Goal: Information Seeking & Learning: Learn about a topic

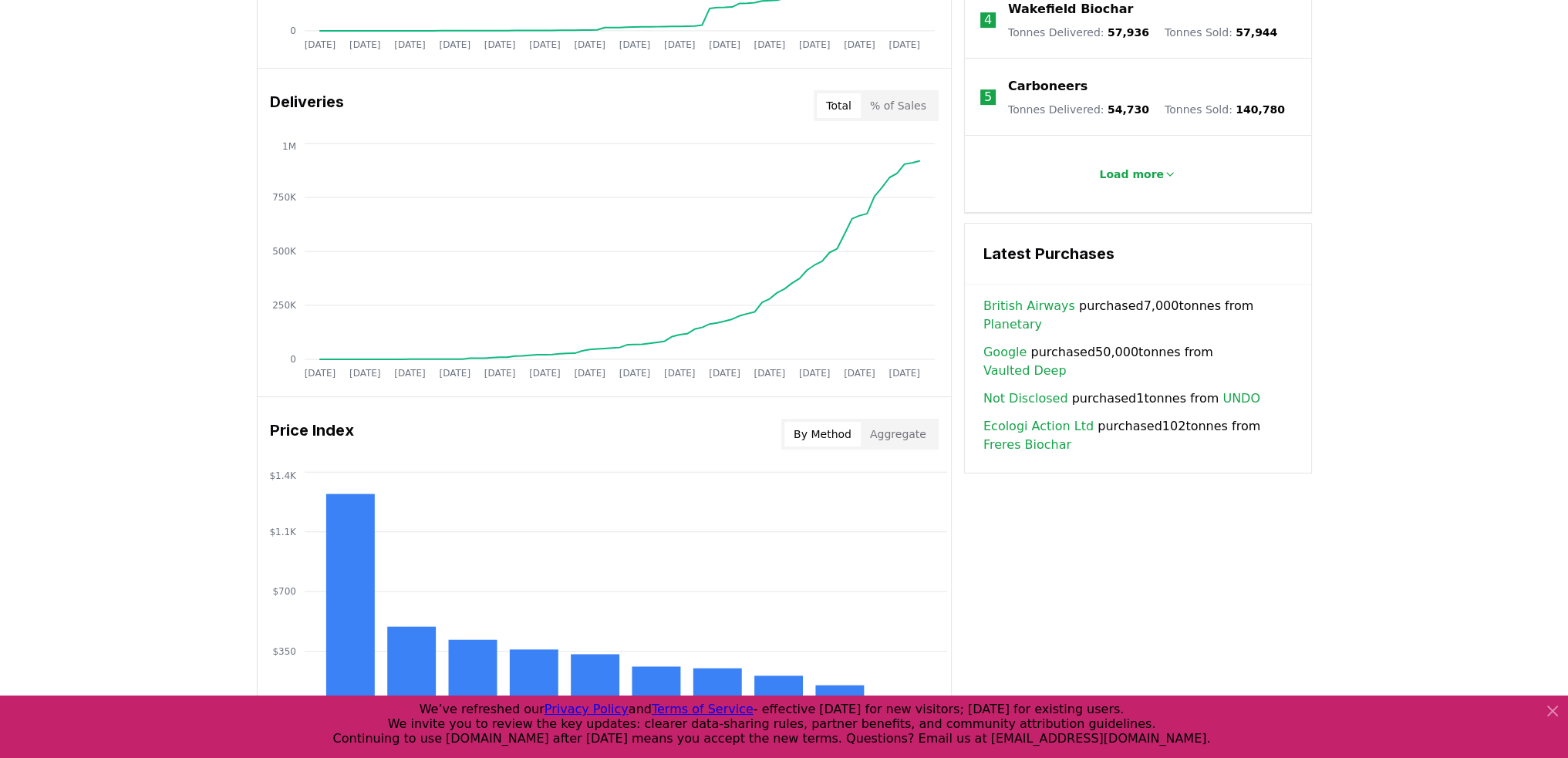
scroll to position [888, 0]
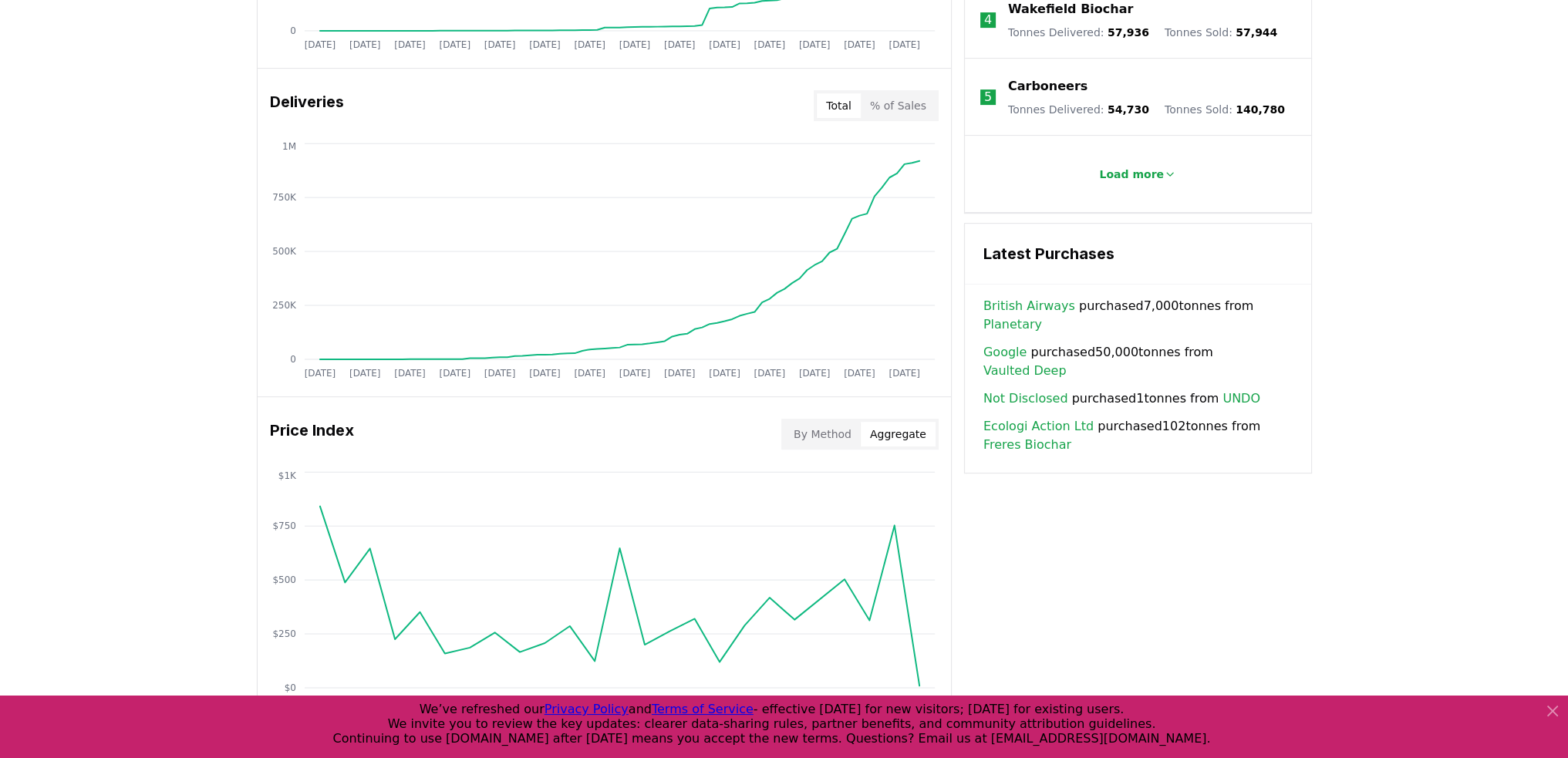
click at [896, 422] on button "Aggregate" at bounding box center [898, 434] width 75 height 24
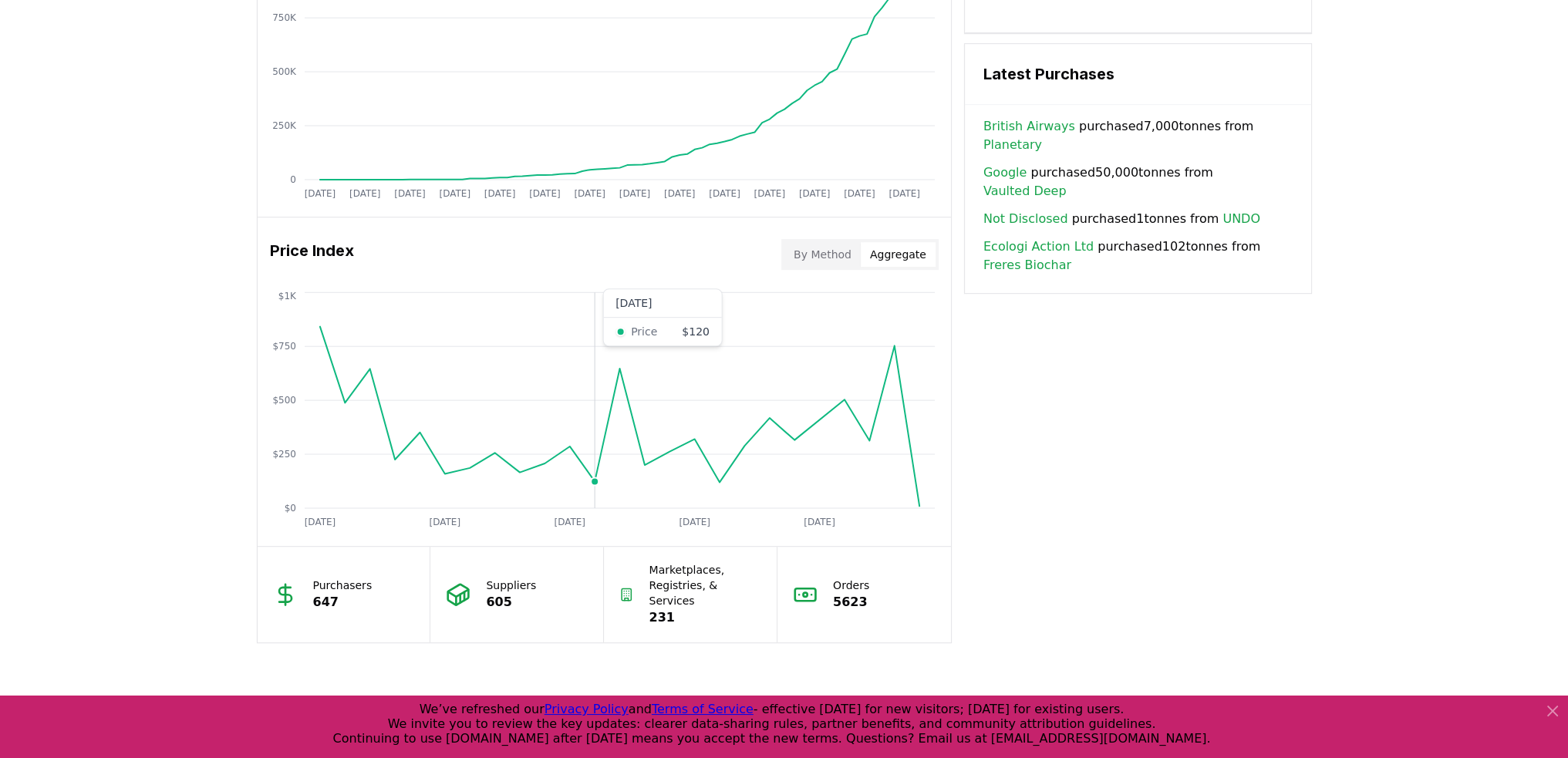
scroll to position [1069, 0]
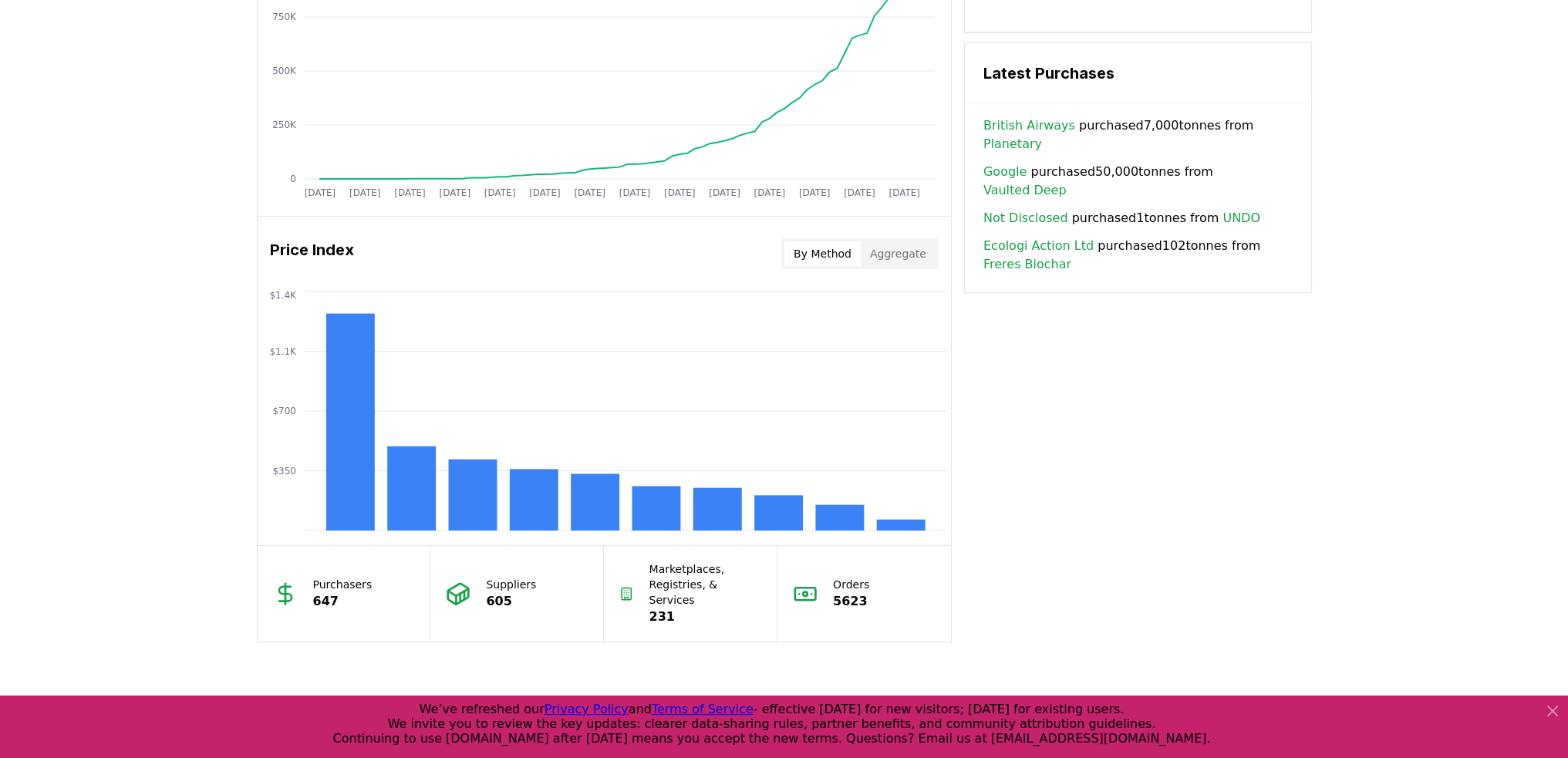
click at [825, 252] on button "By Method" at bounding box center [823, 254] width 76 height 24
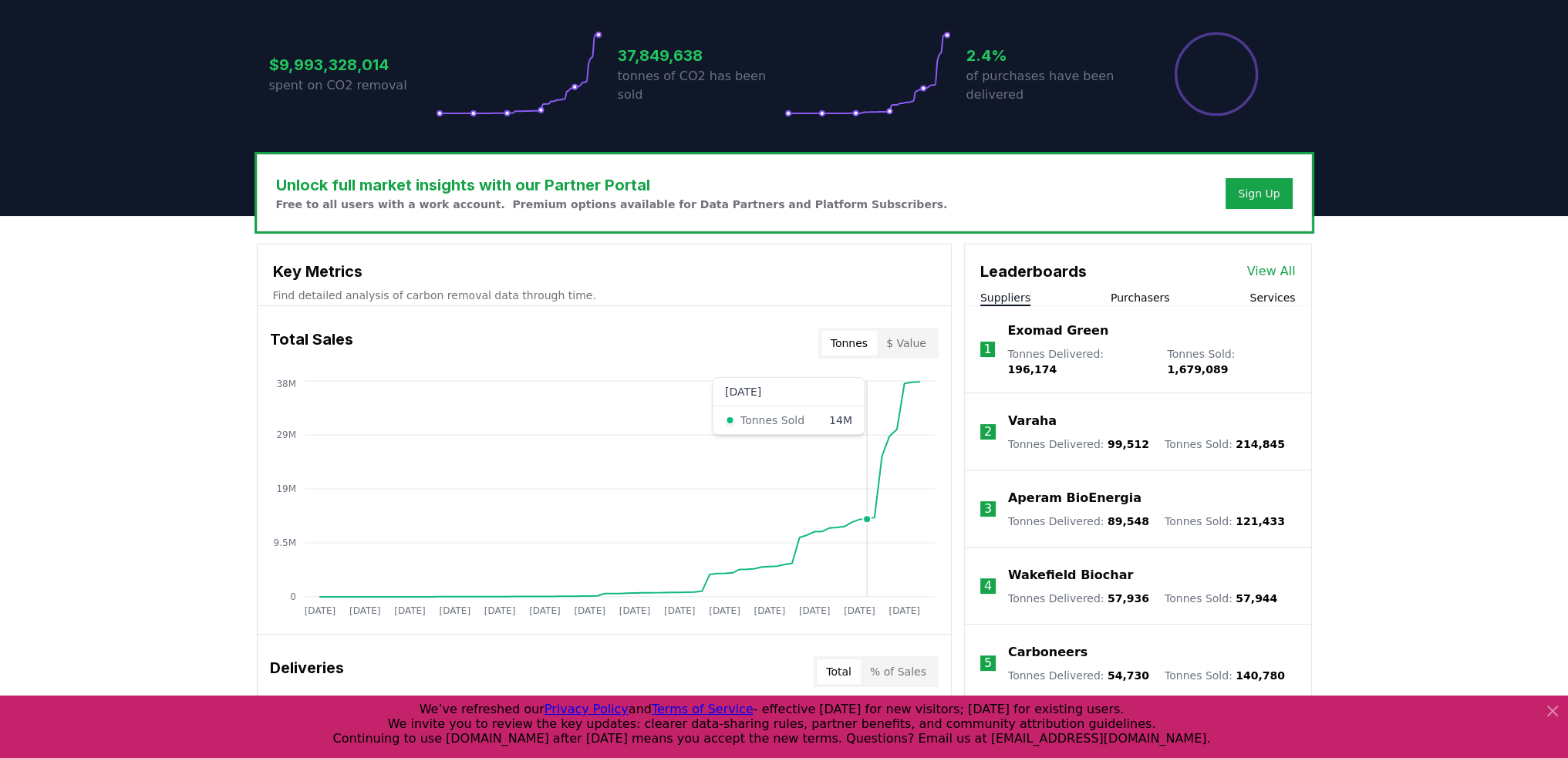
scroll to position [318, 0]
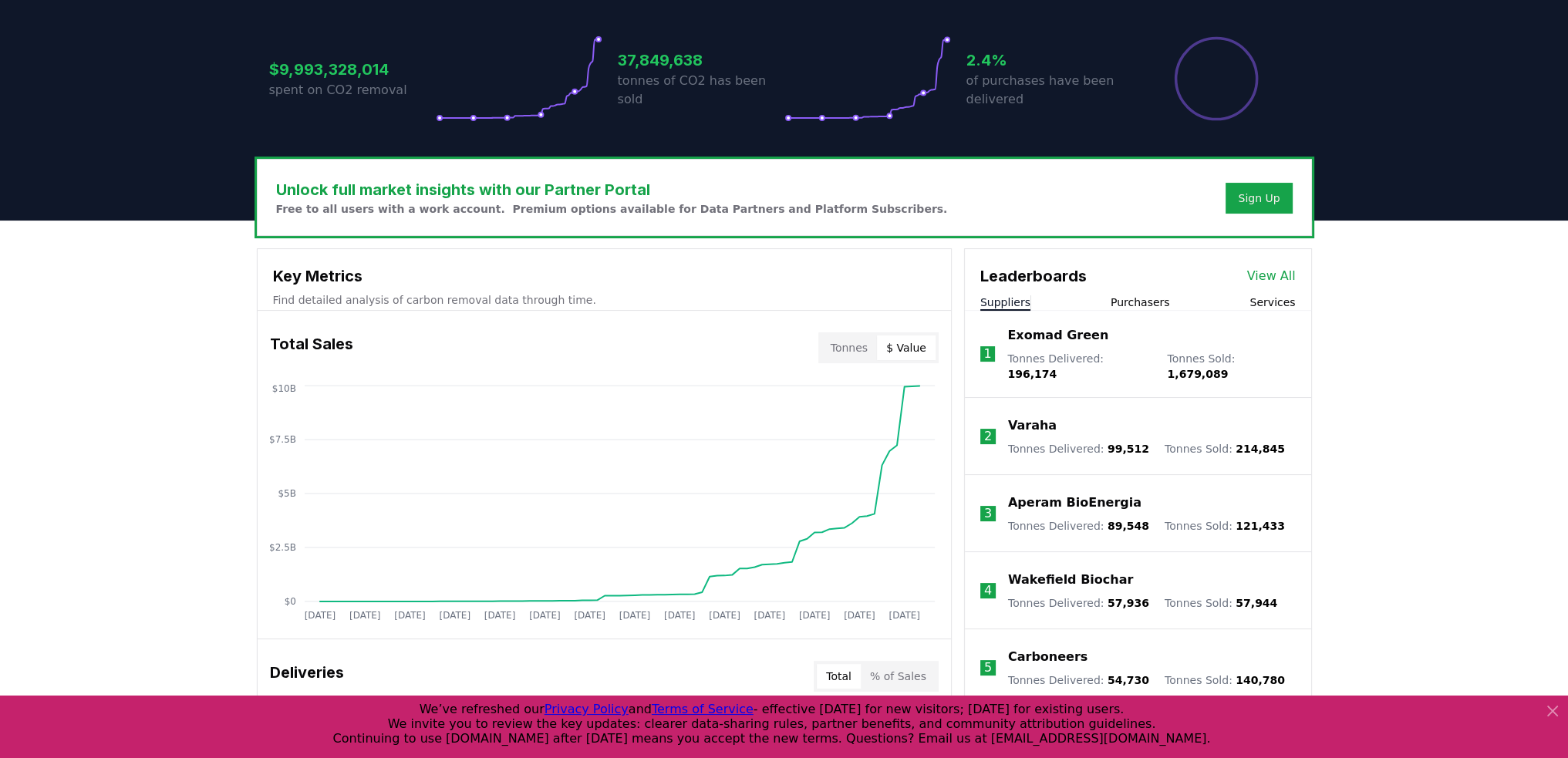
click at [910, 349] on button "$ Value" at bounding box center [906, 348] width 58 height 24
click at [849, 356] on button "Tonnes" at bounding box center [849, 348] width 56 height 24
click at [877, 353] on button "Tonnes" at bounding box center [849, 348] width 56 height 24
click at [907, 342] on button "$ Value" at bounding box center [906, 348] width 58 height 24
click at [847, 348] on button "Tonnes" at bounding box center [849, 348] width 56 height 24
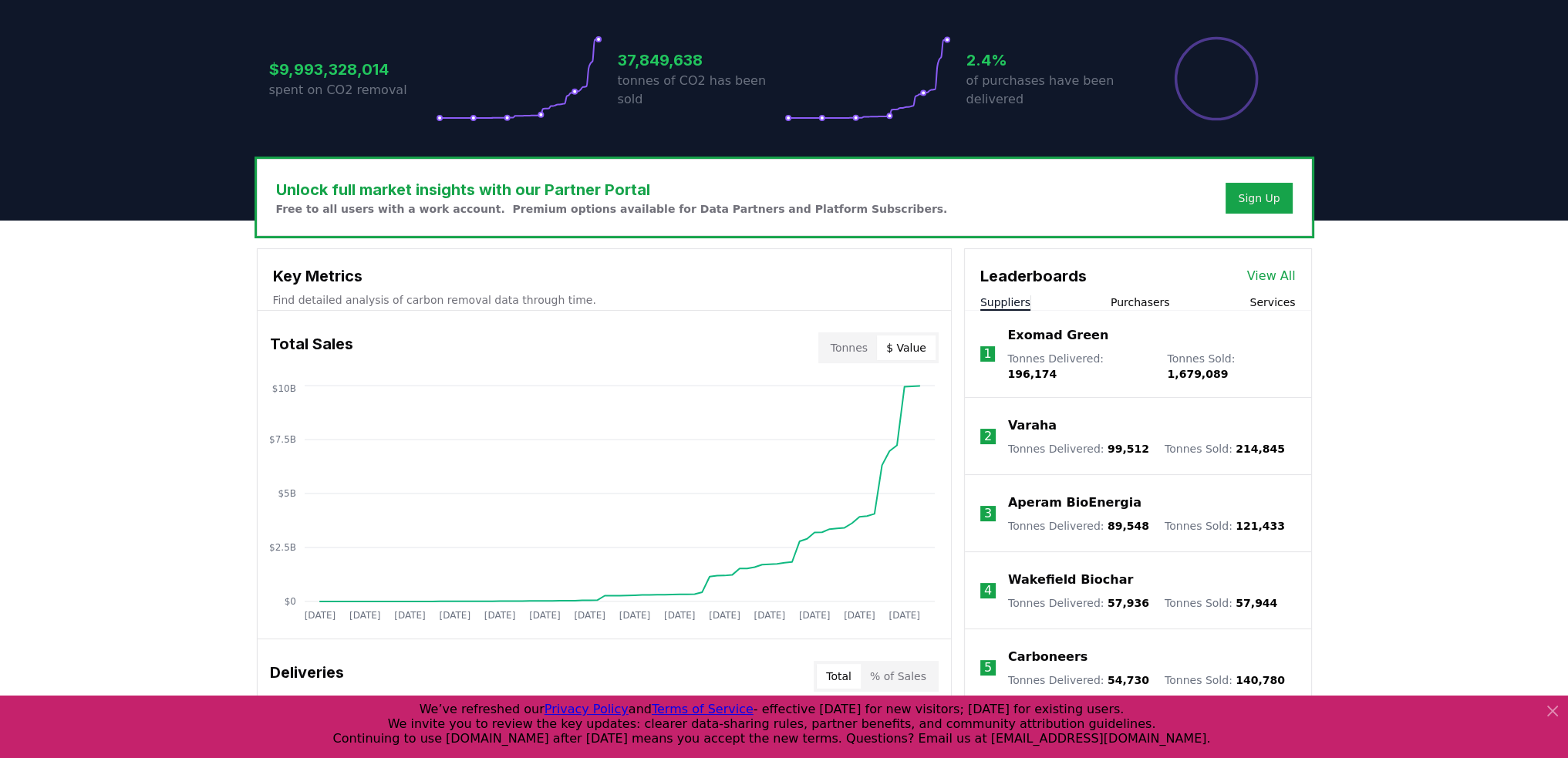
click at [910, 348] on button "$ Value" at bounding box center [906, 348] width 58 height 24
click at [840, 349] on button "Tonnes" at bounding box center [849, 348] width 56 height 24
click at [893, 339] on button "$ Value" at bounding box center [906, 348] width 58 height 24
click at [847, 352] on button "Tonnes" at bounding box center [849, 348] width 56 height 24
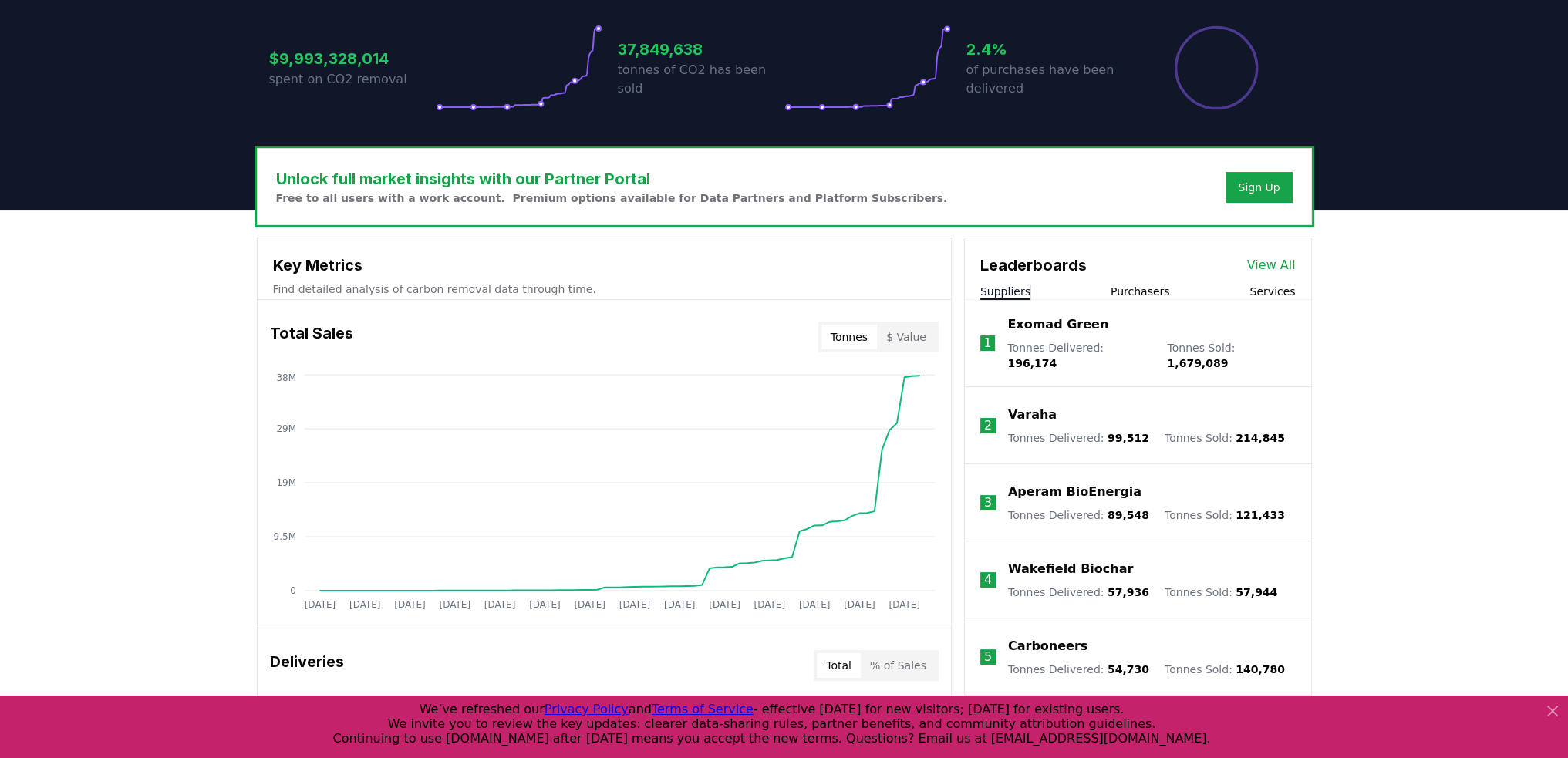
scroll to position [336, 0]
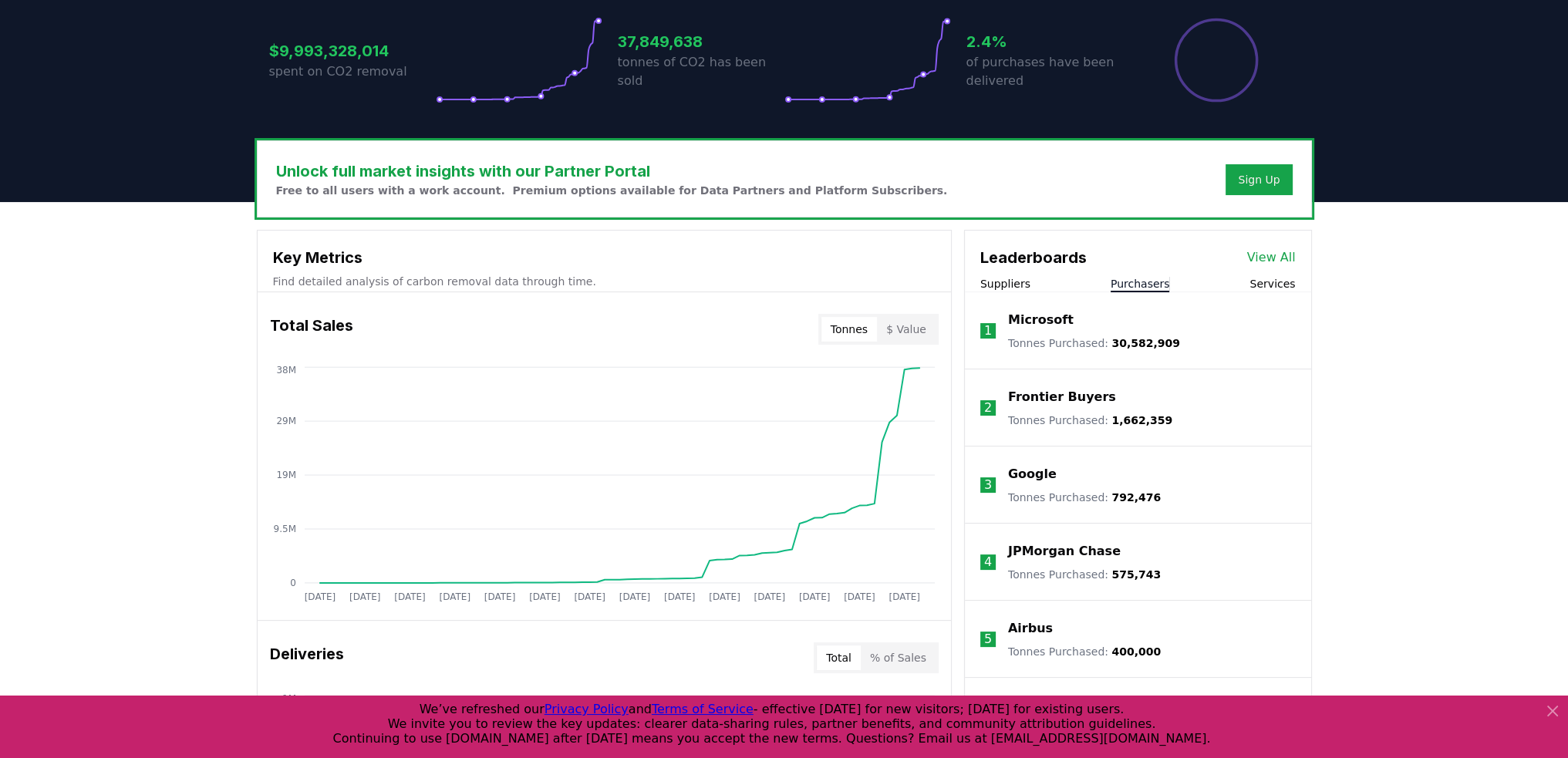
click at [1133, 284] on button "Purchasers" at bounding box center [1140, 284] width 59 height 16
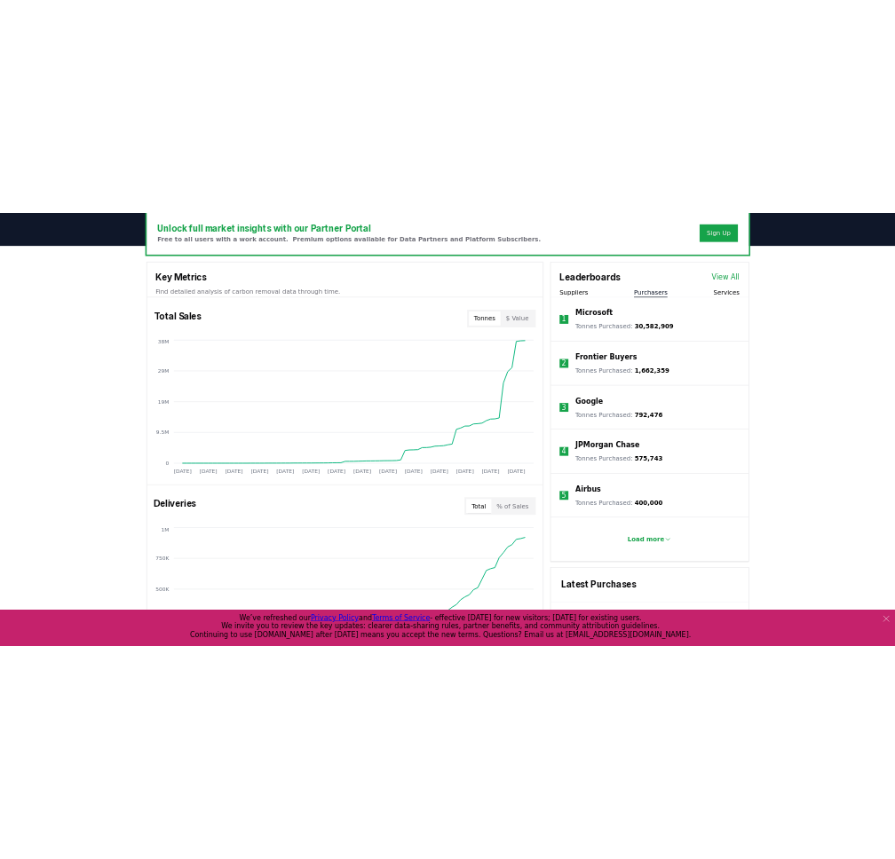
scroll to position [557, 0]
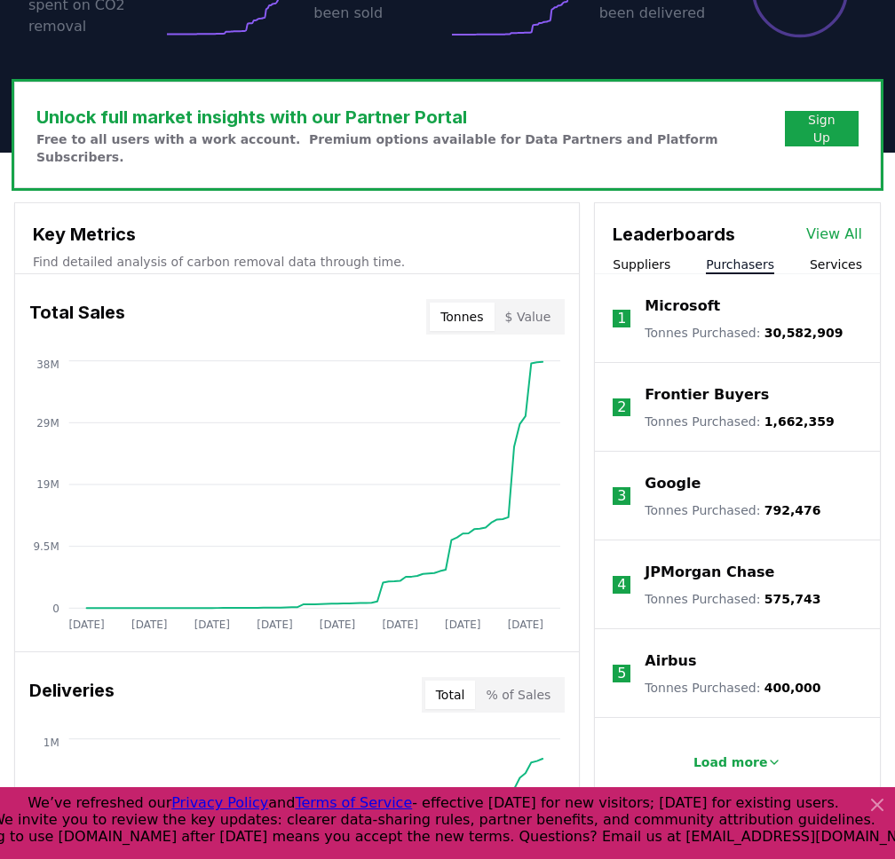
click at [594, 339] on div "Key Metrics Find detailed analysis of carbon removal data through time. Total S…" at bounding box center [447, 861] width 866 height 1318
drag, startPoint x: 767, startPoint y: 318, endPoint x: 653, endPoint y: 280, distance: 119.6
click at [653, 296] on div "Microsoft Tonnes Purchased : 30,582,909" at bounding box center [743, 319] width 198 height 46
click at [653, 296] on p "Microsoft" at bounding box center [681, 306] width 75 height 21
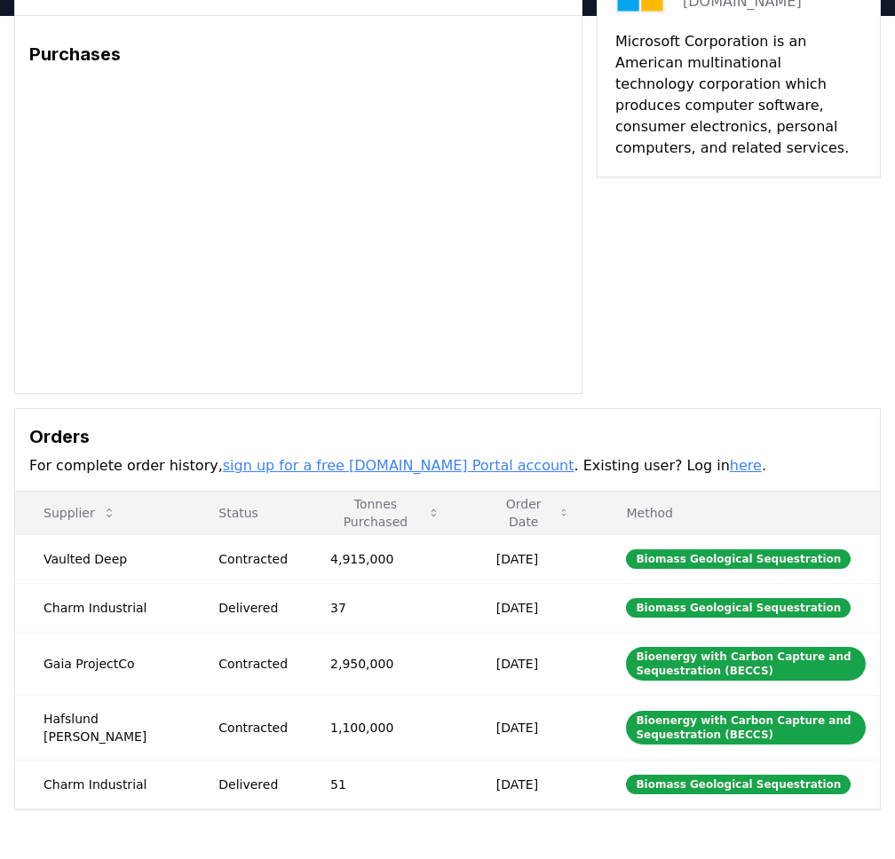
scroll to position [124, 0]
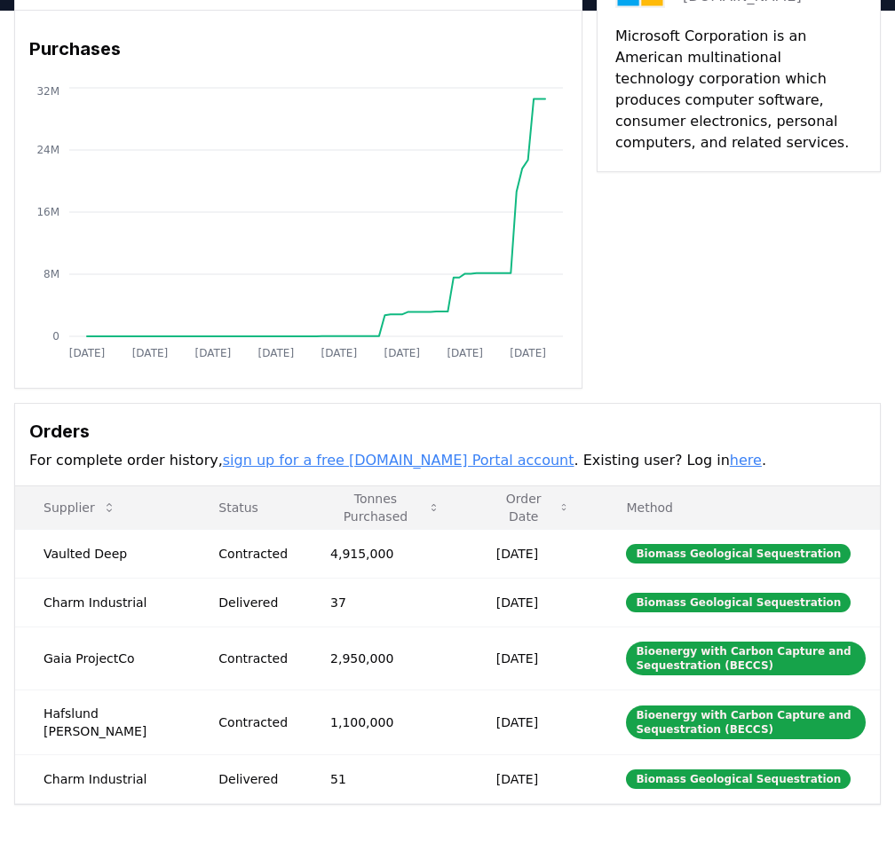
click at [484, 548] on td "[DATE]" at bounding box center [533, 553] width 130 height 49
drag, startPoint x: 484, startPoint y: 548, endPoint x: 365, endPoint y: 552, distance: 119.0
click at [365, 552] on tr "Vaulted Deep Contracted 4,915,000 [DATE] Biomass Geological Sequestration" at bounding box center [447, 553] width 864 height 49
click at [365, 552] on td "4,915,000" at bounding box center [385, 553] width 166 height 49
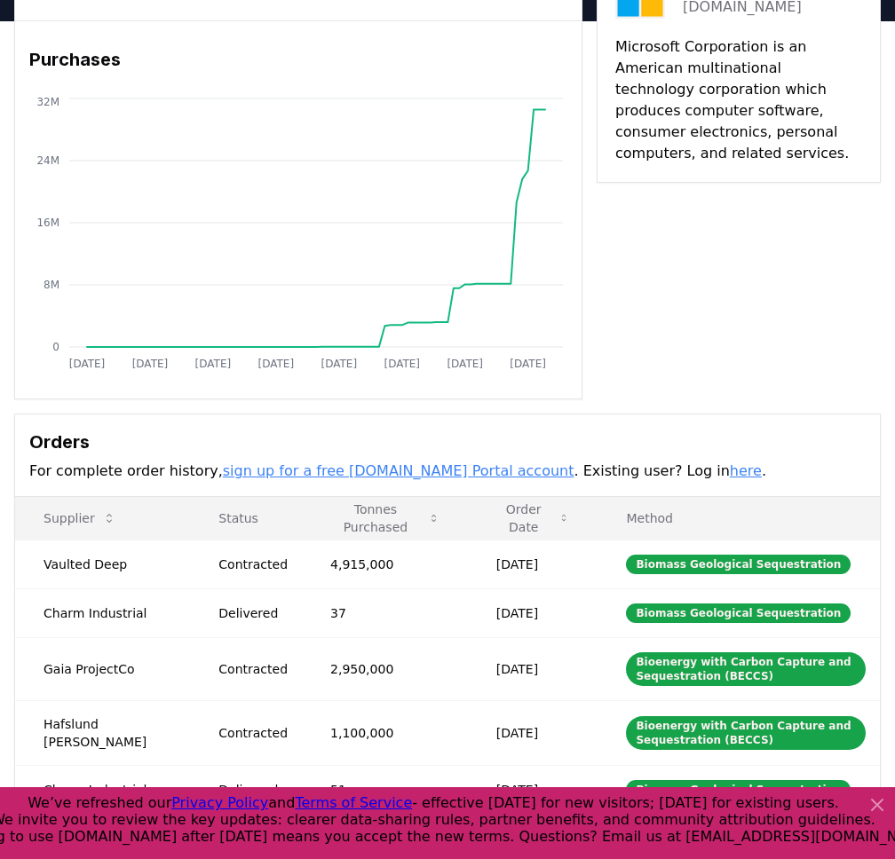
scroll to position [0, 0]
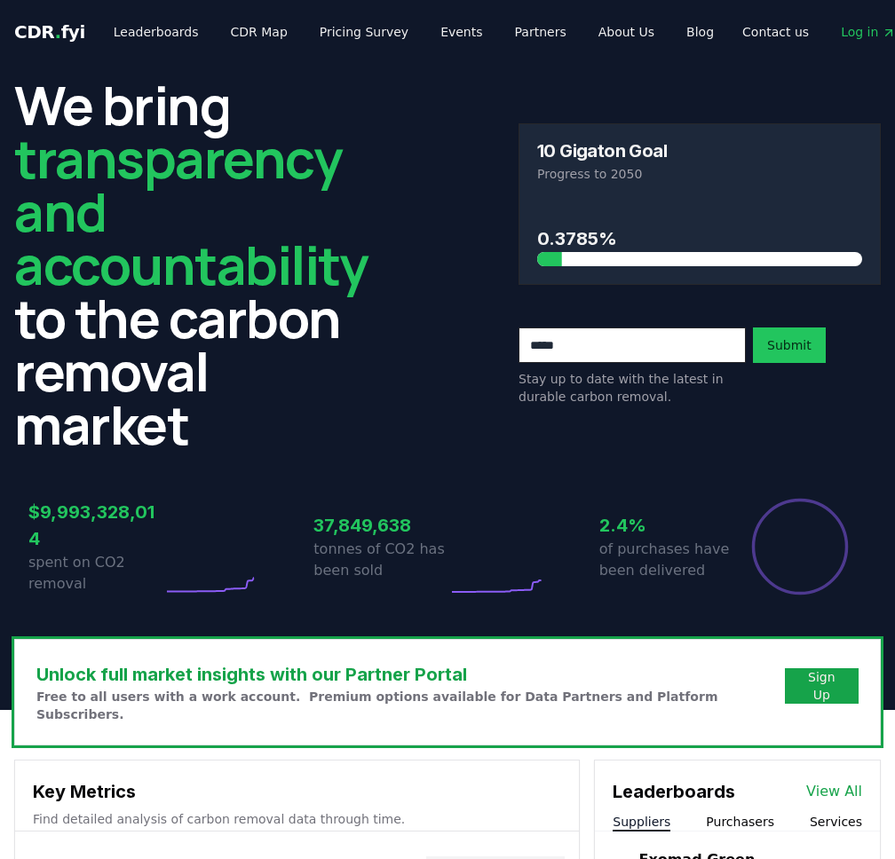
scroll to position [557, 0]
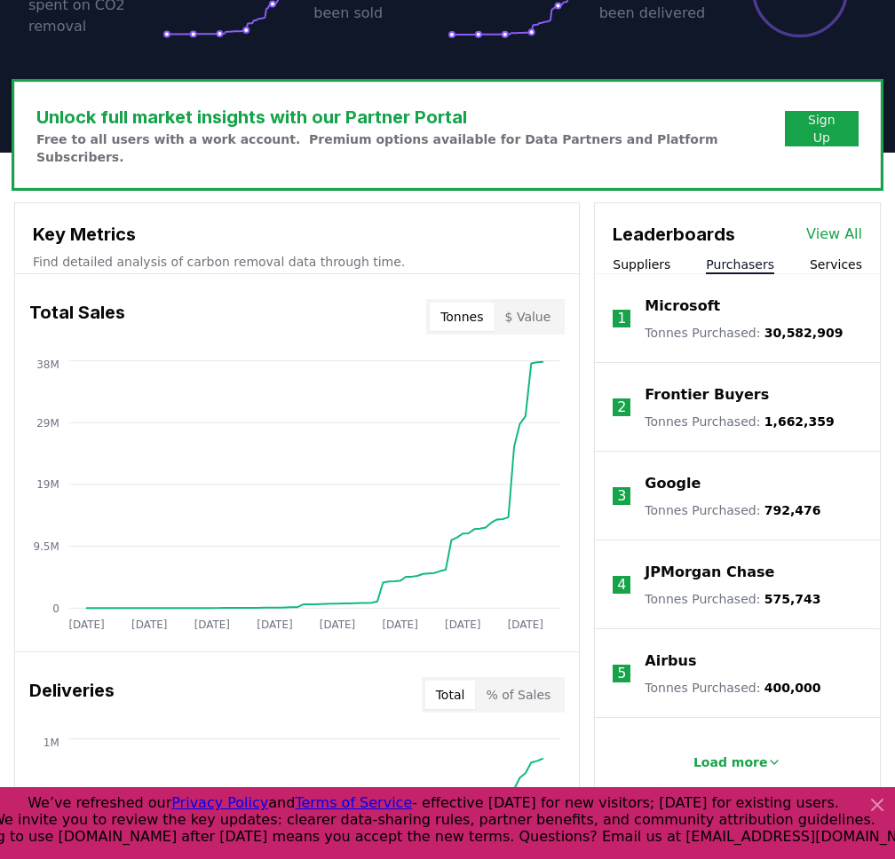
click at [750, 256] on button "Purchasers" at bounding box center [740, 265] width 68 height 18
drag, startPoint x: 827, startPoint y: 256, endPoint x: 840, endPoint y: 250, distance: 14.3
click at [840, 250] on div "Leaderboards View All Suppliers Purchasers Services 1 Microsoft Tonnes Purchase…" at bounding box center [737, 505] width 285 height 604
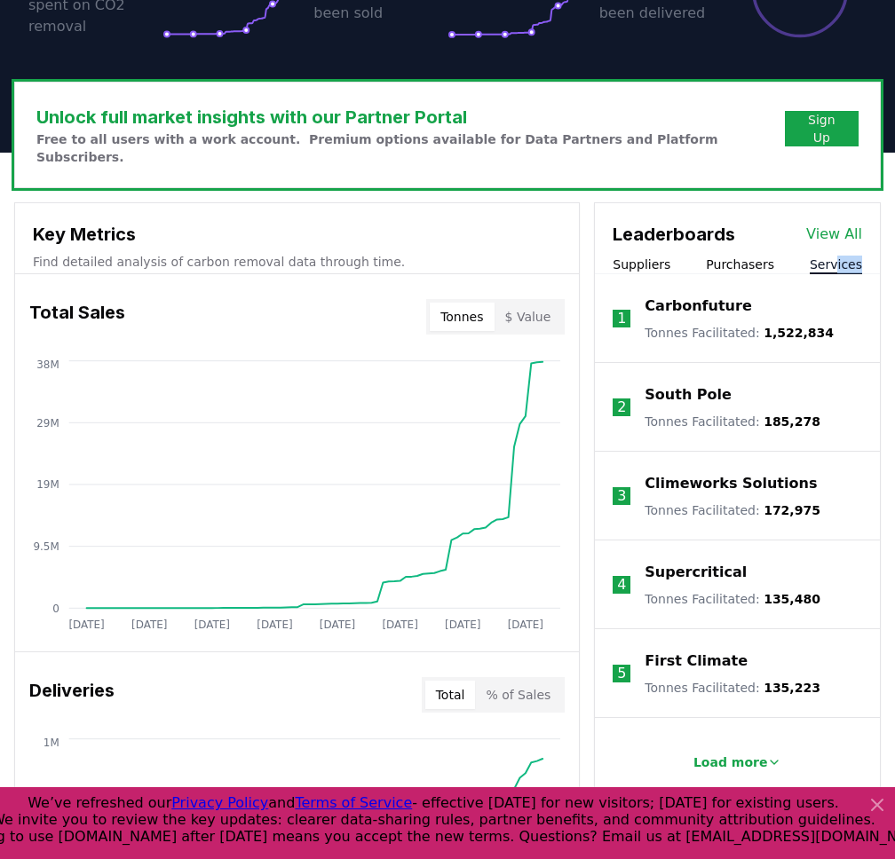
click at [840, 256] on button "Services" at bounding box center [835, 265] width 52 height 18
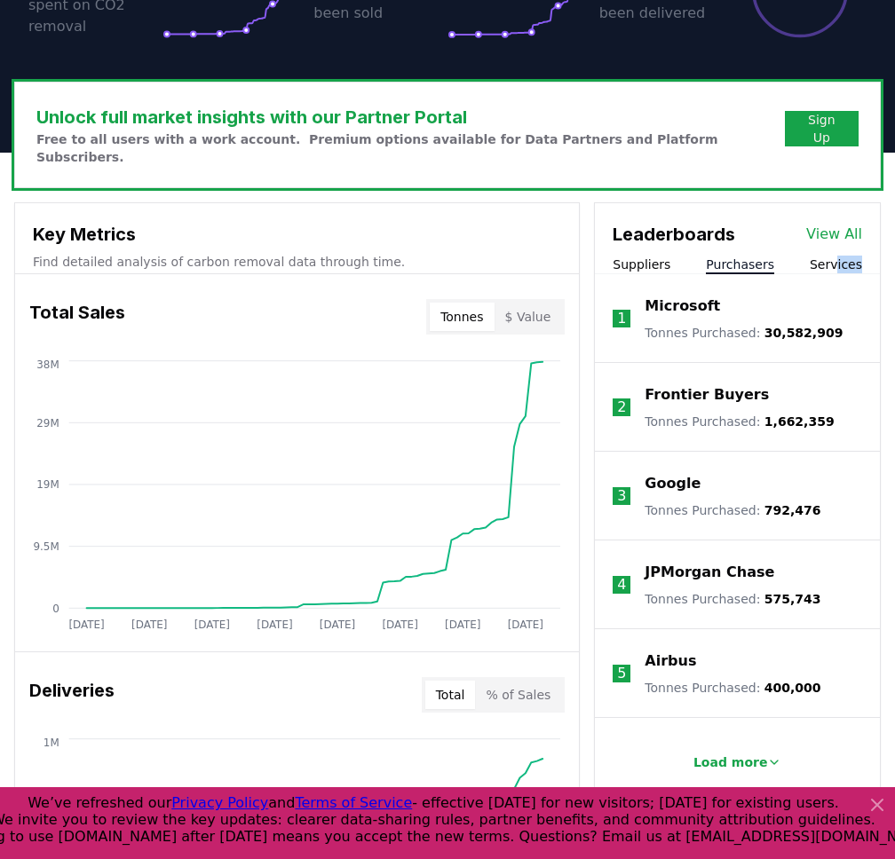
click at [760, 256] on button "Purchasers" at bounding box center [740, 265] width 68 height 18
click at [725, 753] on p "Load more" at bounding box center [730, 762] width 75 height 18
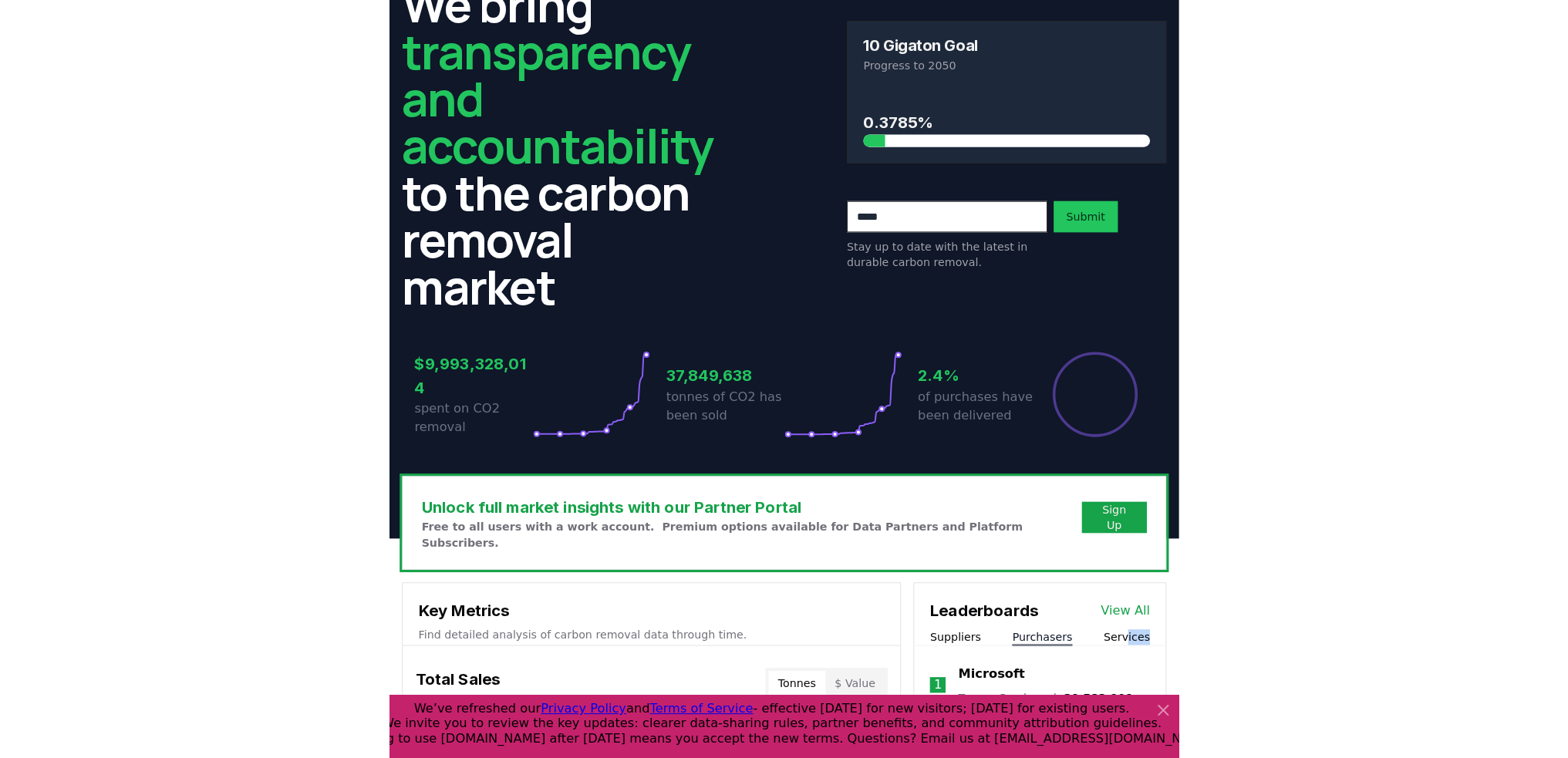
scroll to position [0, 0]
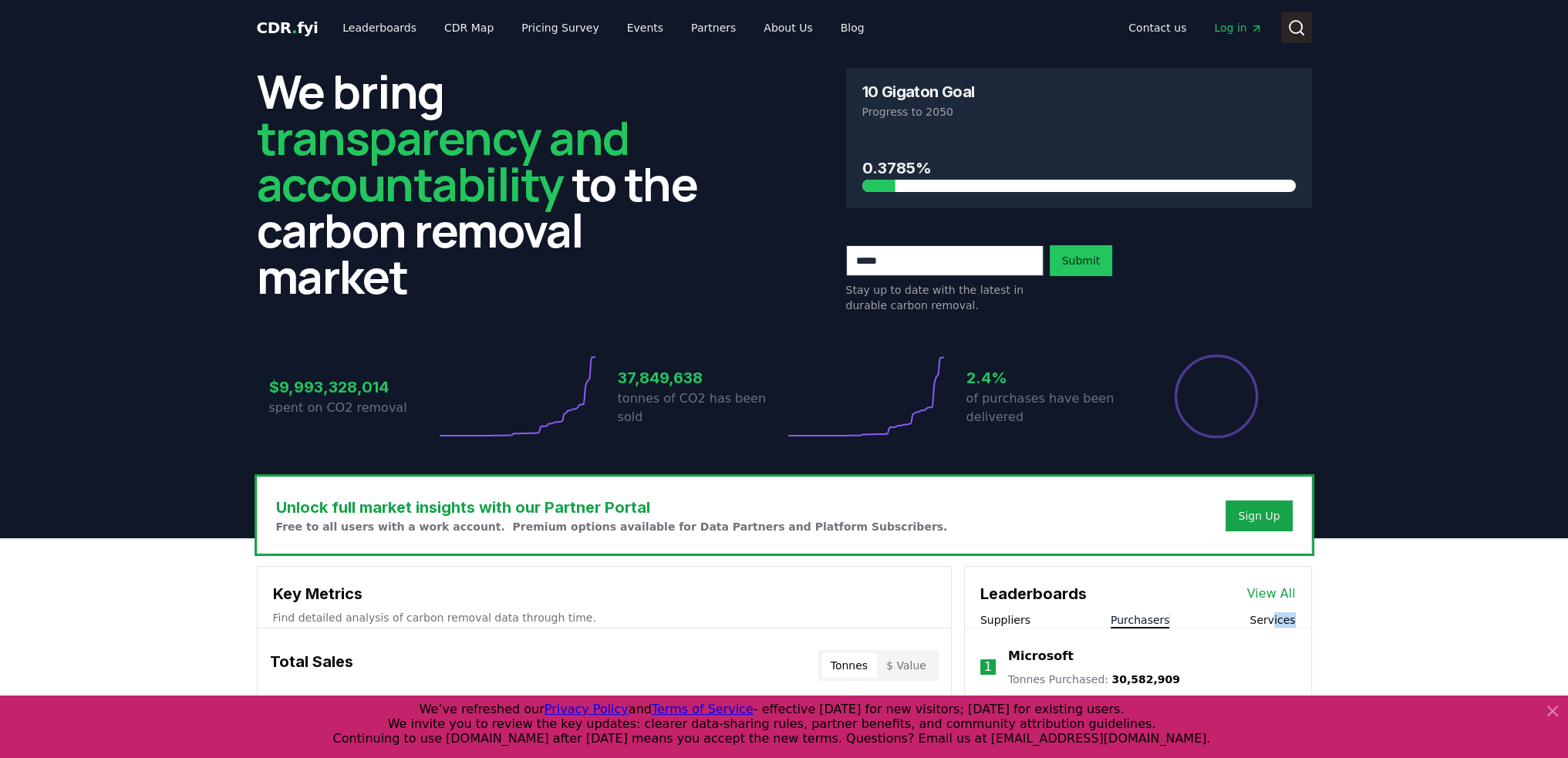
click at [777, 27] on circle at bounding box center [1296, 27] width 12 height 12
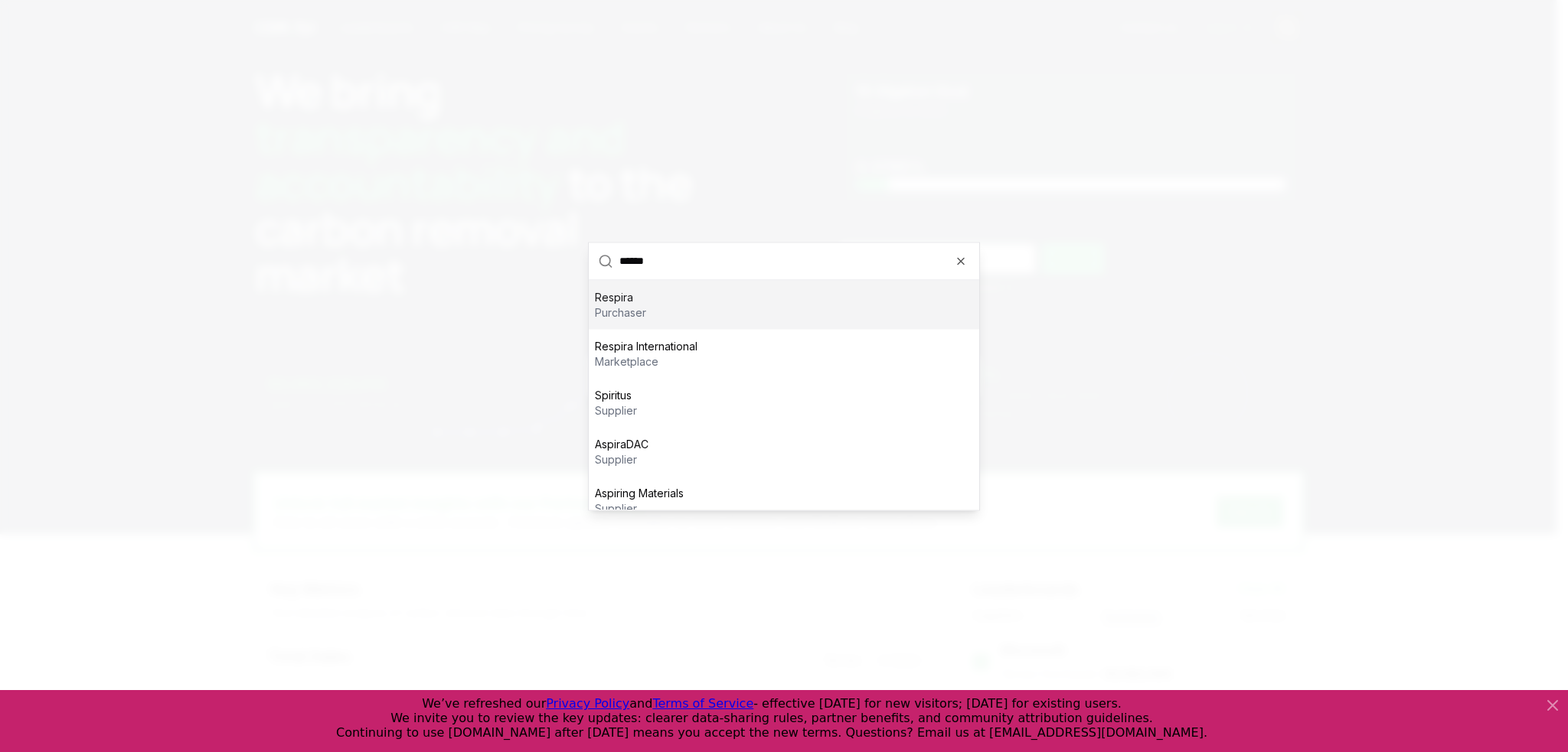
type input "*******"
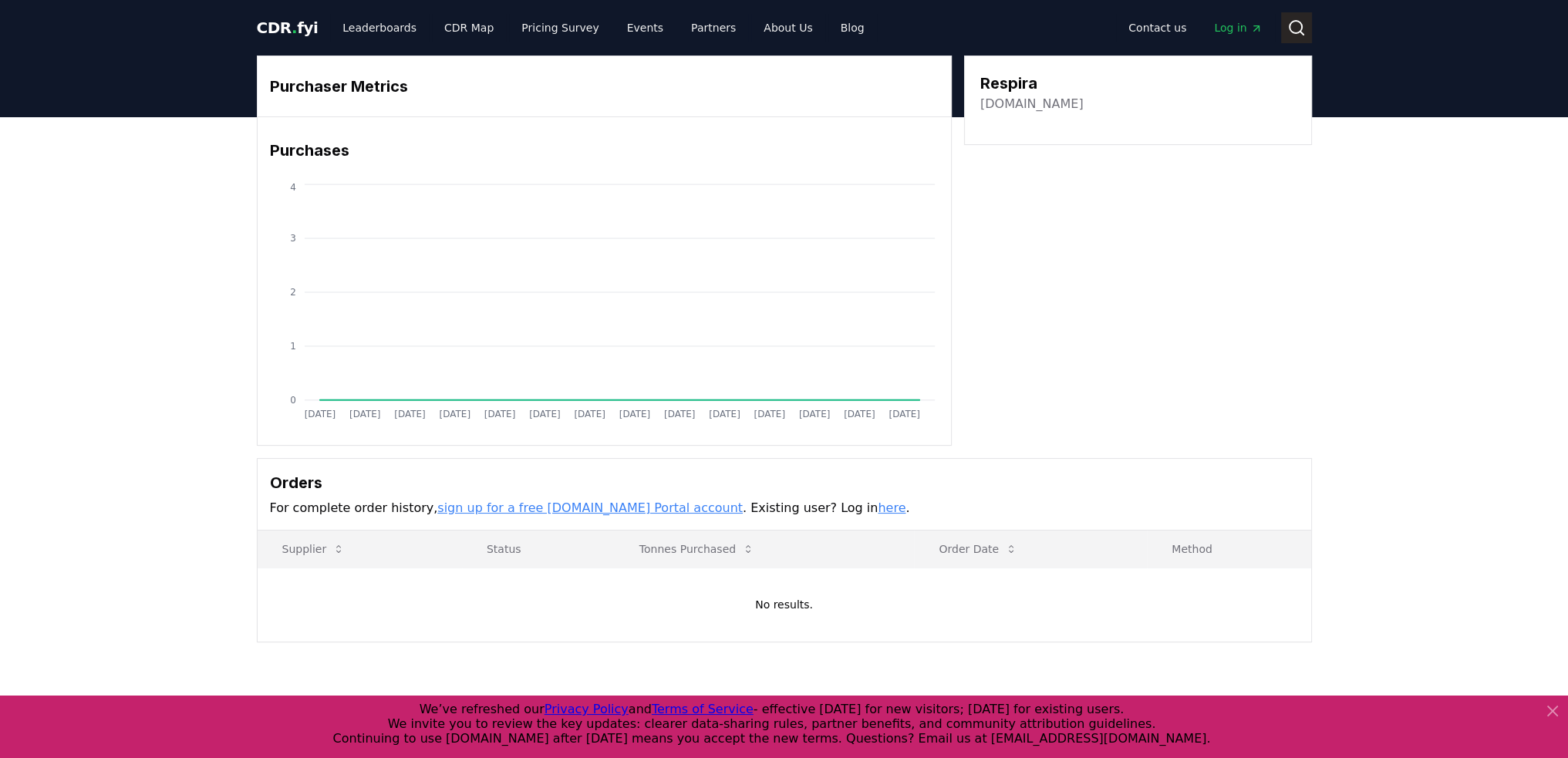
click at [777, 30] on icon at bounding box center [1296, 27] width 18 height 18
drag, startPoint x: 1018, startPoint y: 83, endPoint x: 1048, endPoint y: 108, distance: 39.1
click at [777, 108] on div "Respira respira-international.com" at bounding box center [1032, 93] width 103 height 42
click at [777, 108] on link "respira-international.com" at bounding box center [1032, 103] width 103 height 18
click at [777, 176] on div "Purchaser Metrics Purchases Jan 2019 Jul 2019 Jan 2020 Jul 2020 Jan 2021 Jul 20…" at bounding box center [785, 250] width 1055 height 390
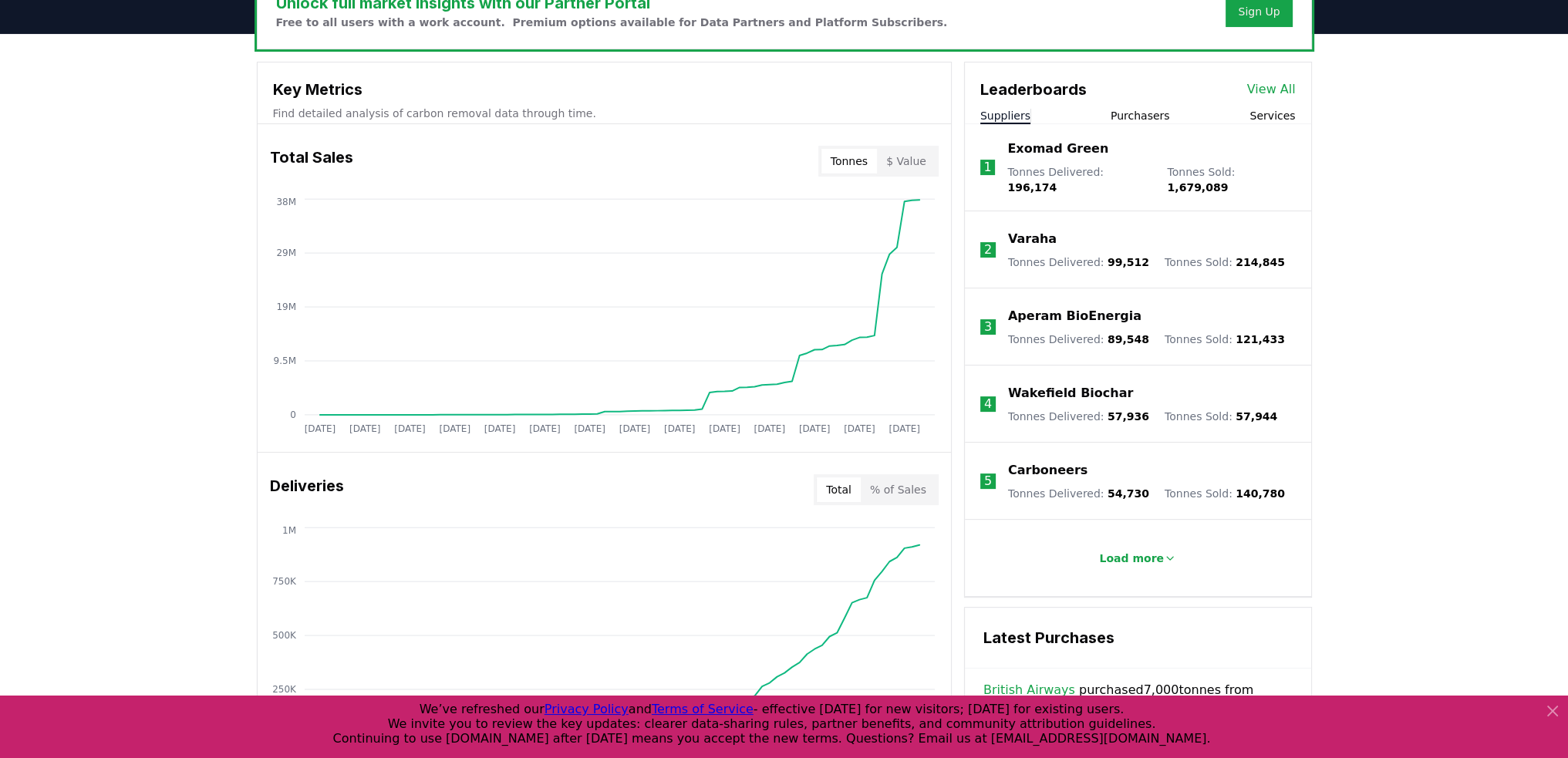
scroll to position [506, 0]
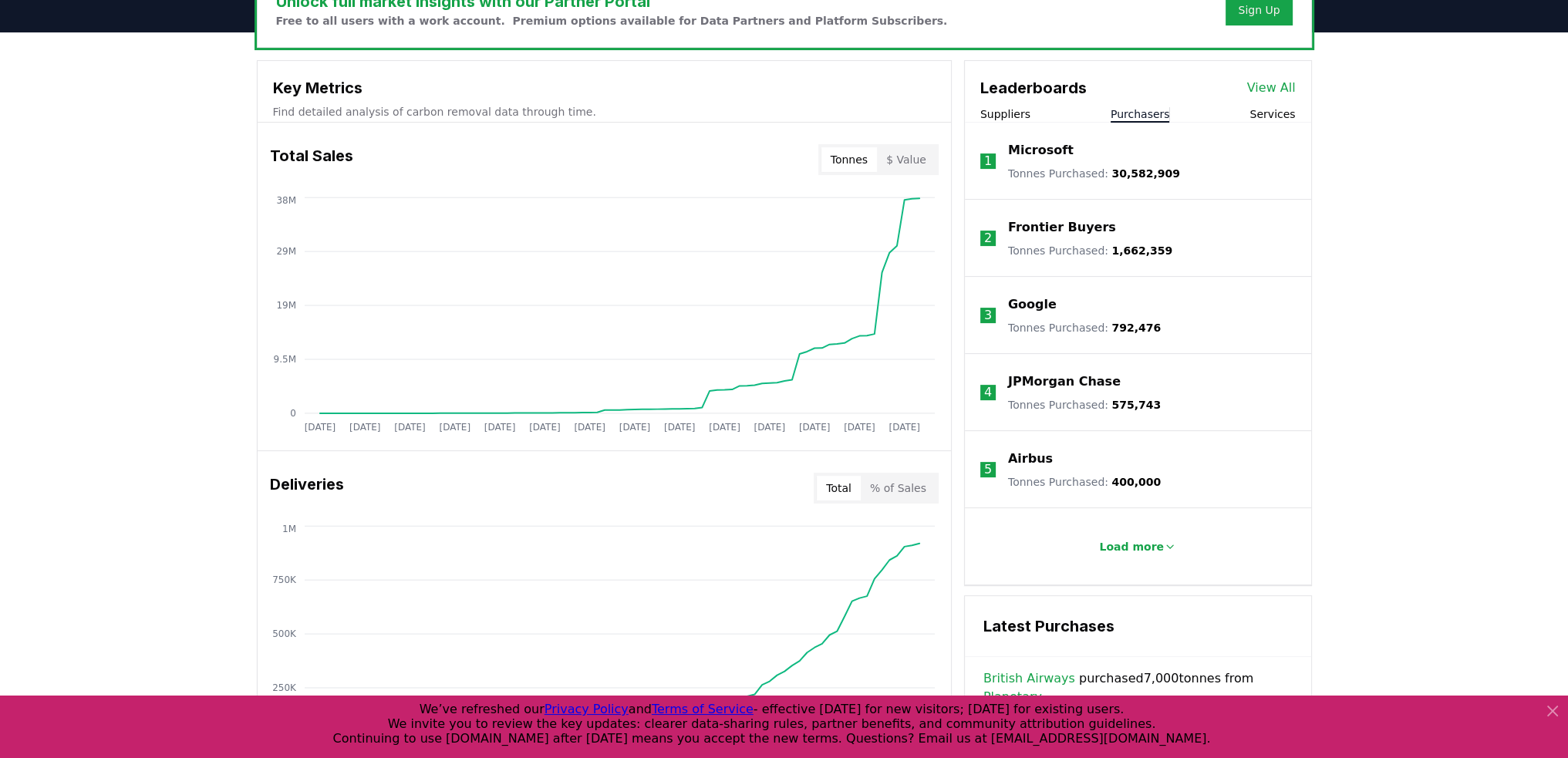
click at [777, 110] on button "Purchasers" at bounding box center [1140, 114] width 59 height 16
click at [777, 150] on p "Microsoft" at bounding box center [1040, 150] width 65 height 18
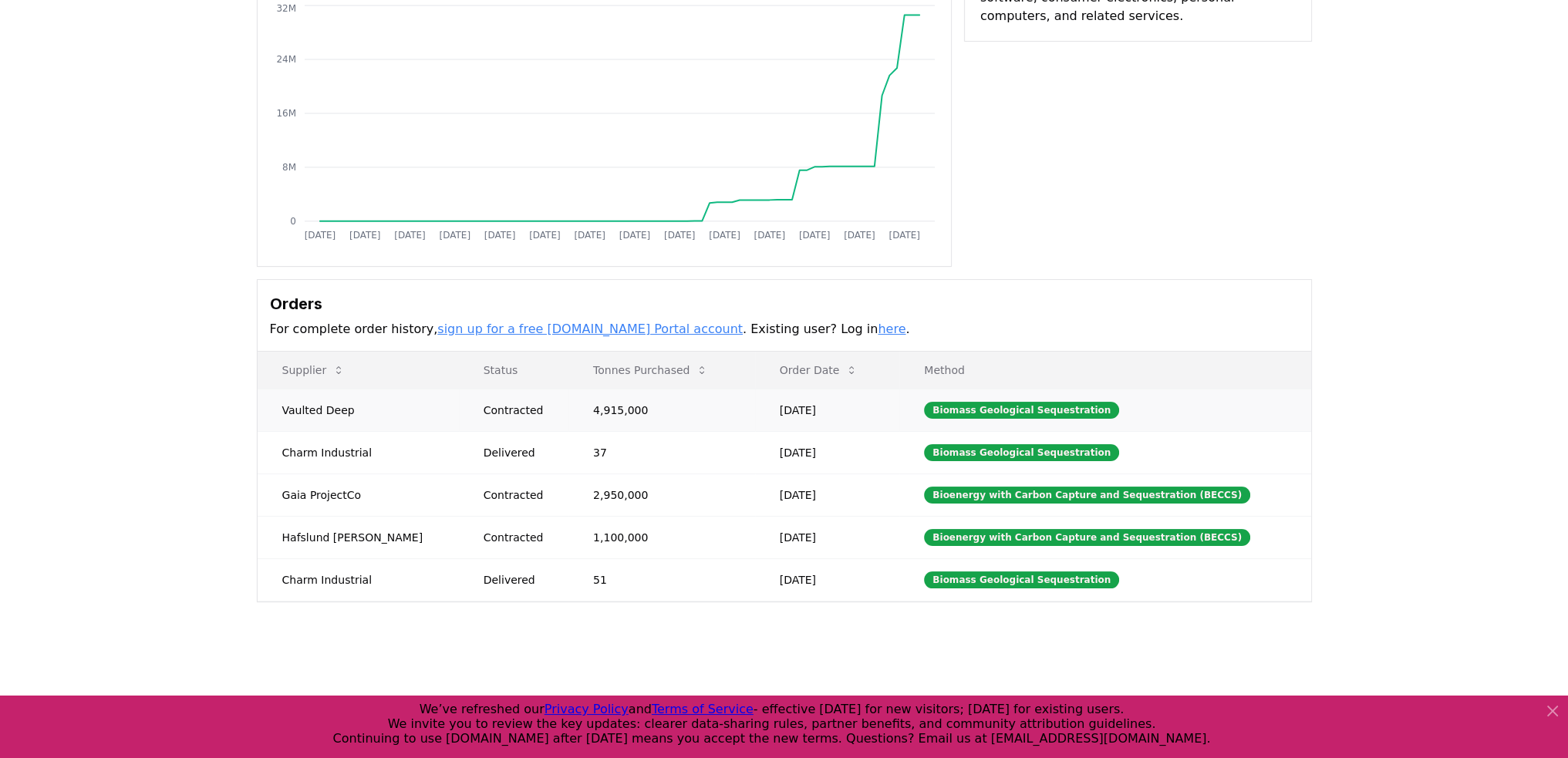
scroll to position [216, 0]
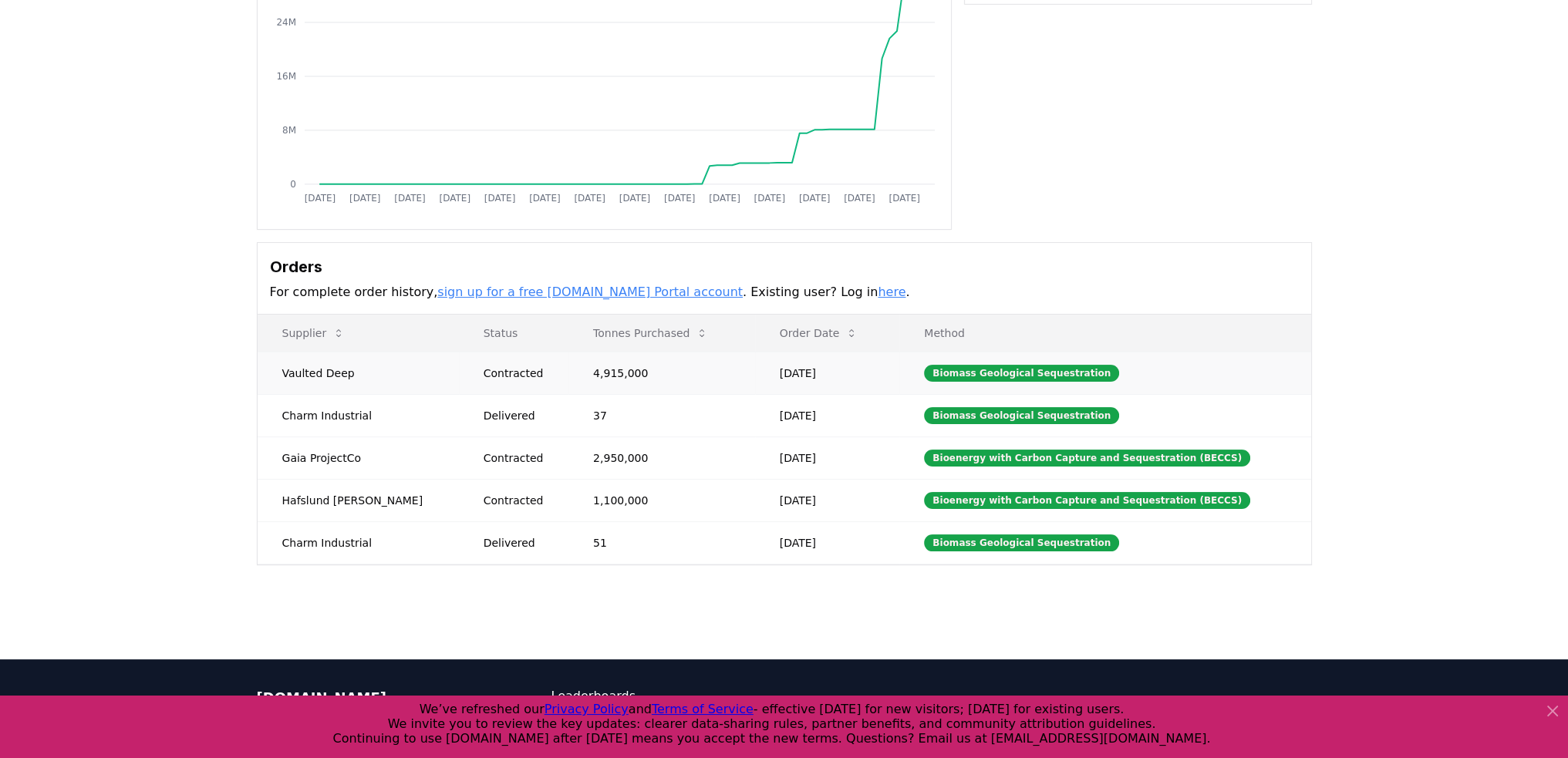
click at [569, 382] on td "4,915,000" at bounding box center [661, 373] width 187 height 43
drag, startPoint x: 569, startPoint y: 382, endPoint x: 593, endPoint y: 376, distance: 24.7
click at [593, 376] on td "4,915,000" at bounding box center [661, 373] width 187 height 43
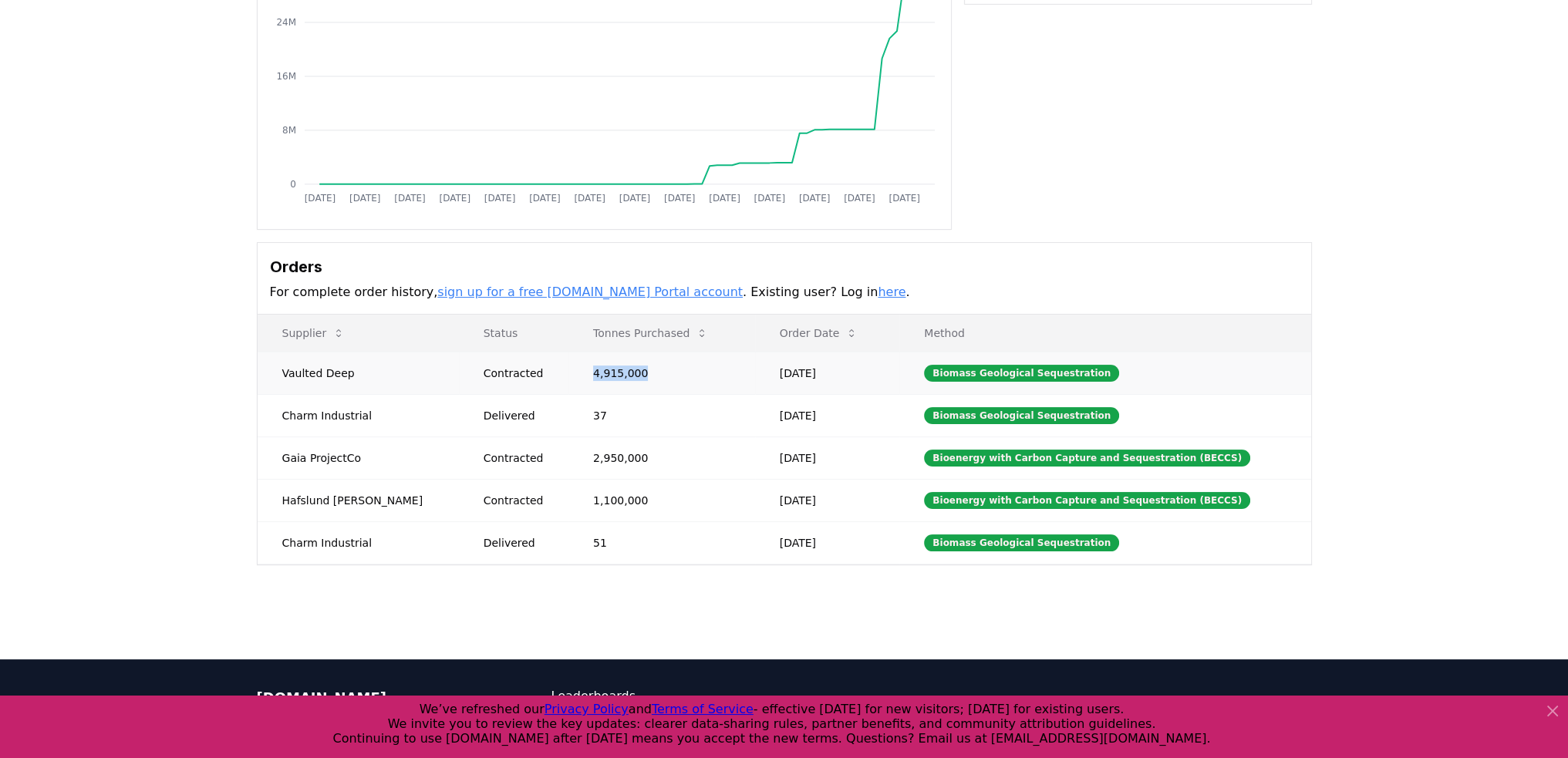
click at [593, 376] on td "4,915,000" at bounding box center [661, 373] width 187 height 43
drag, startPoint x: 597, startPoint y: 375, endPoint x: 535, endPoint y: 376, distance: 62.0
click at [568, 376] on td "4,915,000" at bounding box center [661, 373] width 187 height 43
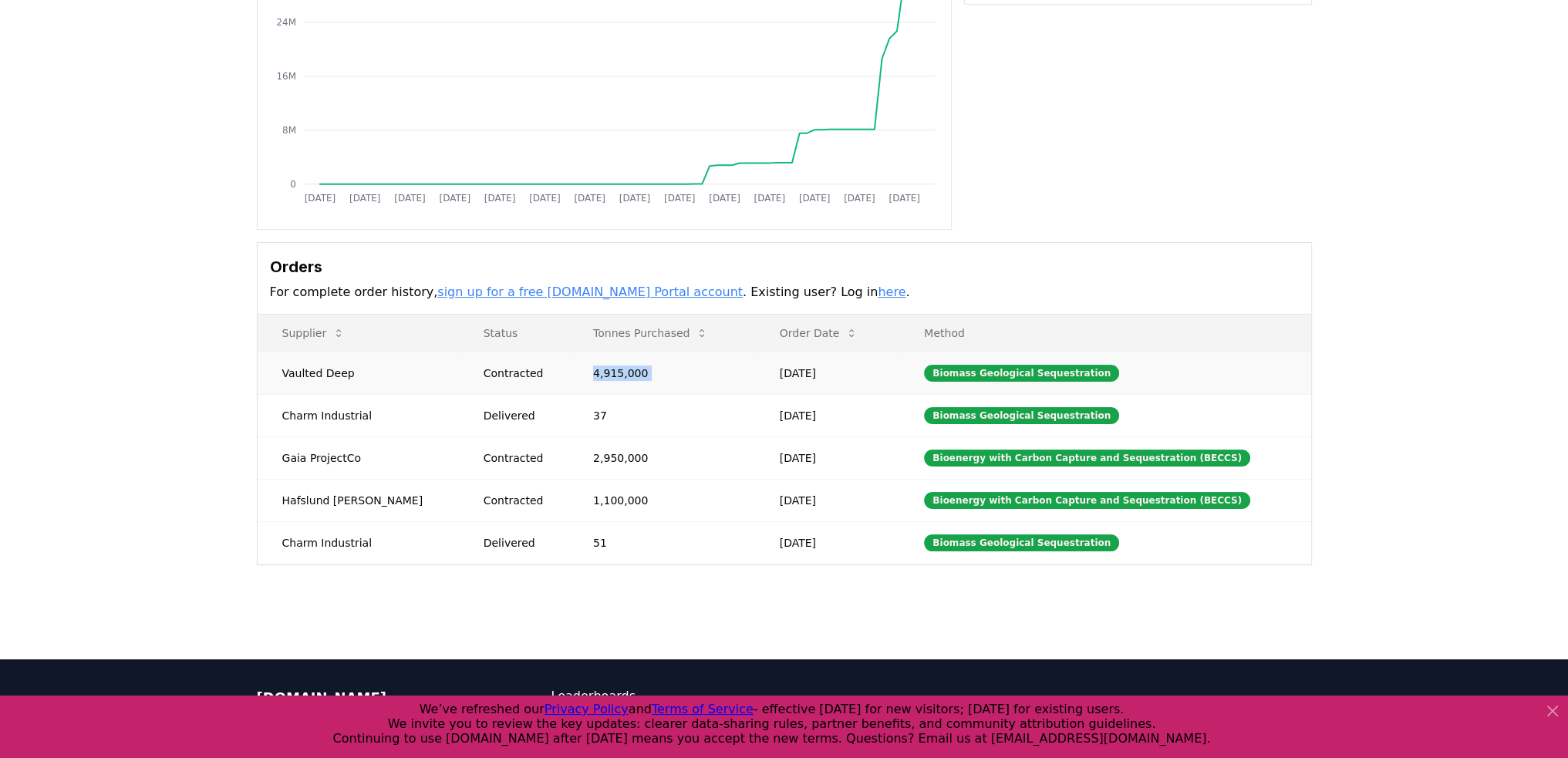
drag, startPoint x: 535, startPoint y: 376, endPoint x: 587, endPoint y: 368, distance: 52.6
click at [587, 368] on td "4,915,000" at bounding box center [661, 373] width 187 height 43
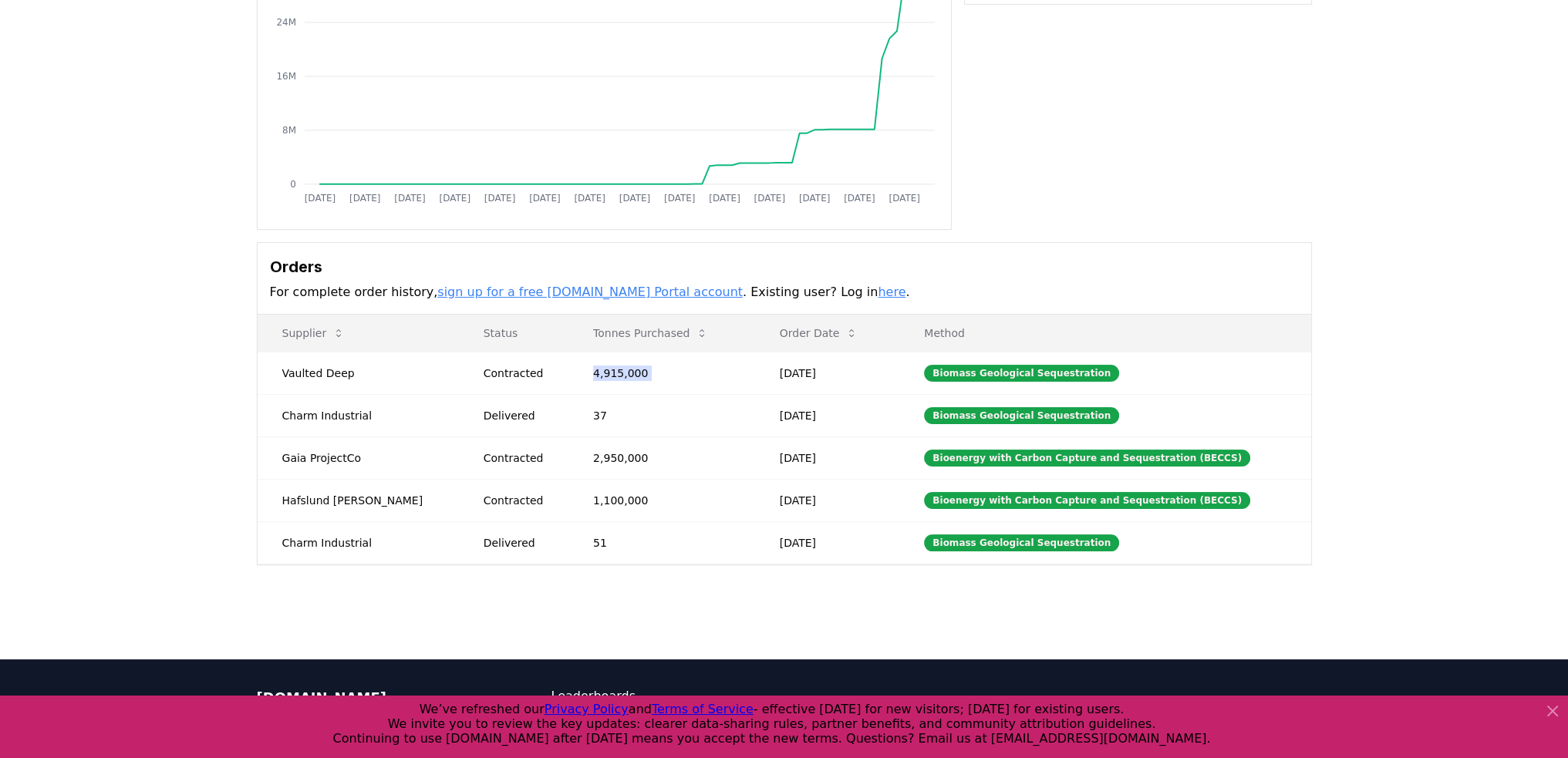
scroll to position [0, 0]
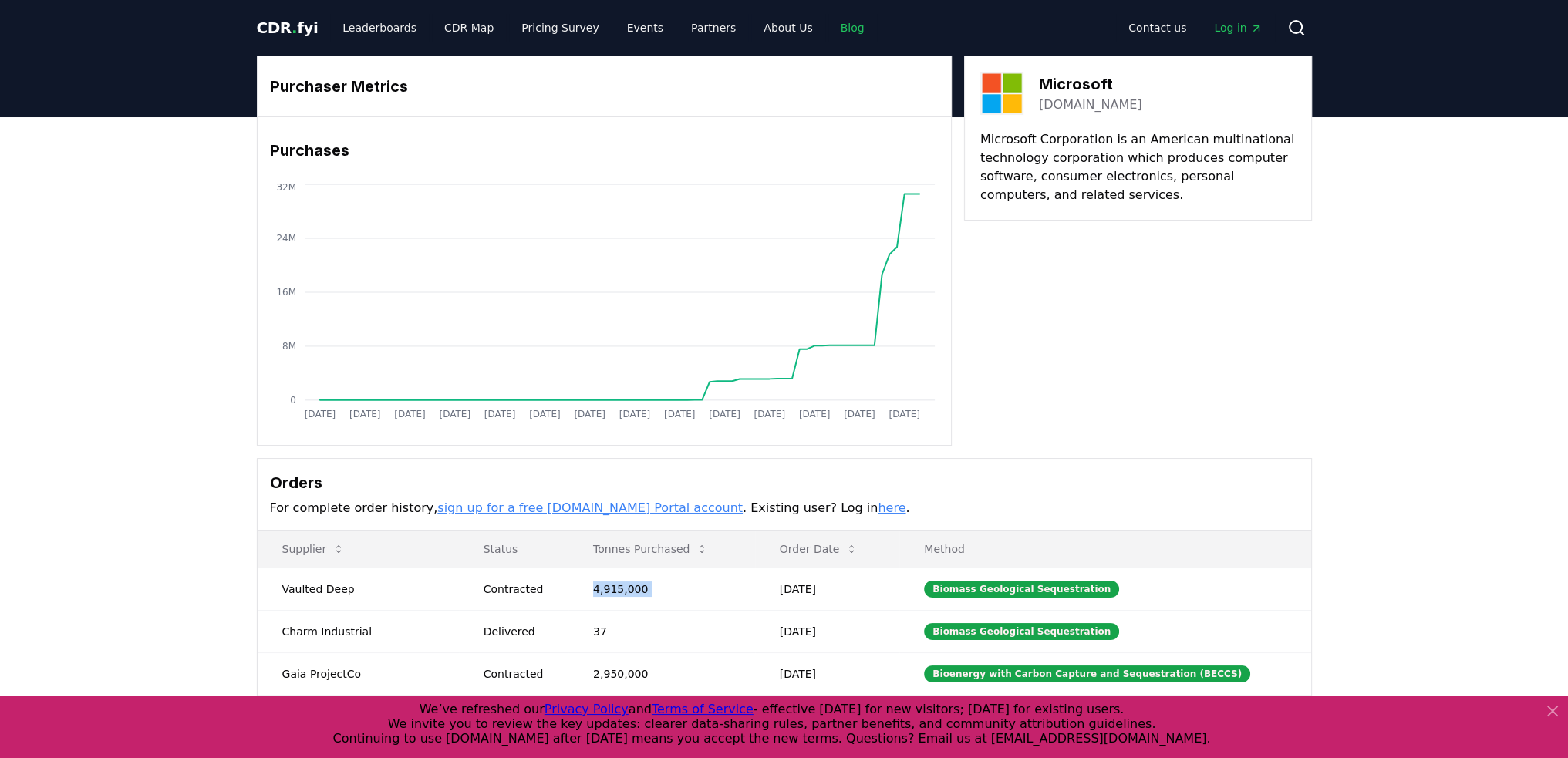
click at [828, 30] on link "Blog" at bounding box center [853, 28] width 49 height 28
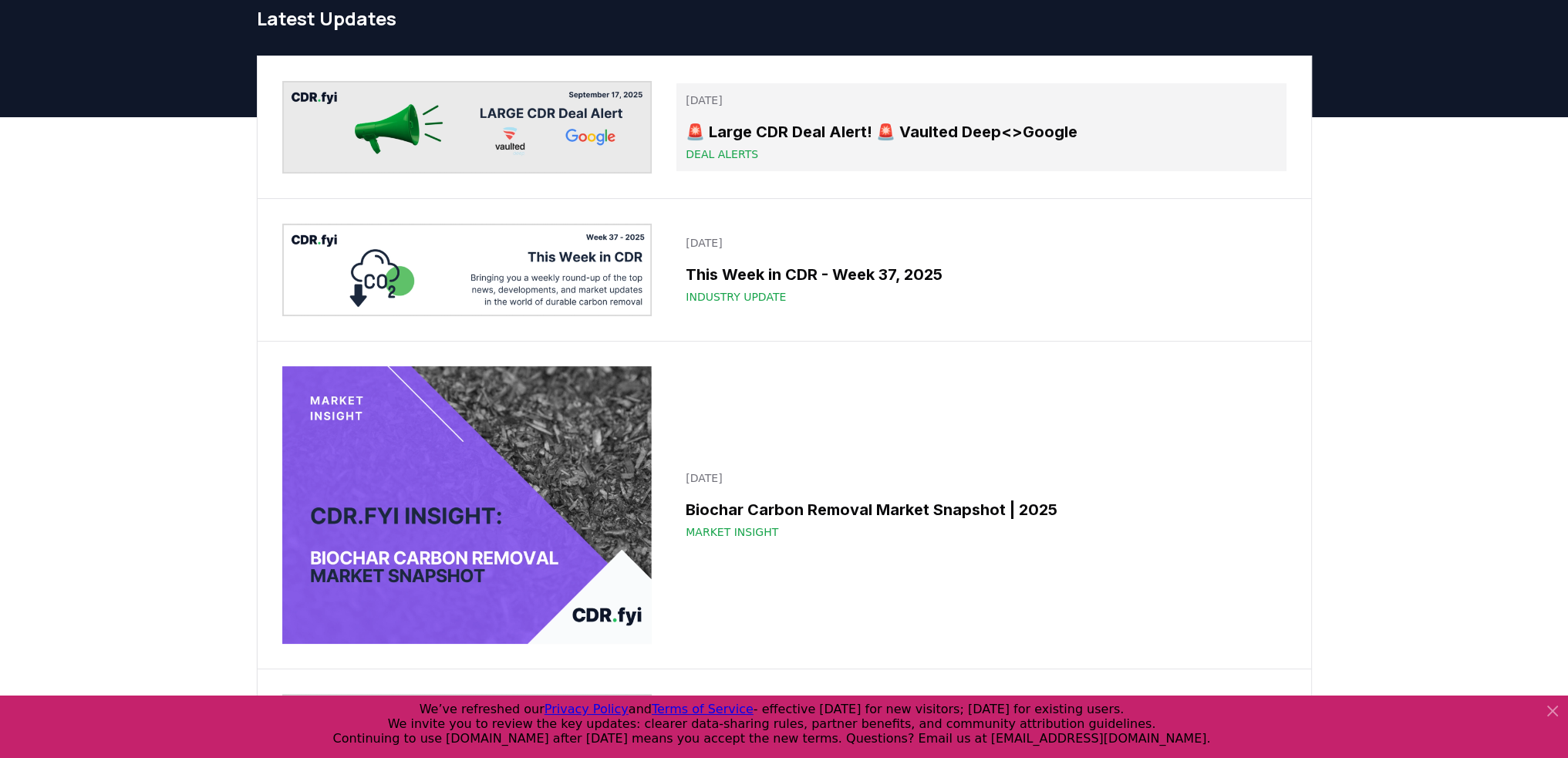
scroll to position [64, 0]
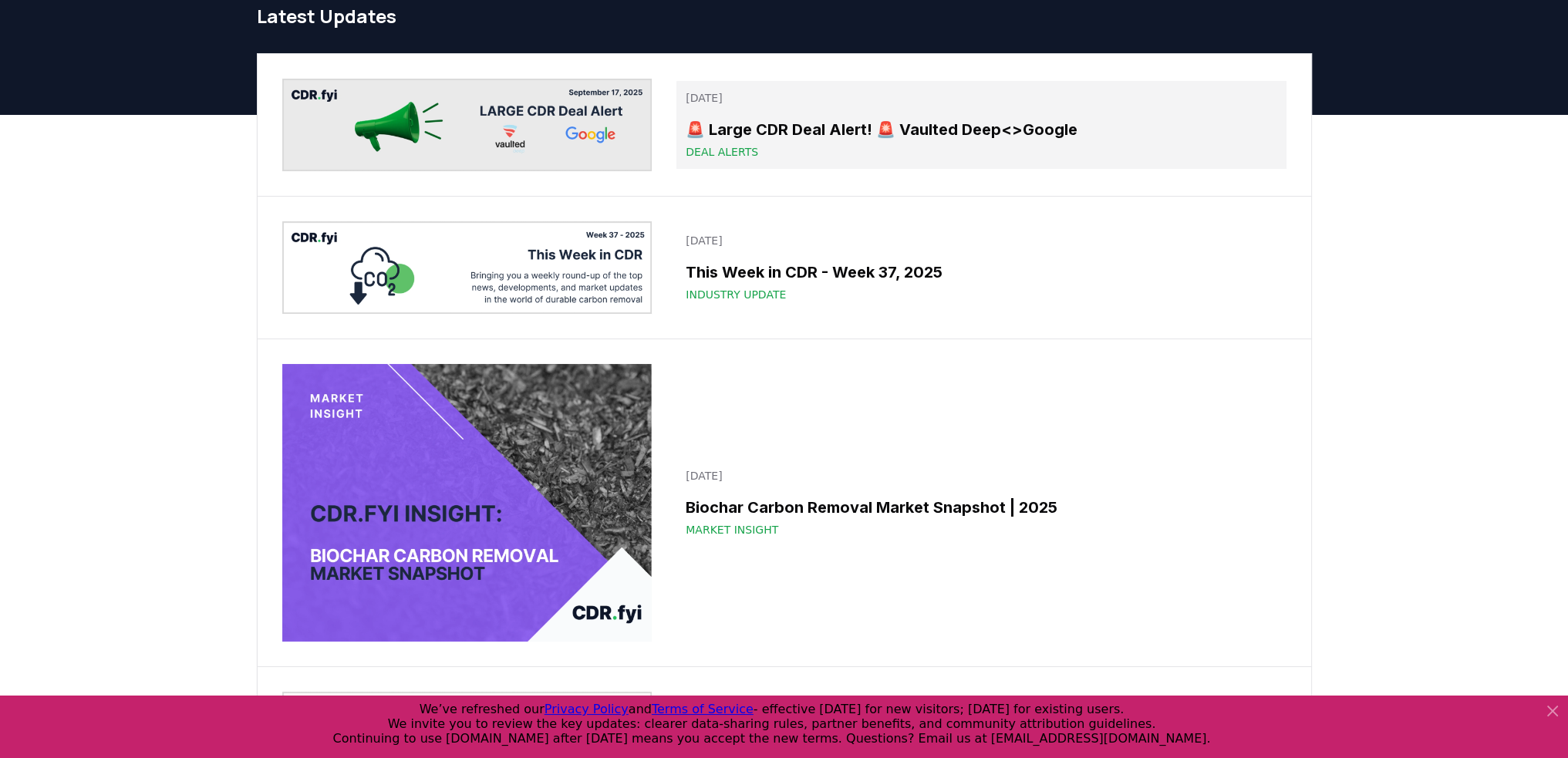
click at [812, 135] on h3 "🚨 Large CDR Deal Alert! 🚨 Vaulted Deep<>Google" at bounding box center [981, 130] width 591 height 23
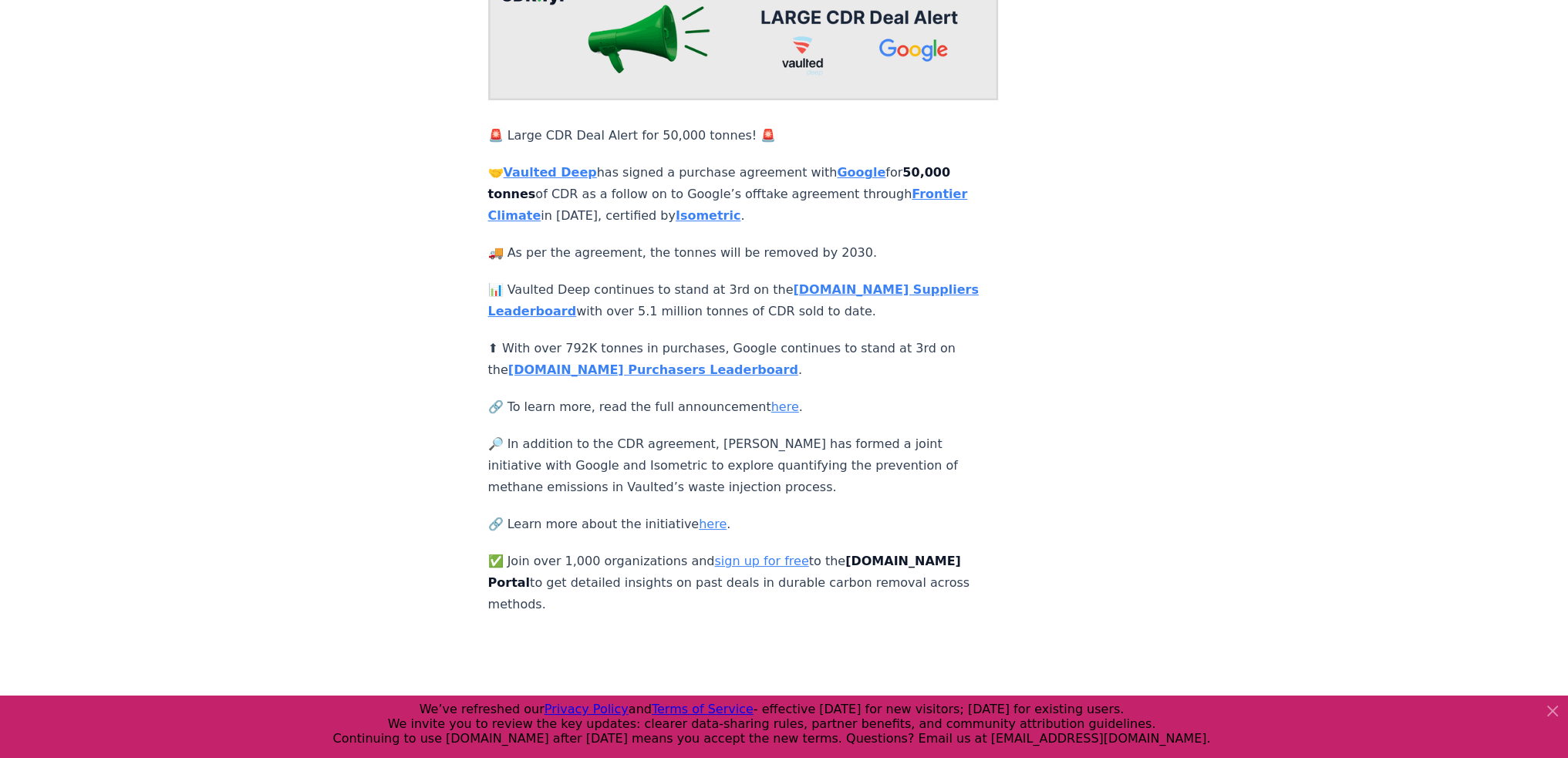
scroll to position [195, 0]
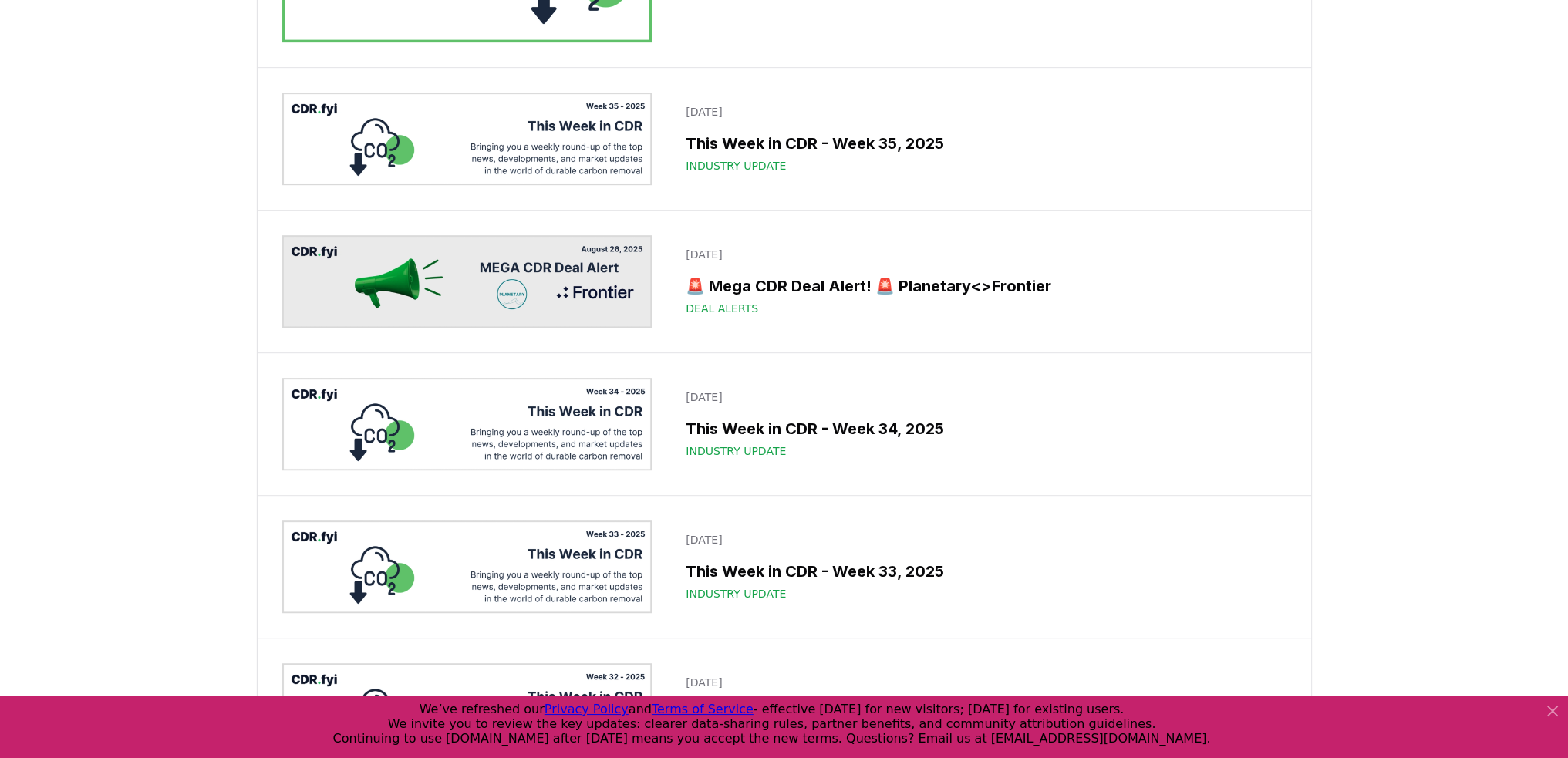
scroll to position [1041, 0]
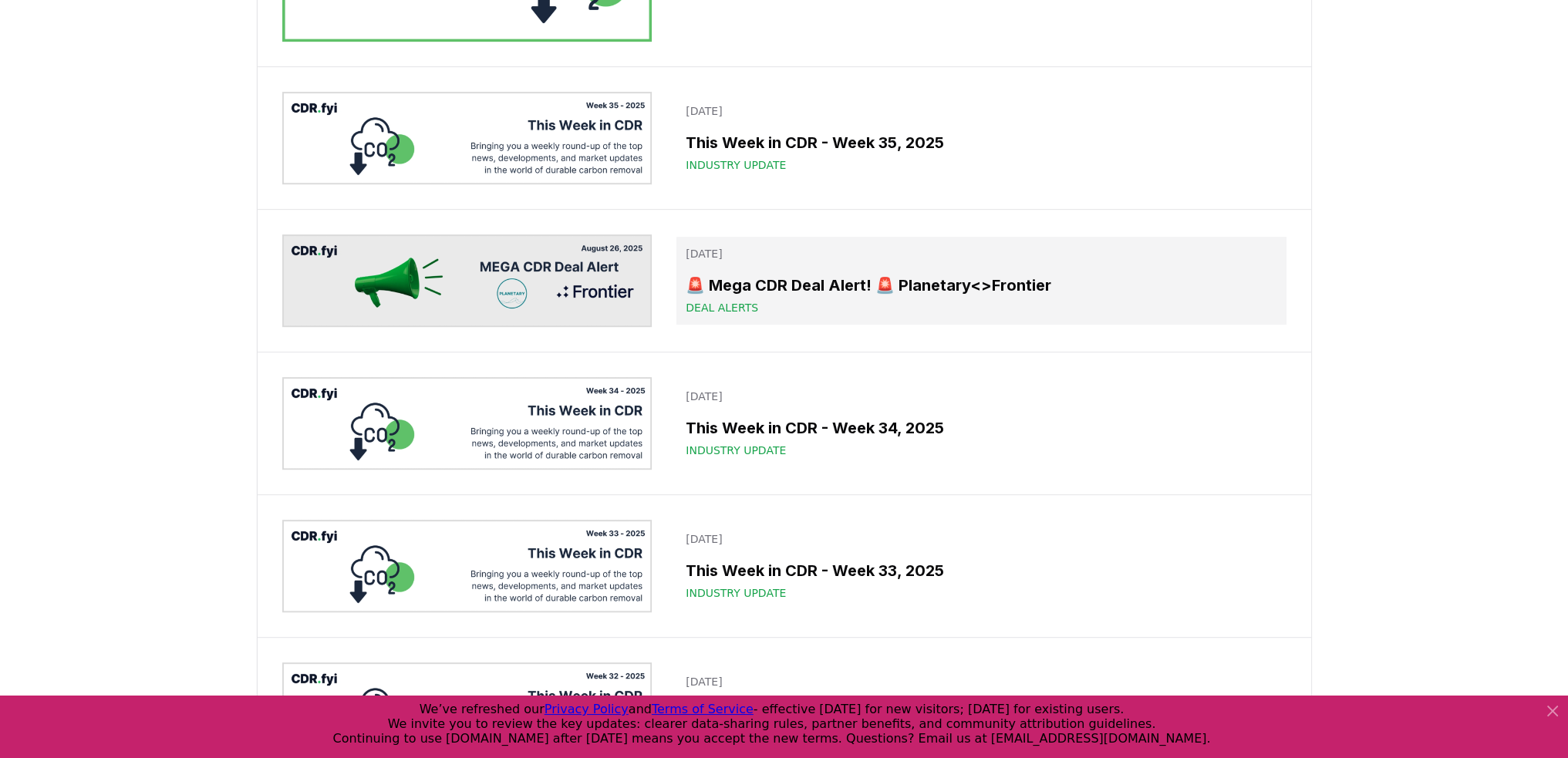
click at [785, 286] on h3 "🚨 Mega CDR Deal Alert! 🚨 Planetary<>Frontier" at bounding box center [981, 285] width 591 height 23
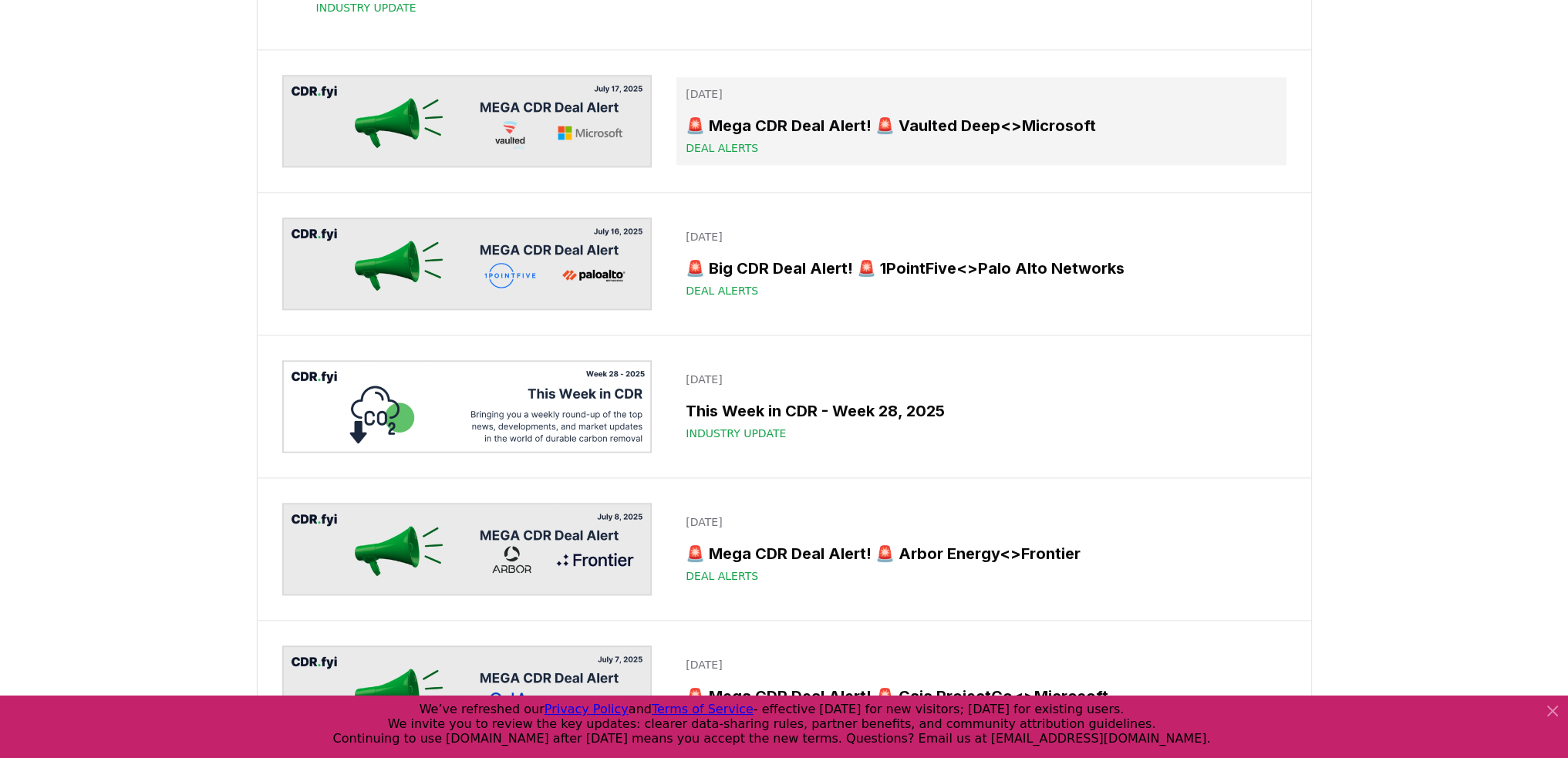
scroll to position [2461, 0]
click at [807, 139] on h3 "🚨 Mega CDR Deal Alert! 🚨 Vaulted Deep<>Microsoft" at bounding box center [981, 127] width 591 height 23
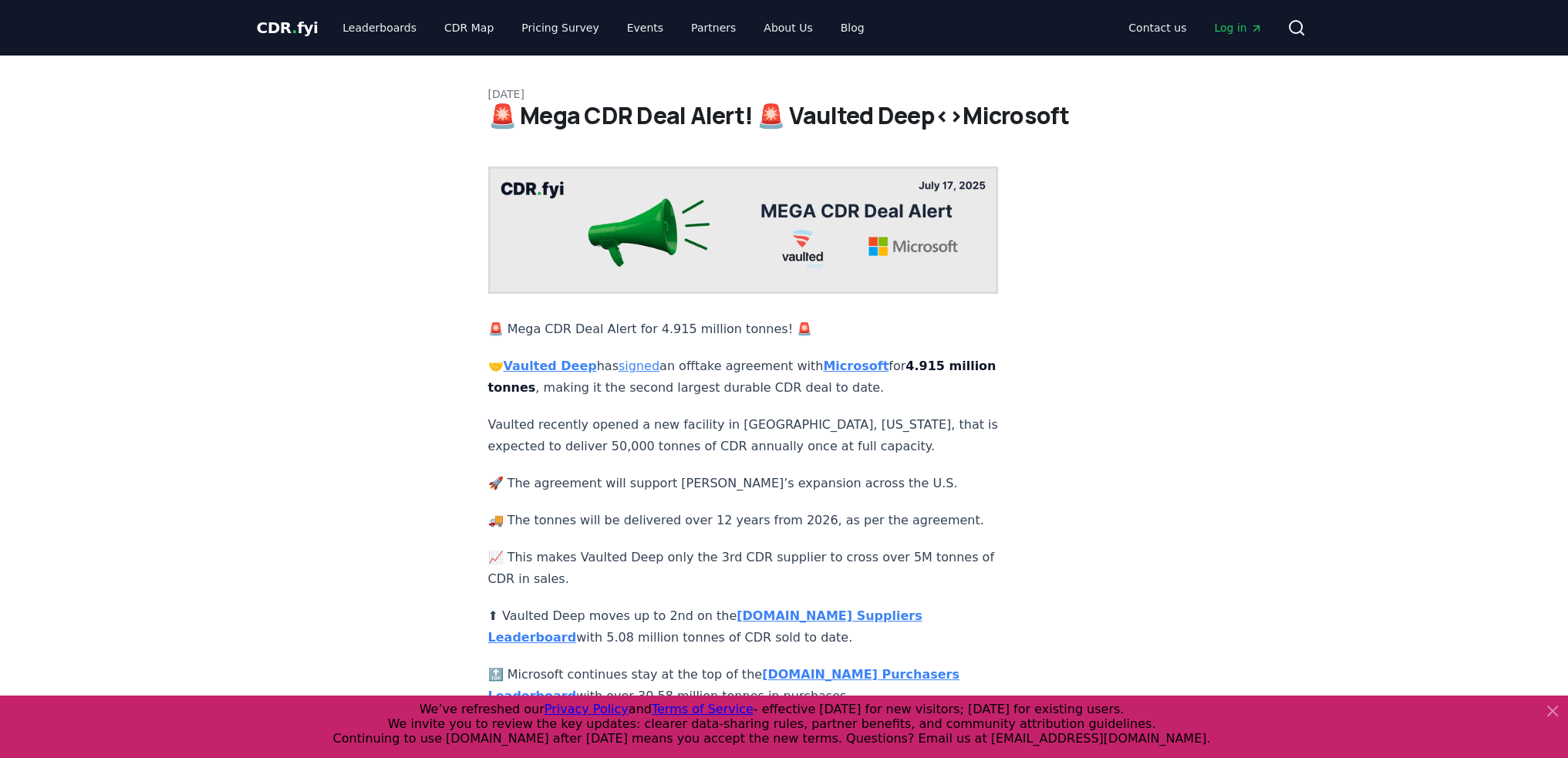
click at [719, 380] on p "🤝 Vaulted Deep has signed an offtake agreement with Microsoft for 4.915 million…" at bounding box center [744, 377] width 511 height 43
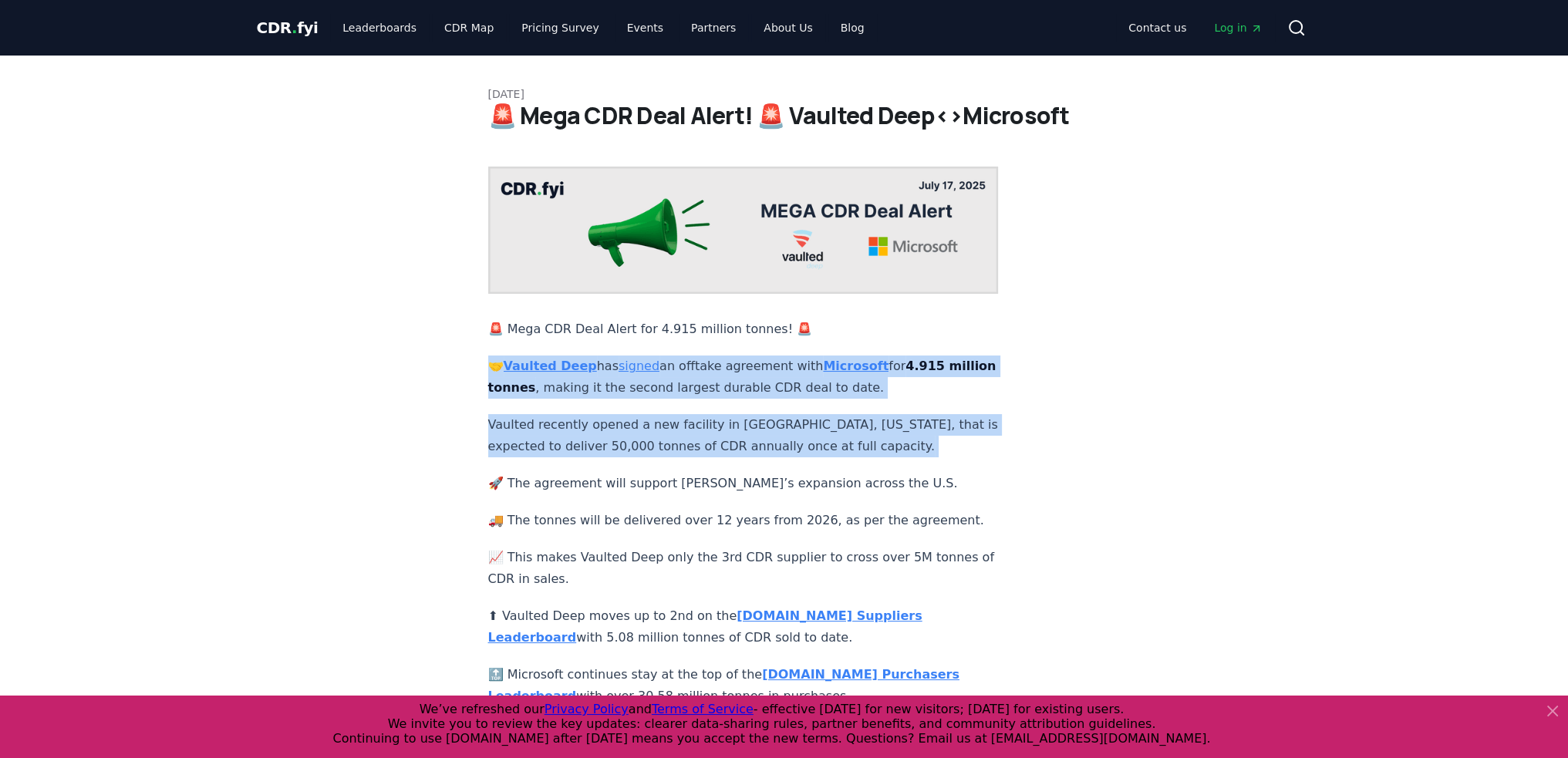
drag, startPoint x: 719, startPoint y: 380, endPoint x: 708, endPoint y: 456, distance: 76.8
click at [708, 456] on div "🚨 Mega CDR Deal Alert for 4.915 million tonnes! 🚨 🤝 Vaulted Deep has signed an …" at bounding box center [744, 495] width 511 height 658
click at [708, 473] on p "🚀 The agreement will support Vaulted’s expansion across the U.S." at bounding box center [744, 483] width 511 height 22
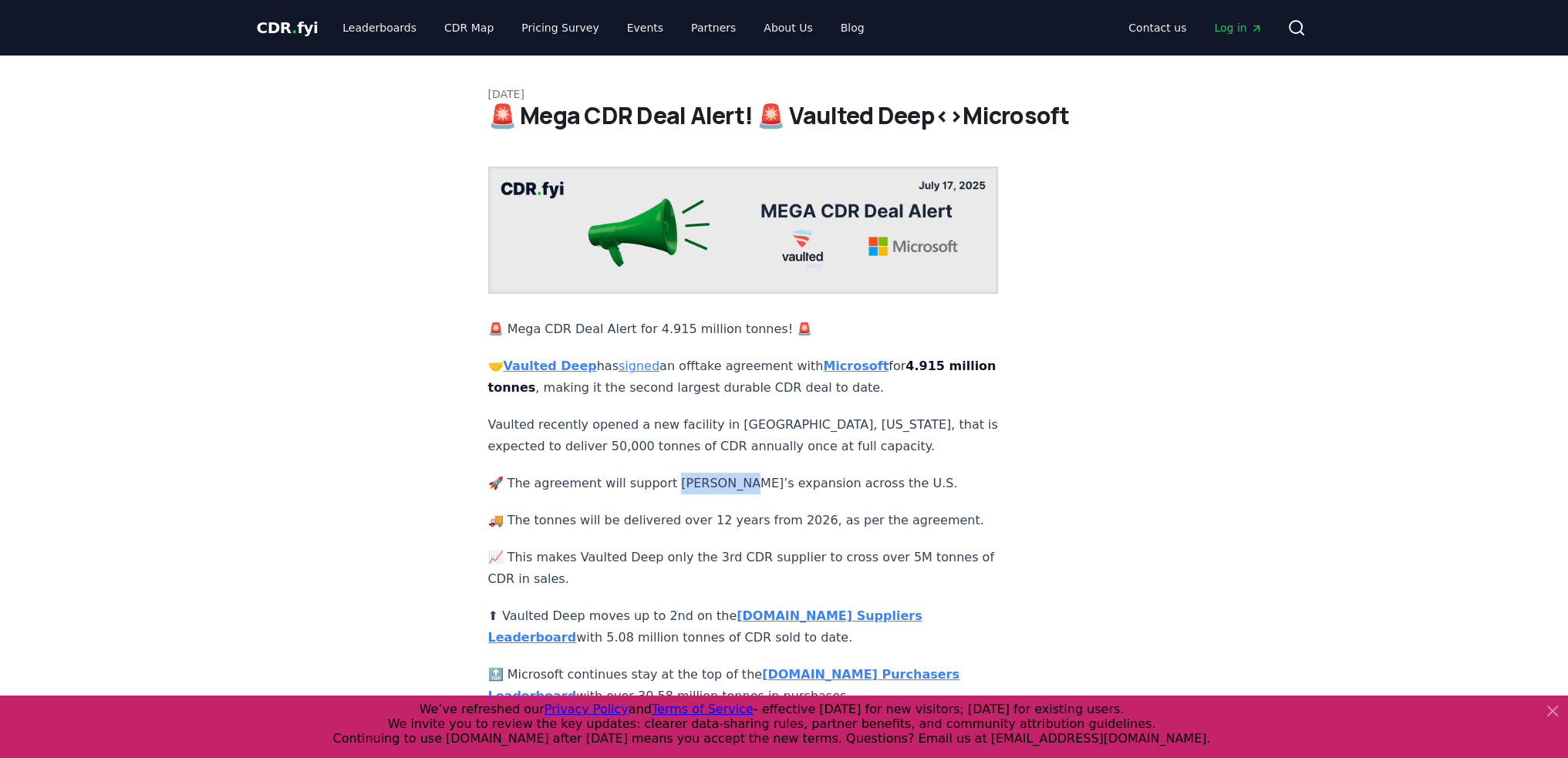
click at [708, 473] on p "🚀 The agreement will support Vaulted’s expansion across the U.S." at bounding box center [744, 483] width 511 height 22
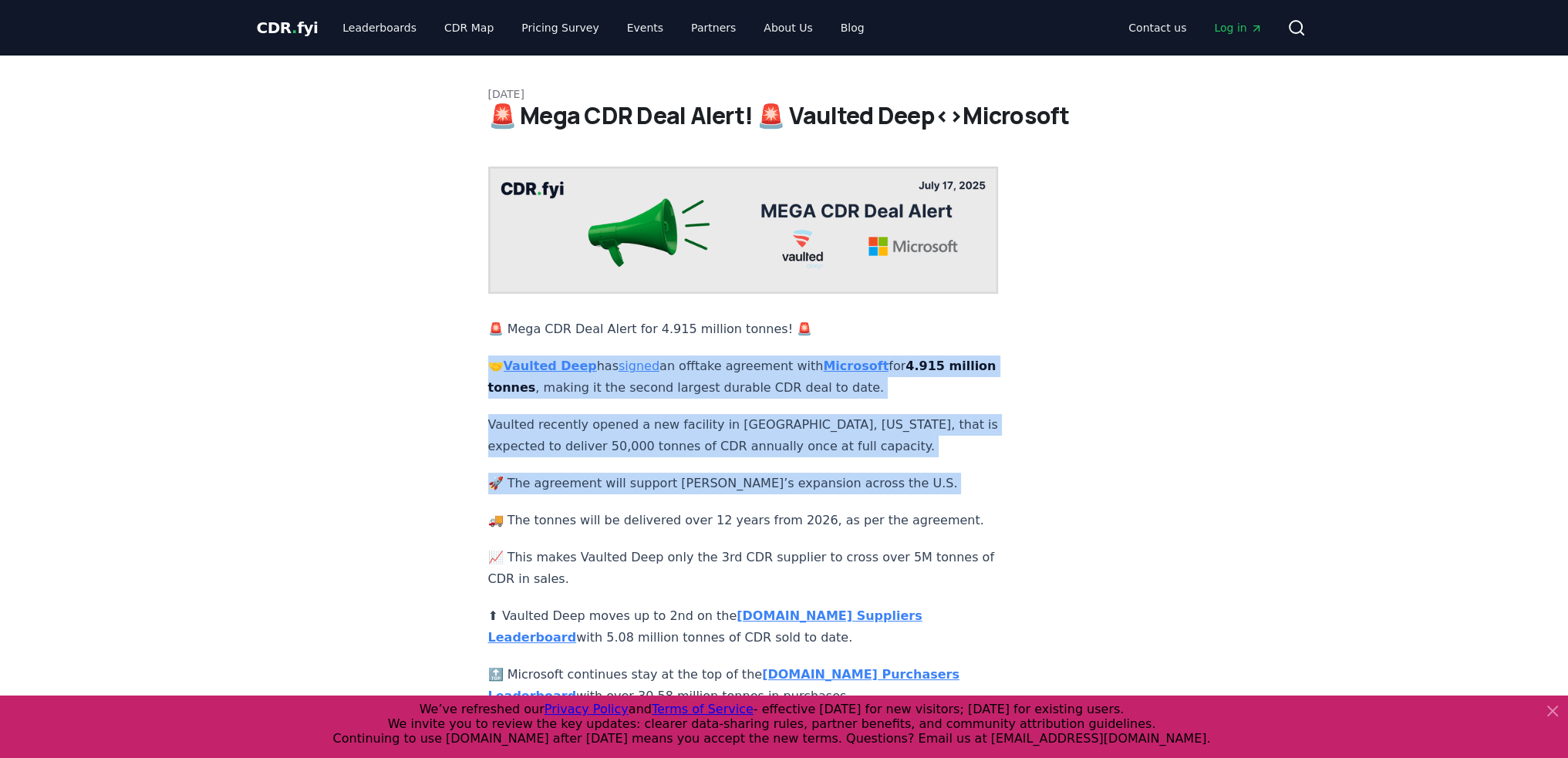
drag, startPoint x: 708, startPoint y: 456, endPoint x: 737, endPoint y: 364, distance: 96.5
click at [737, 364] on div "🚨 Mega CDR Deal Alert for 4.915 million tonnes! 🚨 🤝 Vaulted Deep has signed an …" at bounding box center [744, 495] width 511 height 658
click at [737, 364] on p "🤝 Vaulted Deep has signed an offtake agreement with Microsoft for 4.915 million…" at bounding box center [744, 377] width 511 height 43
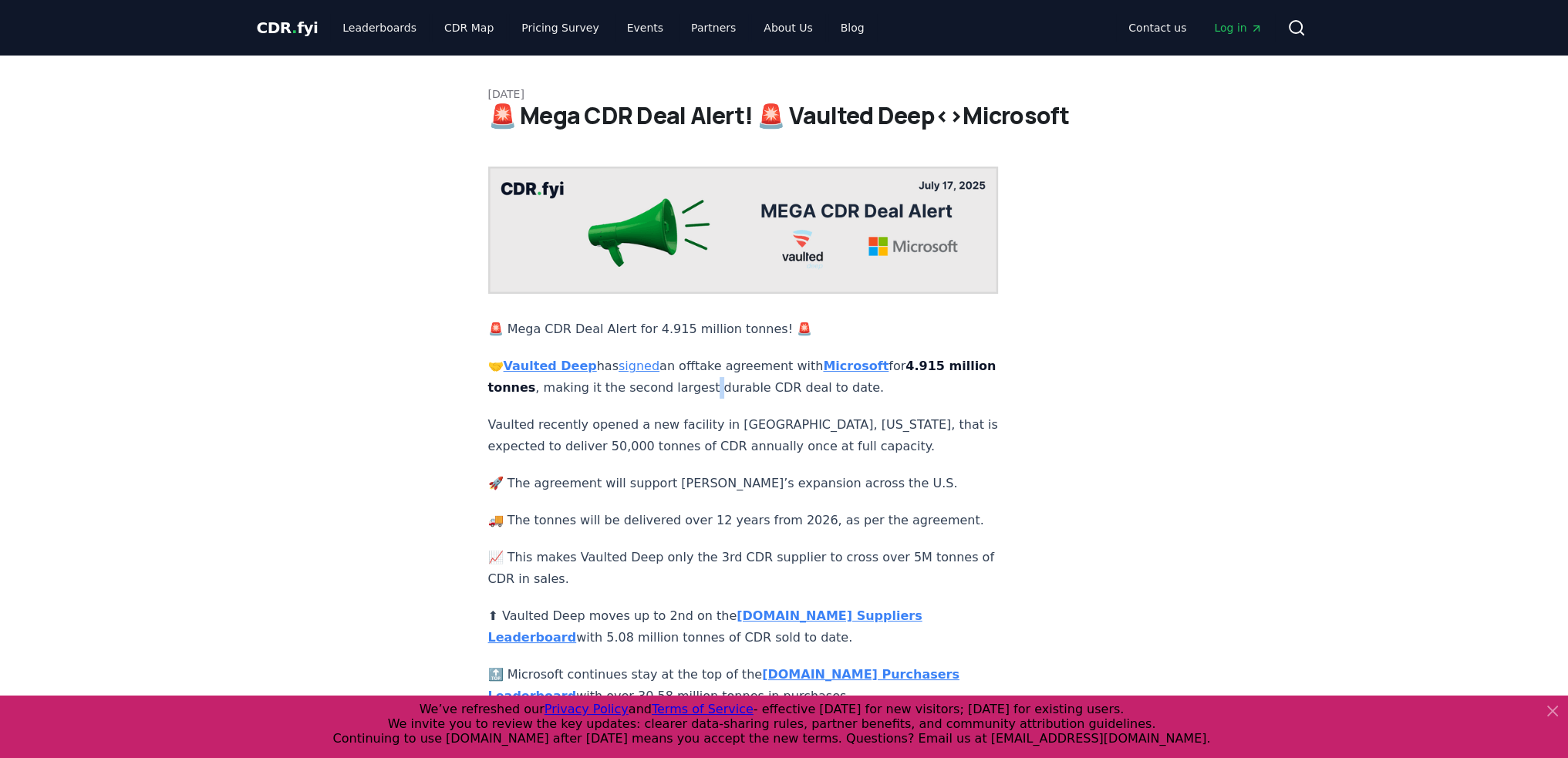
click at [737, 364] on p "🤝 Vaulted Deep has signed an offtake agreement with Microsoft for 4.915 million…" at bounding box center [744, 377] width 511 height 43
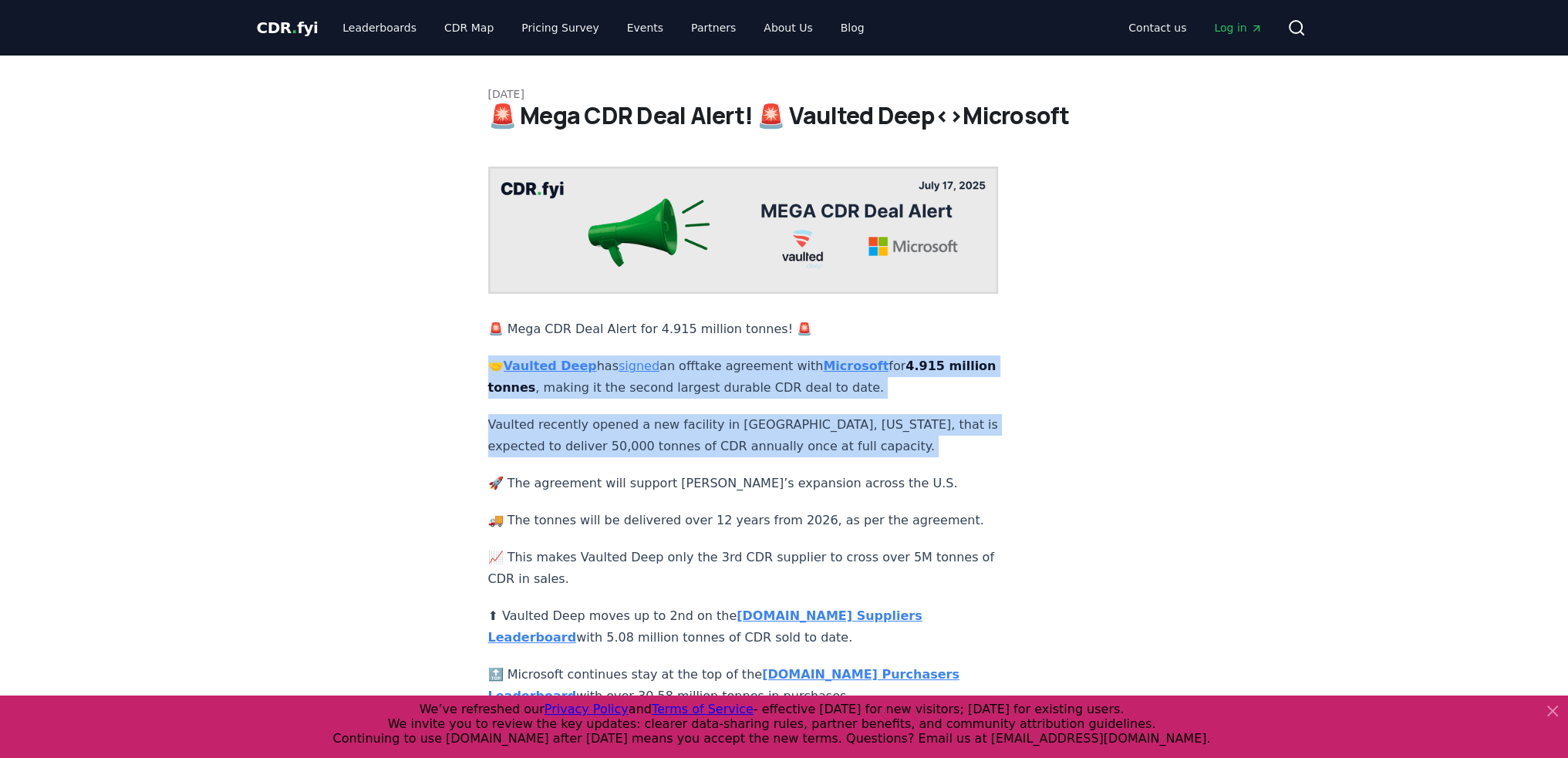
drag, startPoint x: 737, startPoint y: 364, endPoint x: 721, endPoint y: 469, distance: 106.2
click at [721, 469] on div "🚨 Mega CDR Deal Alert for 4.915 million tonnes! 🚨 🤝 Vaulted Deep has signed an …" at bounding box center [744, 495] width 511 height 658
click at [721, 473] on p "🚀 The agreement will support Vaulted’s expansion across the U.S." at bounding box center [744, 483] width 511 height 22
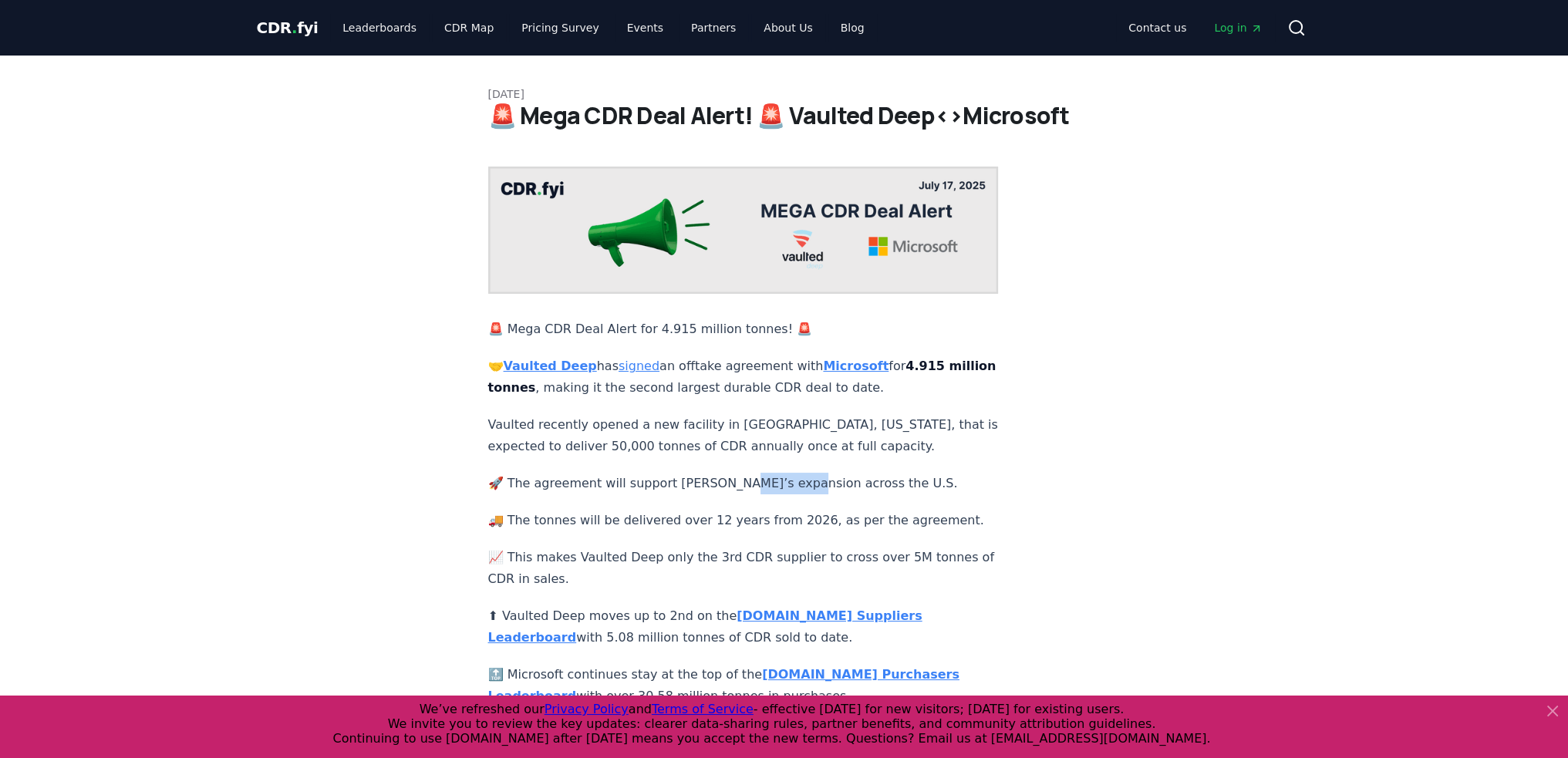
click at [721, 473] on p "🚀 The agreement will support Vaulted’s expansion across the U.S." at bounding box center [744, 483] width 511 height 22
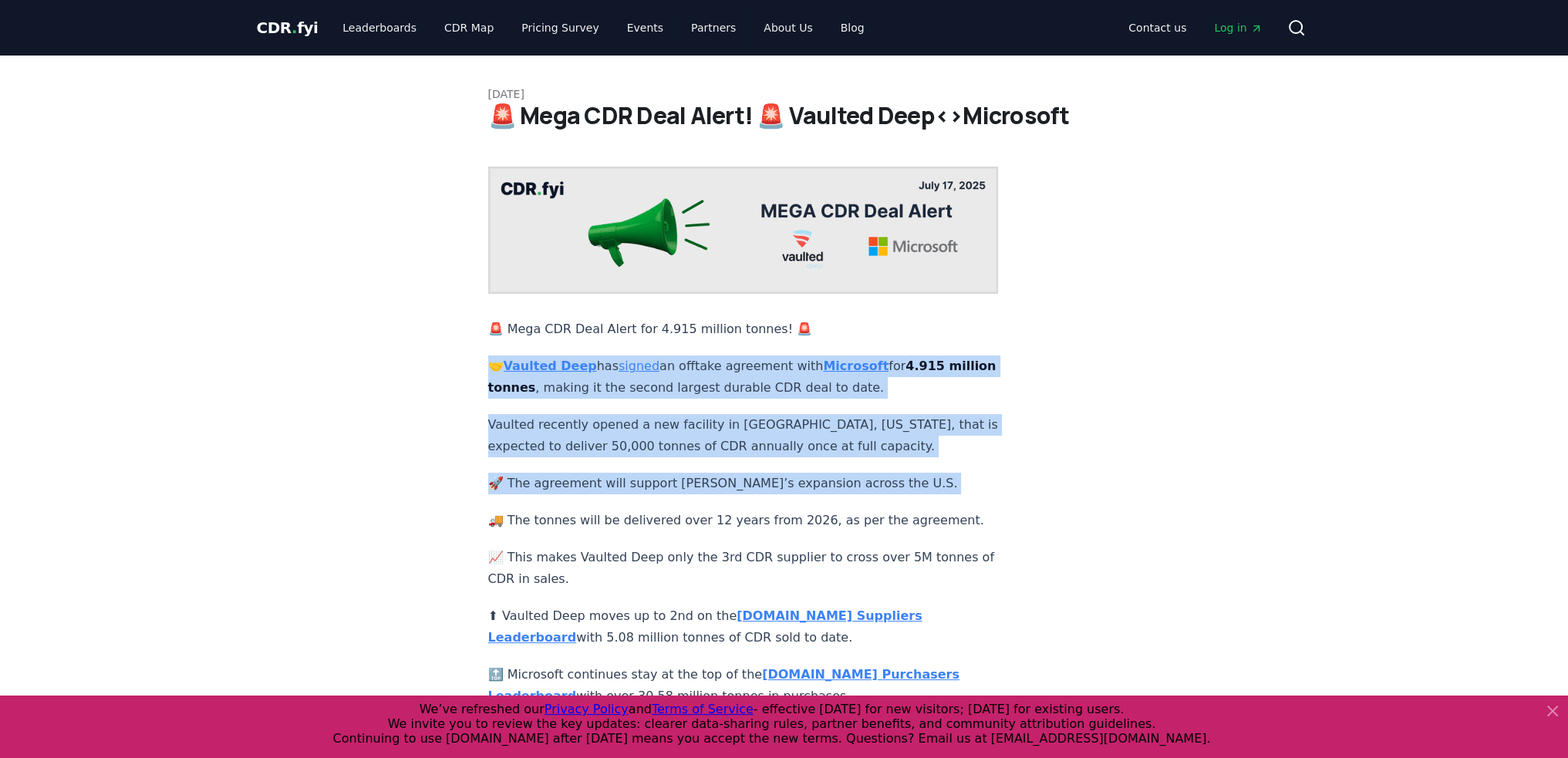
drag, startPoint x: 721, startPoint y: 469, endPoint x: 753, endPoint y: 331, distance: 141.7
click at [753, 331] on div "🚨 Mega CDR Deal Alert for 4.915 million tonnes! 🚨 🤝 Vaulted Deep has signed an …" at bounding box center [744, 495] width 511 height 658
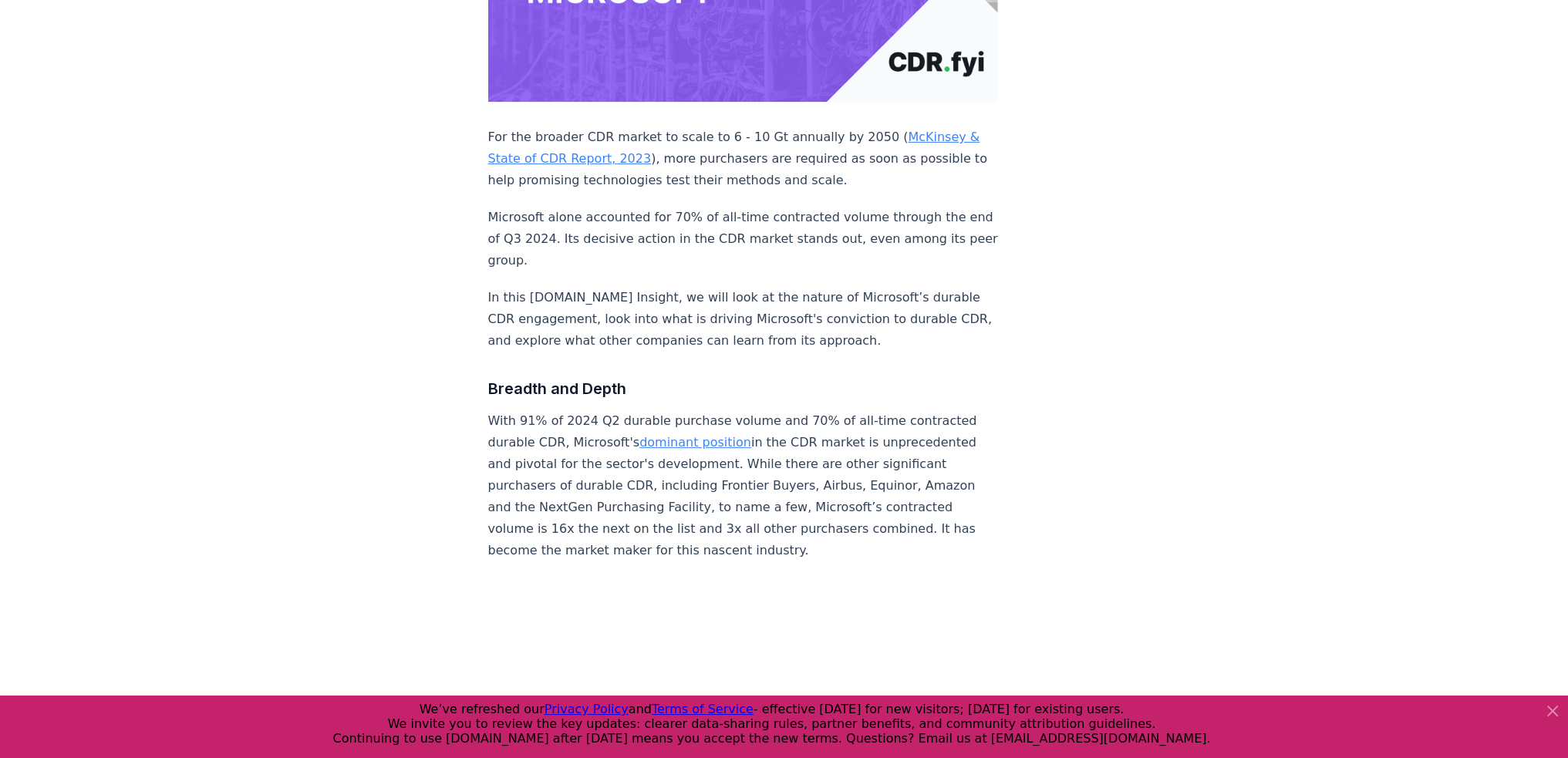
scroll to position [448, 0]
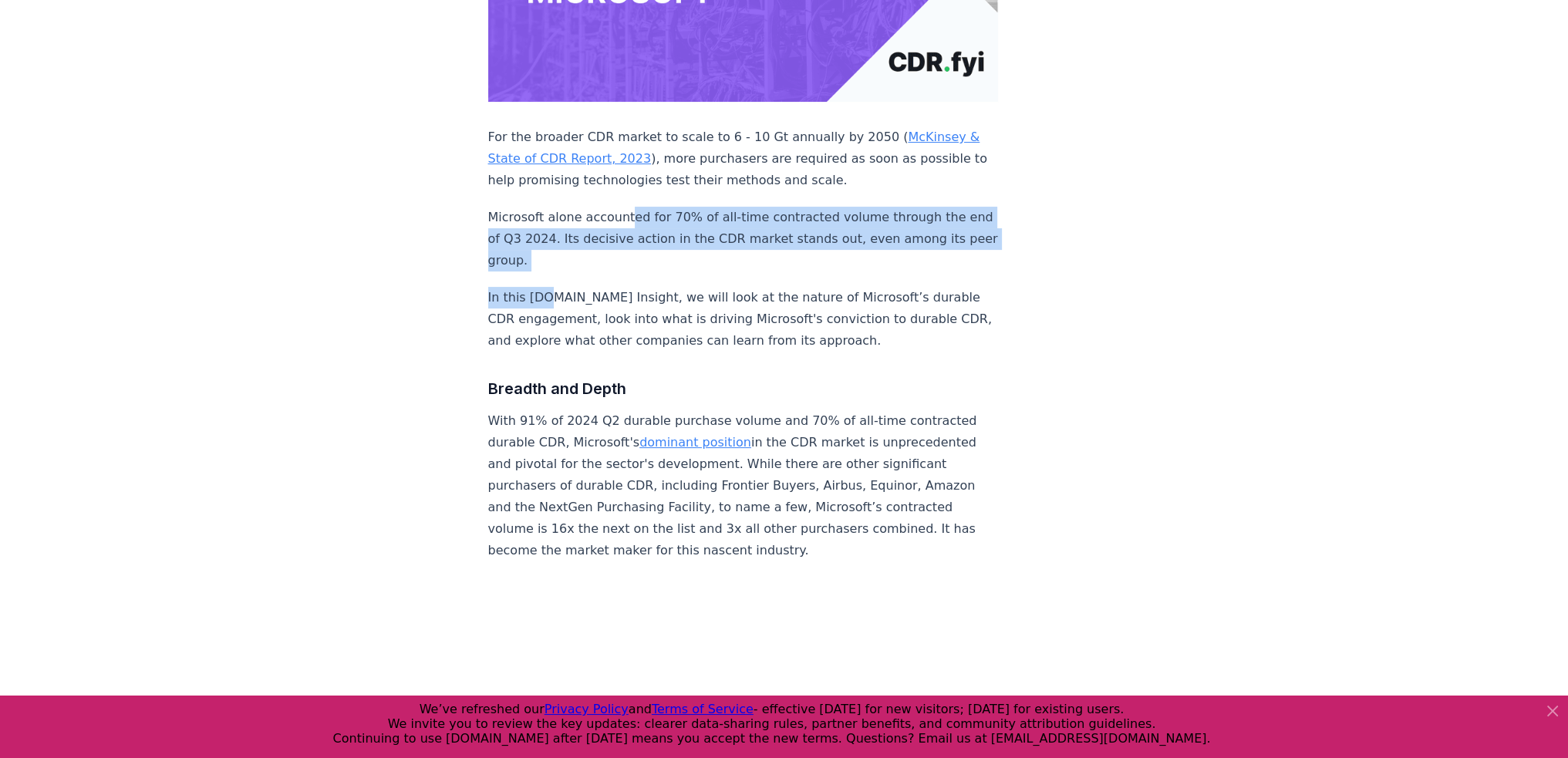
drag, startPoint x: 548, startPoint y: 229, endPoint x: 624, endPoint y: 155, distance: 106.1
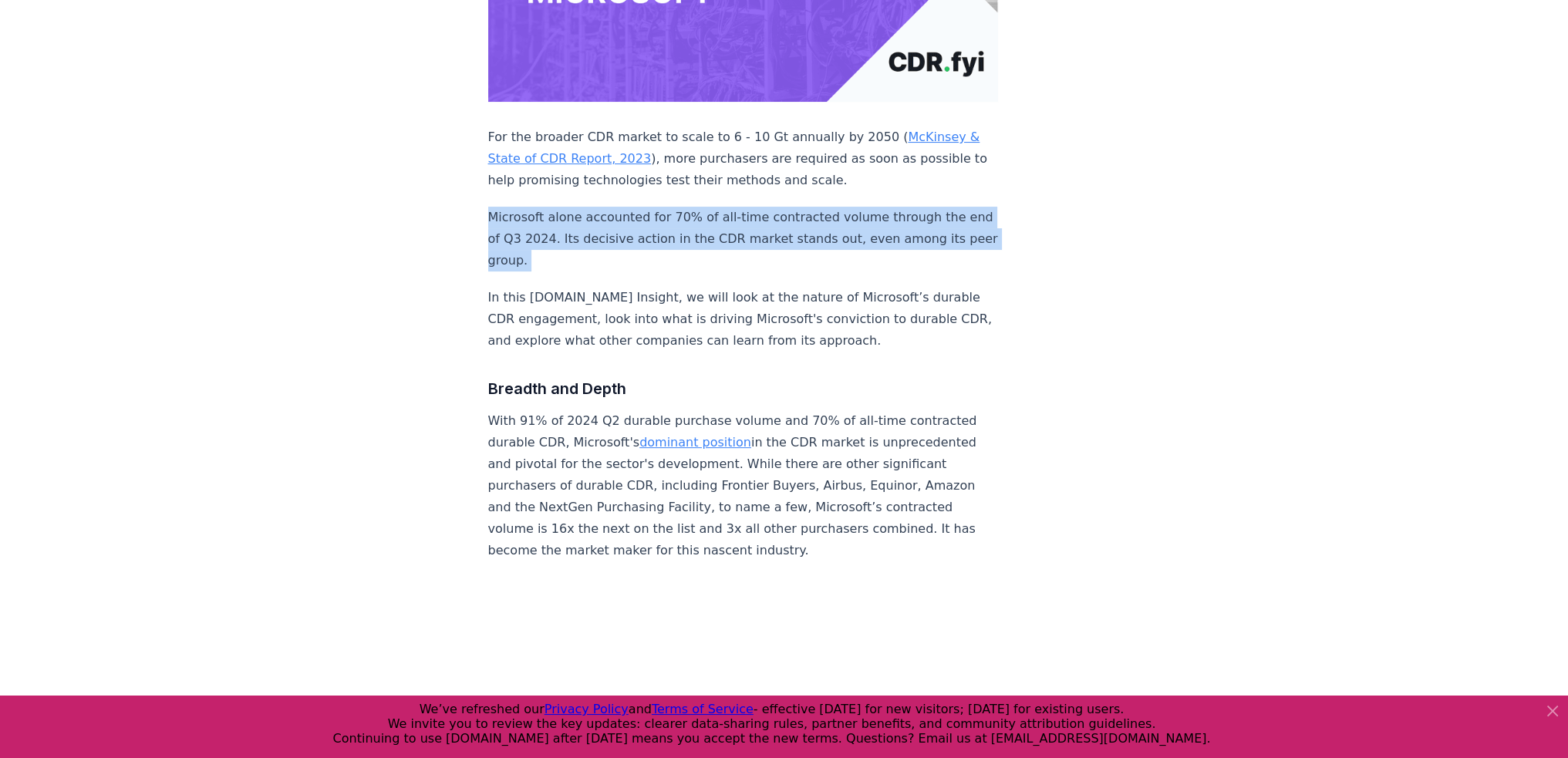
drag, startPoint x: 624, startPoint y: 155, endPoint x: 600, endPoint y: 203, distance: 53.7
click at [600, 207] on p "Microsoft alone accounted for 70% of all-time contracted volume through the end…" at bounding box center [744, 239] width 511 height 65
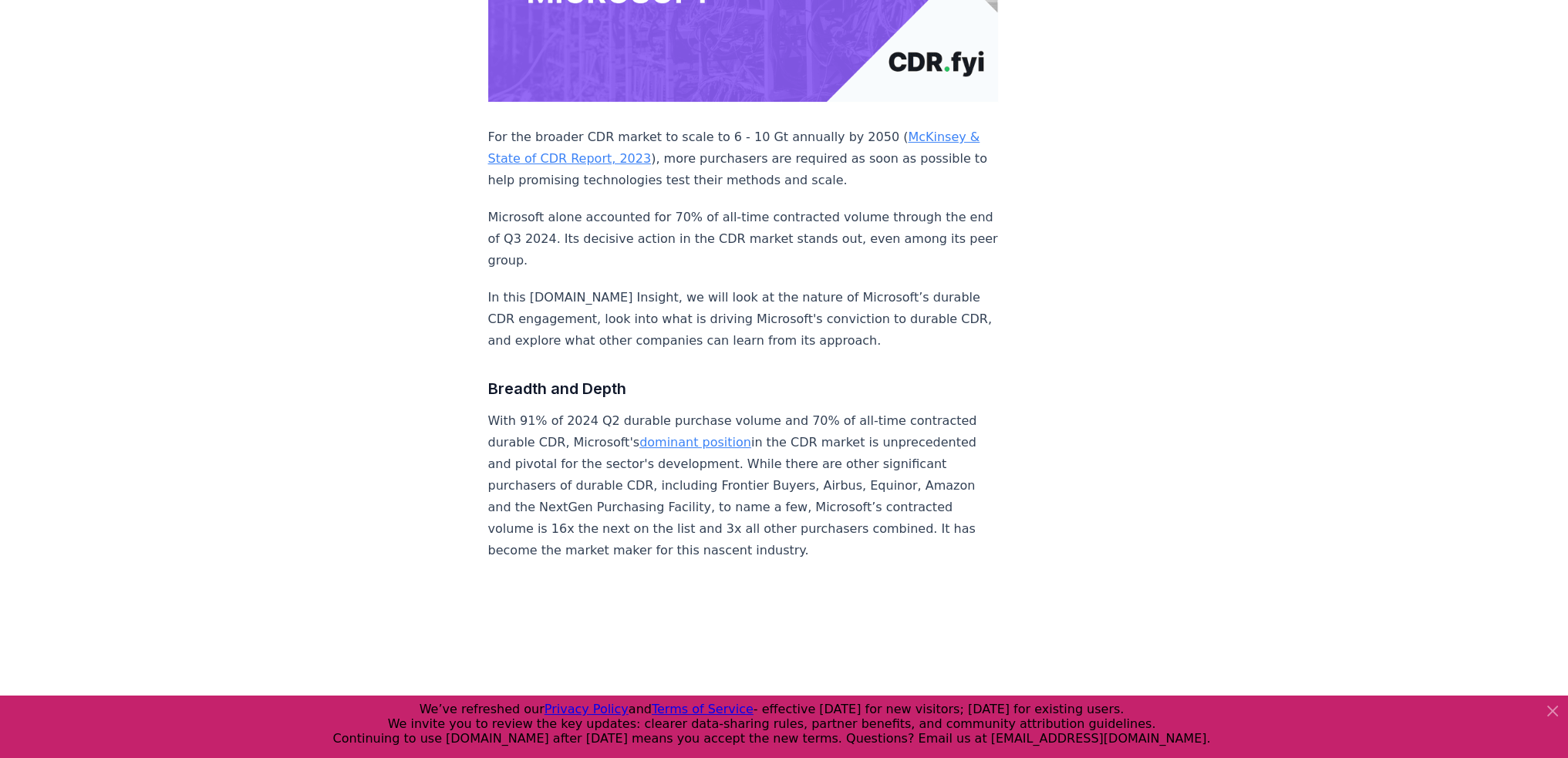
click at [600, 207] on p "Microsoft alone accounted for 70% of all-time contracted volume through the end…" at bounding box center [744, 239] width 511 height 65
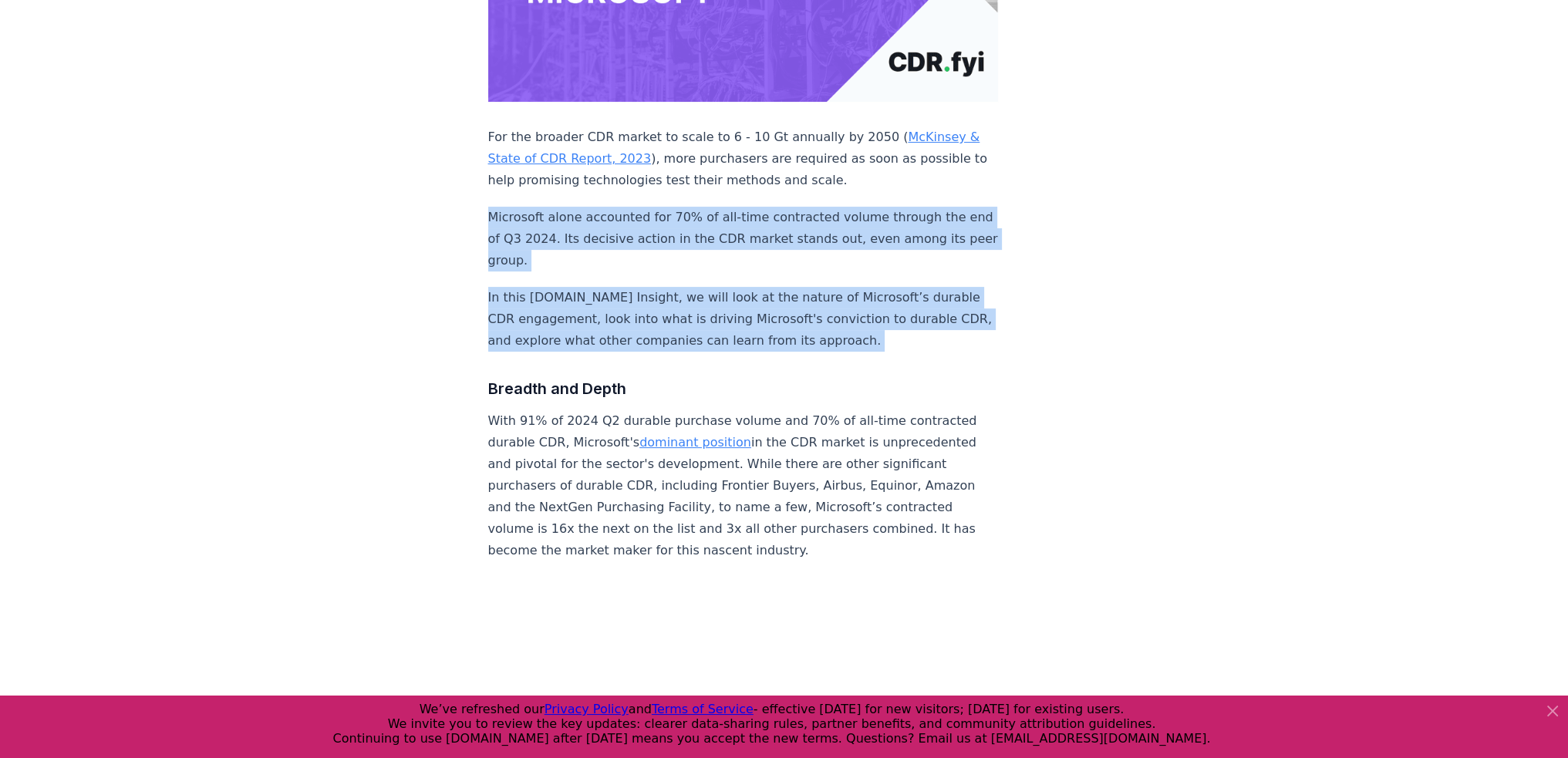
drag, startPoint x: 600, startPoint y: 203, endPoint x: 578, endPoint y: 257, distance: 58.3
click at [578, 287] on p "In this [DOMAIN_NAME] Insight, we will look at the nature of Microsoft’s durabl…" at bounding box center [744, 319] width 511 height 65
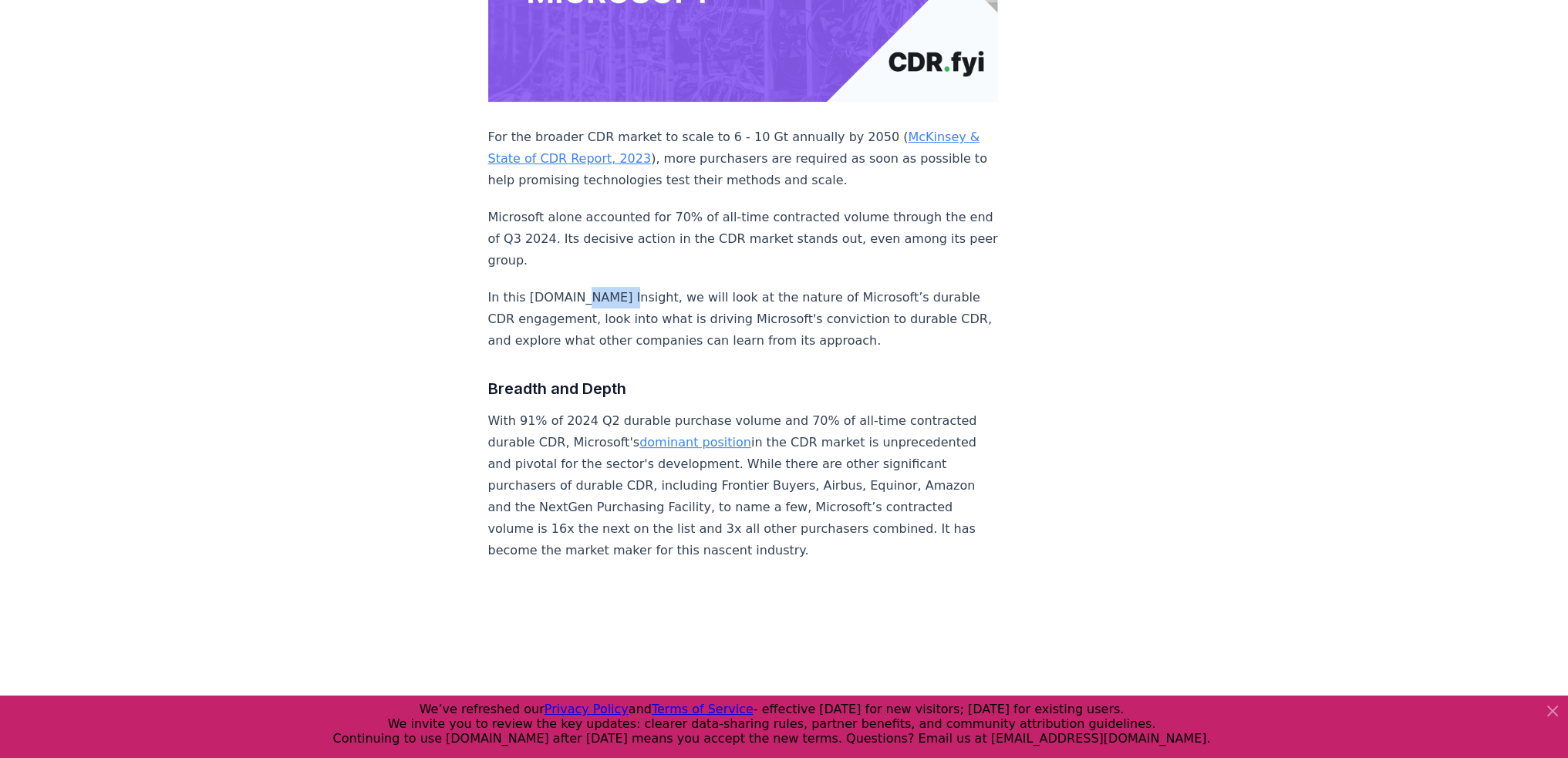
click at [578, 287] on p "In this [DOMAIN_NAME] Insight, we will look at the nature of Microsoft’s durabl…" at bounding box center [744, 319] width 511 height 65
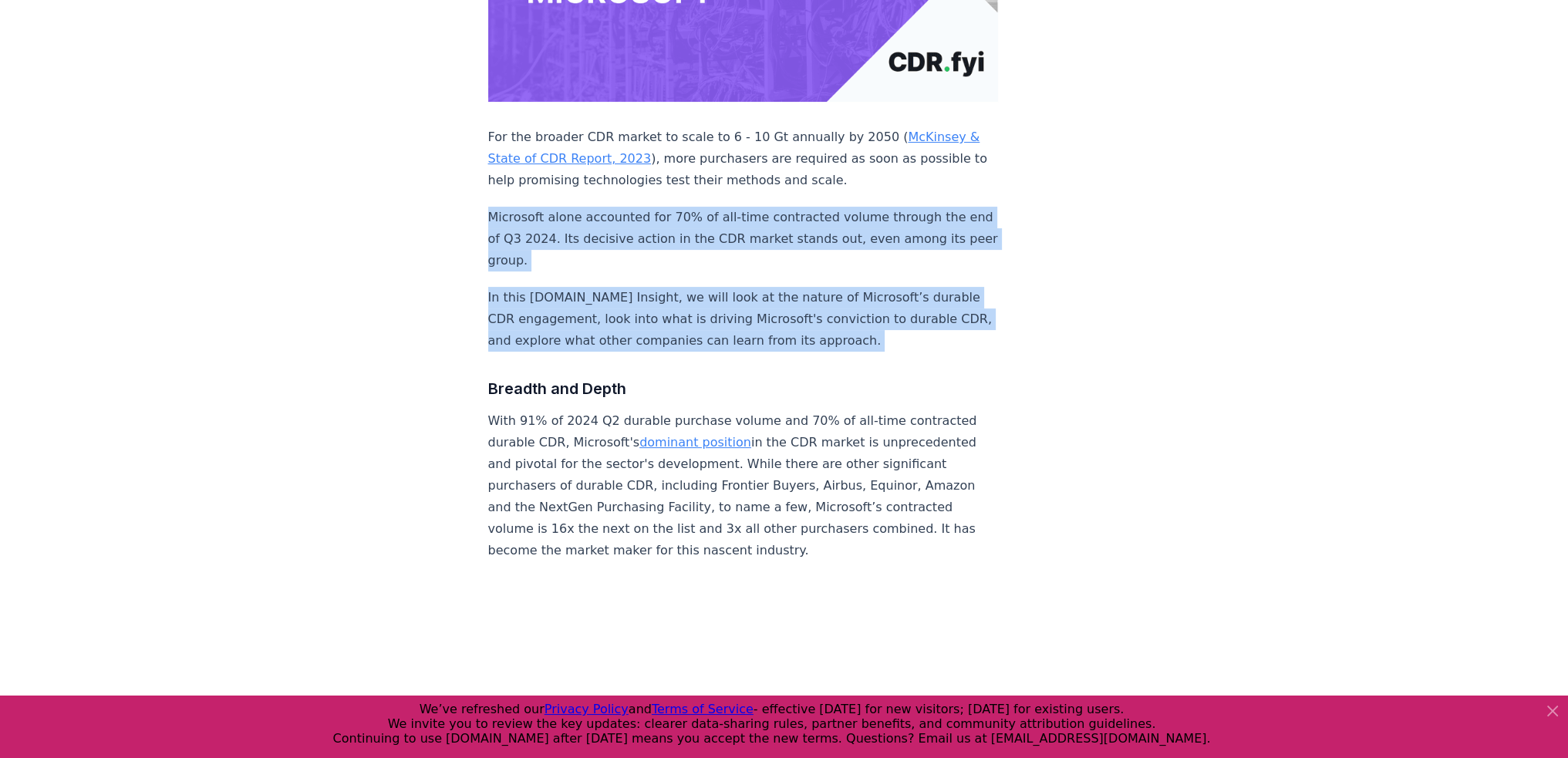
drag, startPoint x: 578, startPoint y: 257, endPoint x: 660, endPoint y: 198, distance: 101.0
click at [660, 207] on p "Microsoft alone accounted for 70% of all-time contracted volume through the end…" at bounding box center [744, 239] width 511 height 65
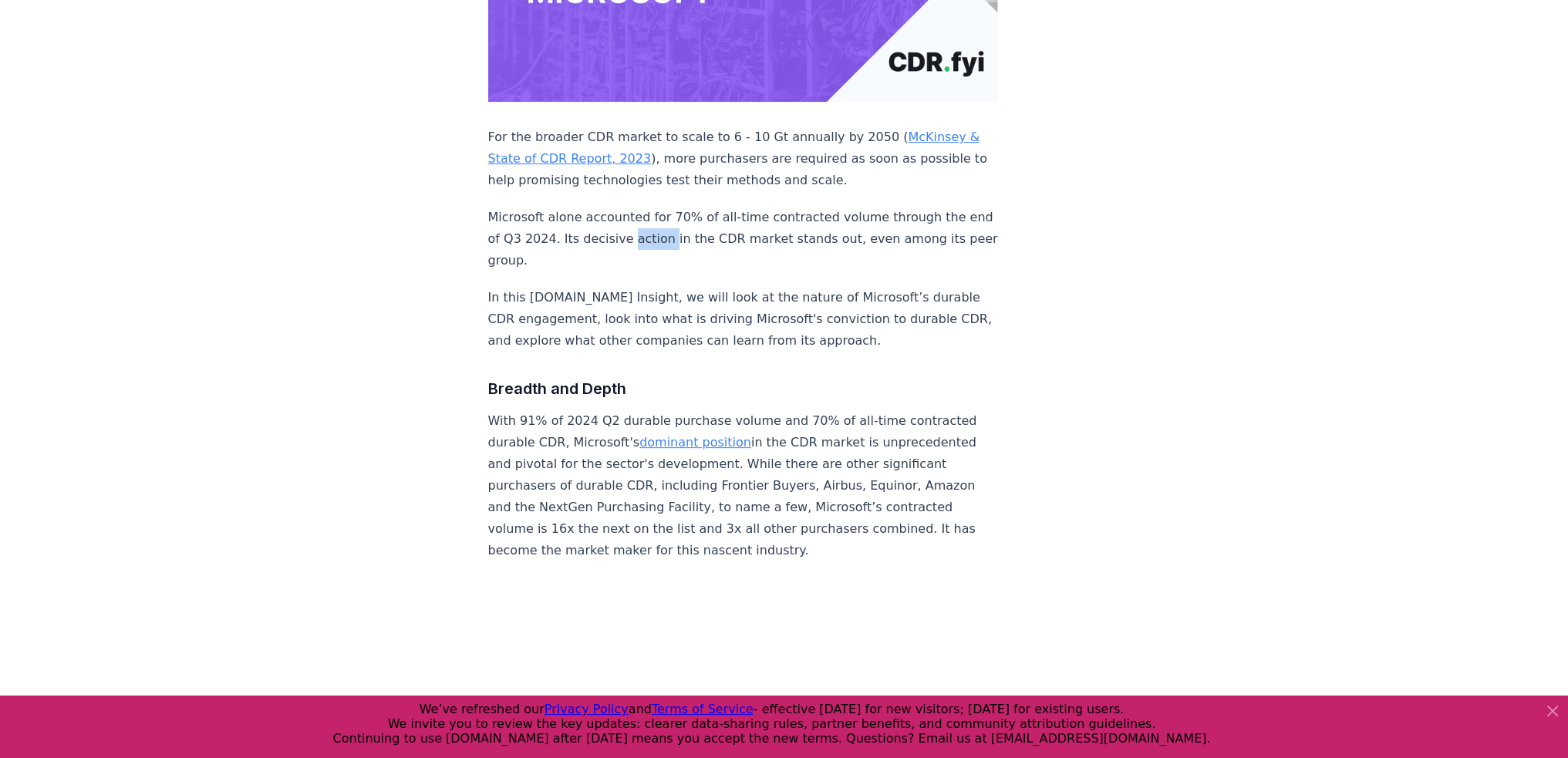
click at [660, 207] on p "Microsoft alone accounted for 70% of all-time contracted volume through the end…" at bounding box center [744, 239] width 511 height 65
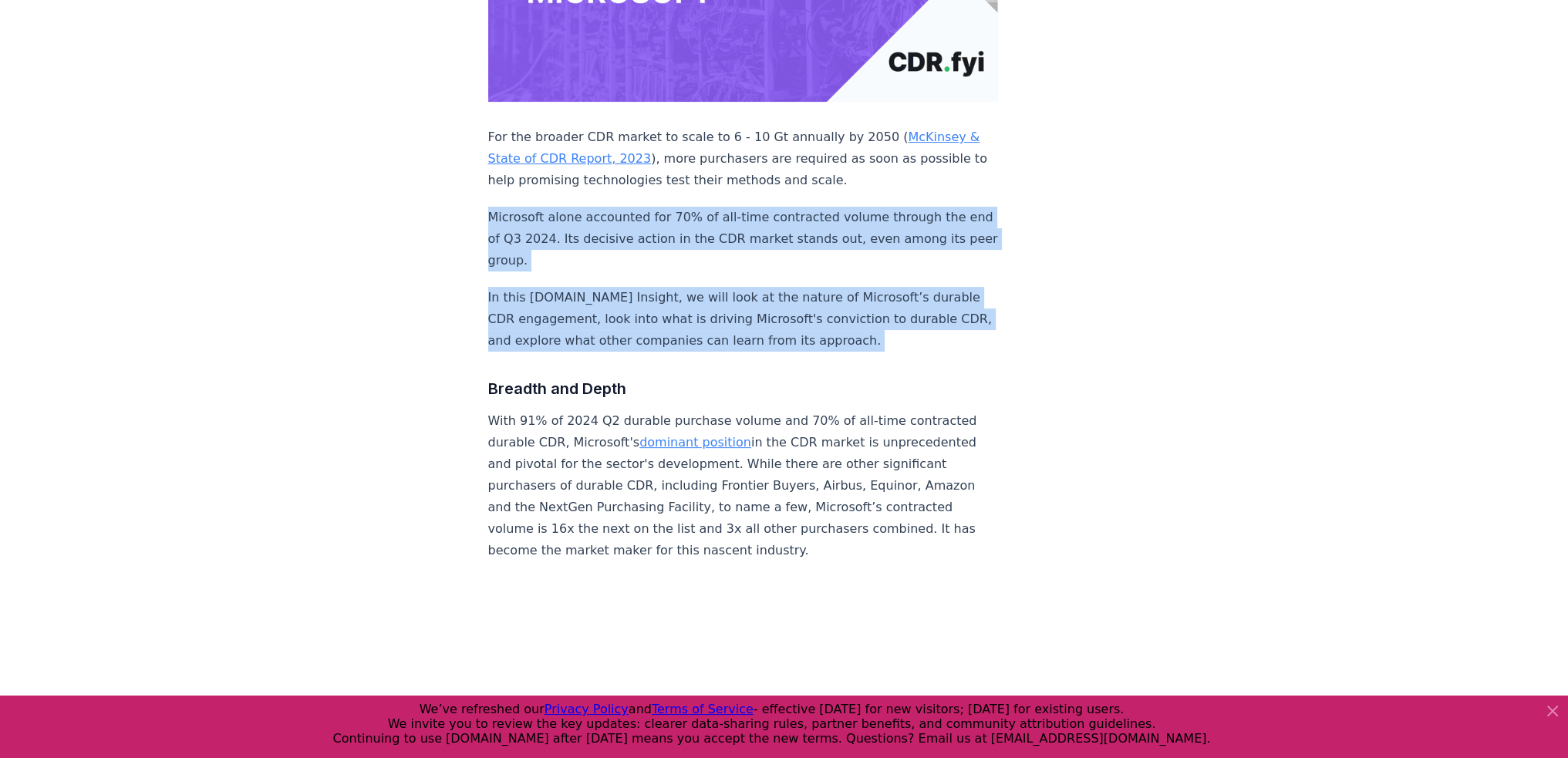
drag, startPoint x: 660, startPoint y: 198, endPoint x: 623, endPoint y: 250, distance: 63.8
click at [623, 287] on p "In this [DOMAIN_NAME] Insight, we will look at the nature of Microsoft’s durabl…" at bounding box center [744, 319] width 511 height 65
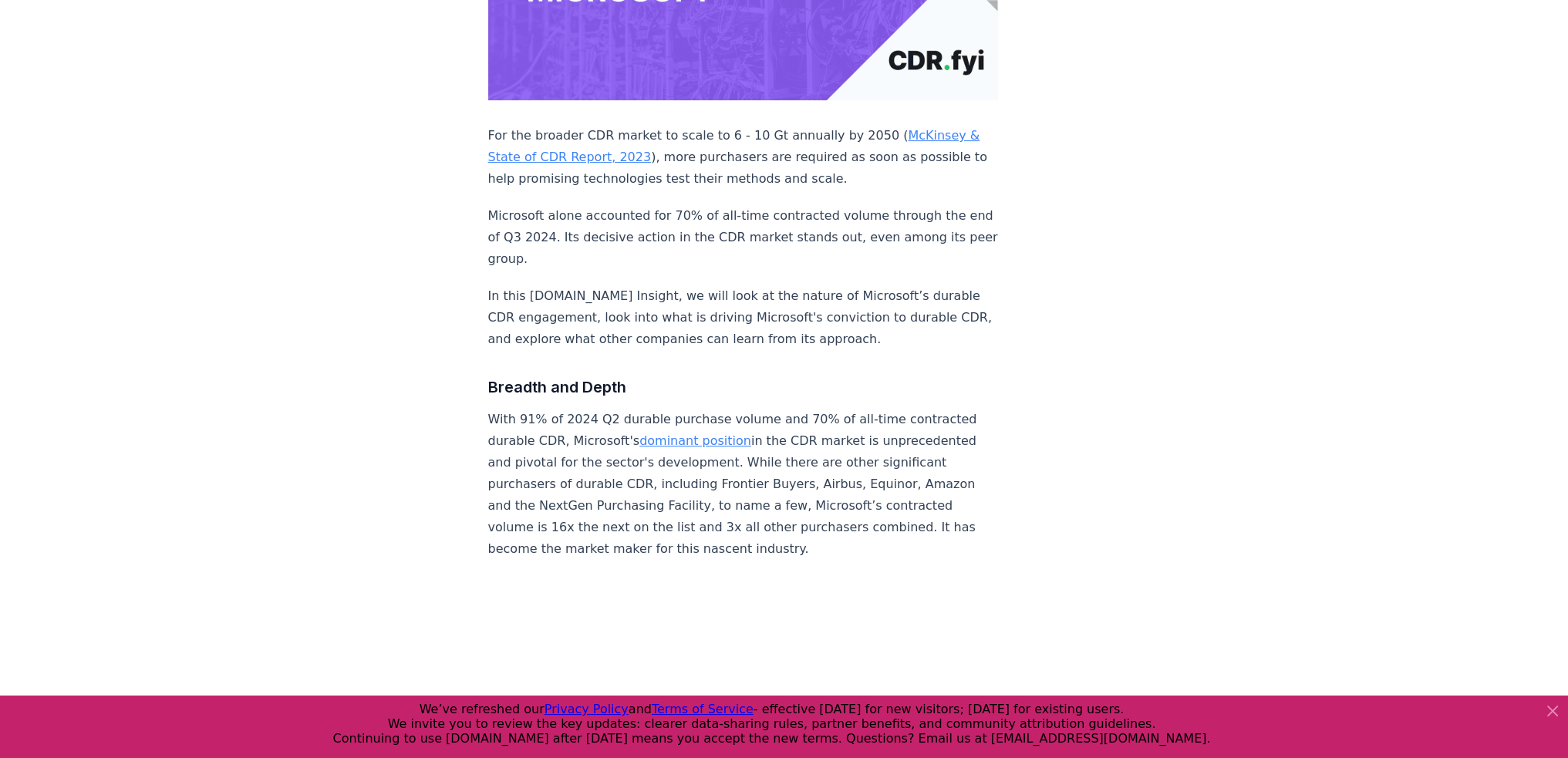
scroll to position [460, 0]
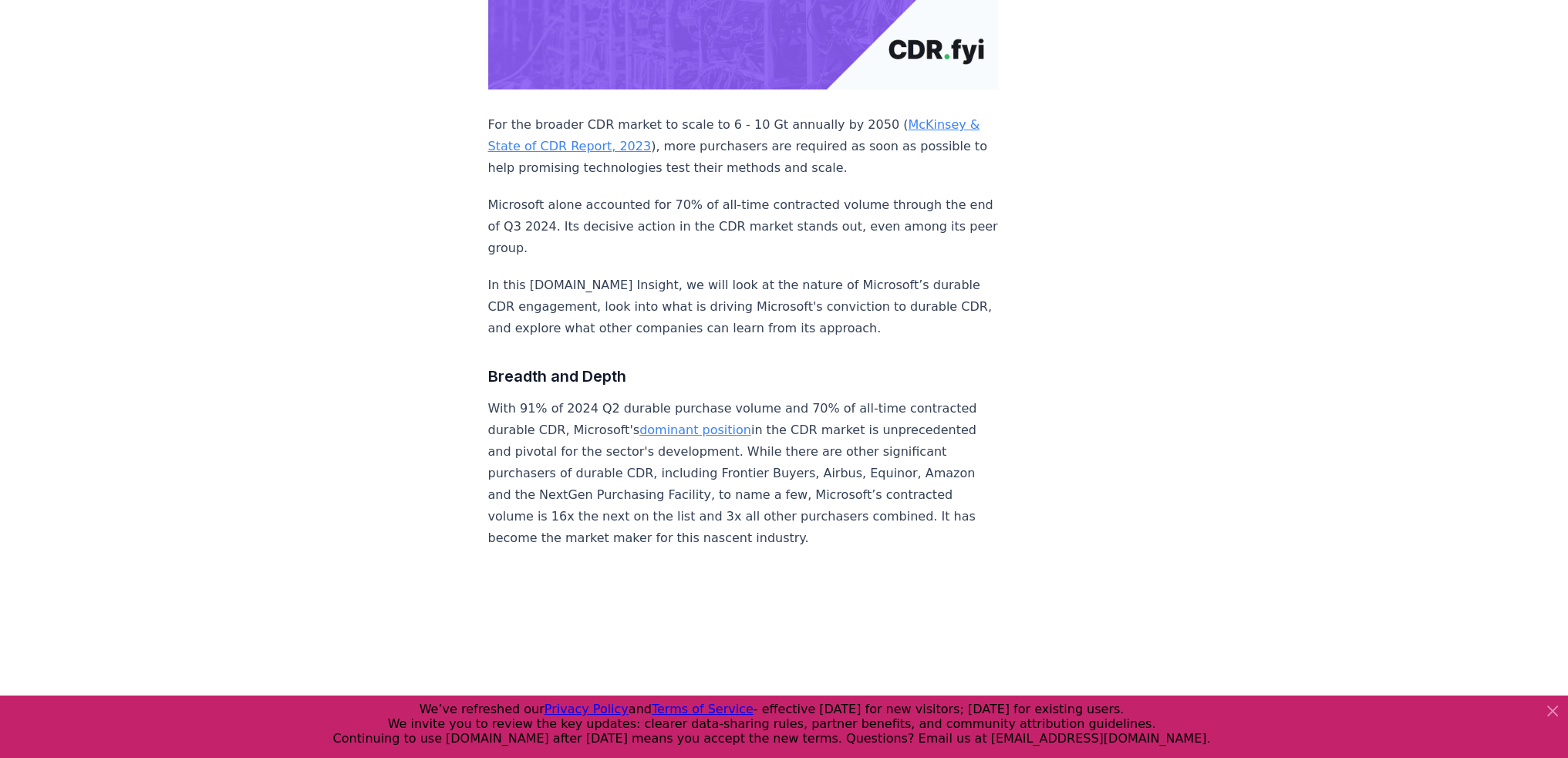
click at [680, 195] on p "Microsoft alone accounted for 70% of all-time contracted volume through the end…" at bounding box center [744, 227] width 511 height 65
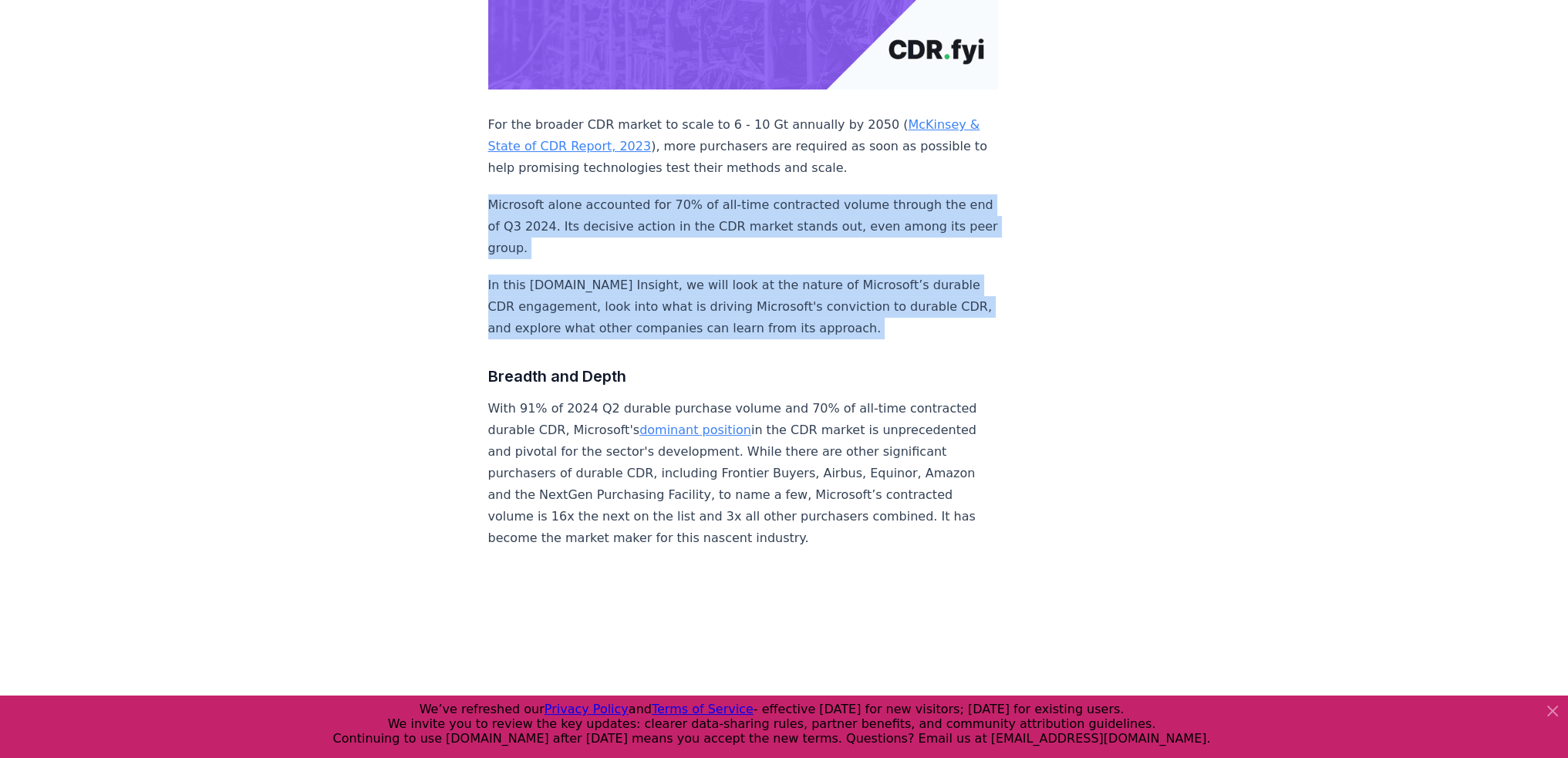
drag, startPoint x: 680, startPoint y: 170, endPoint x: 610, endPoint y: 256, distance: 110.9
click at [610, 275] on p "In this [DOMAIN_NAME] Insight, we will look at the nature of Microsoft’s durabl…" at bounding box center [744, 307] width 511 height 65
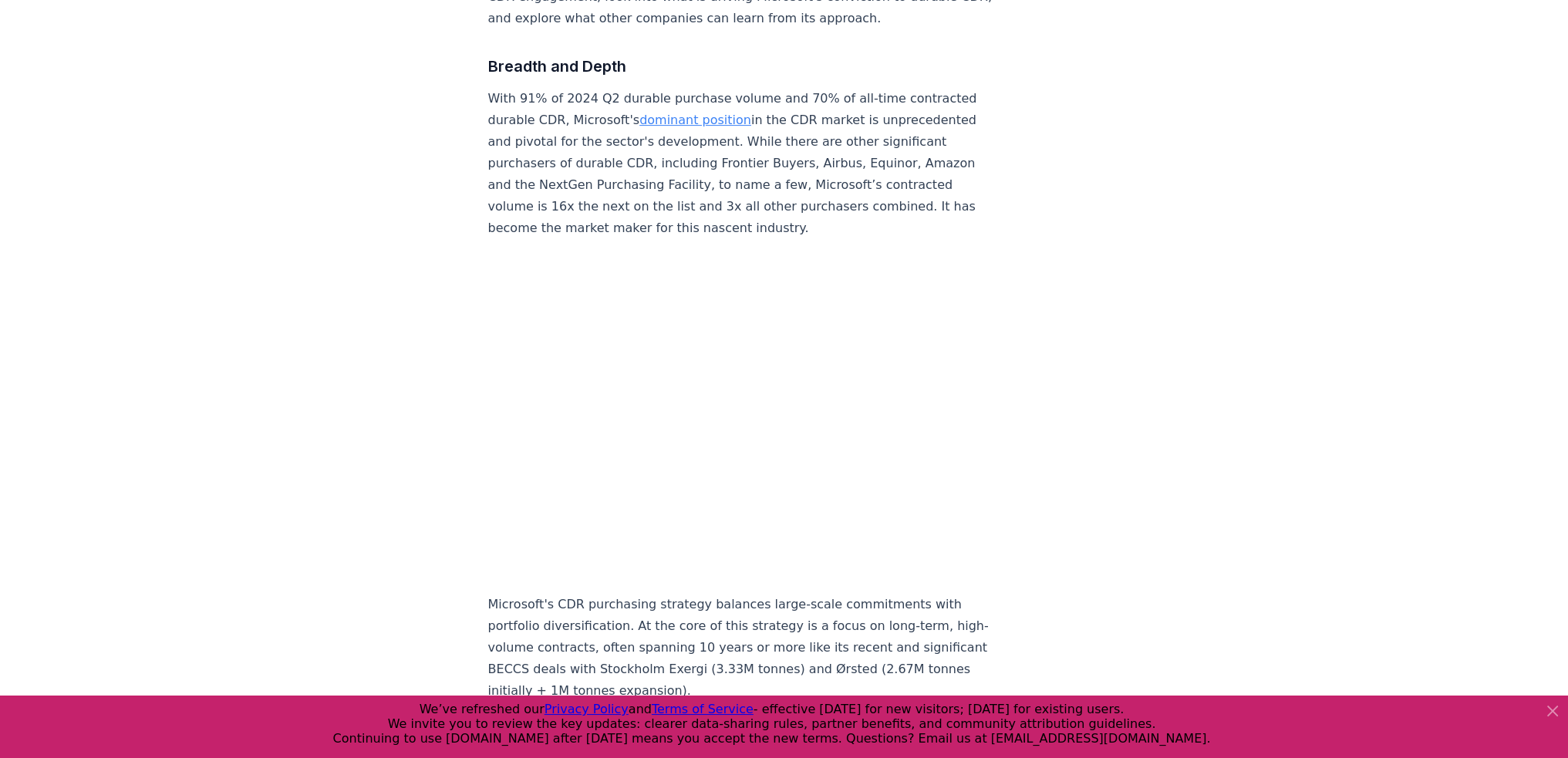
scroll to position [771, 0]
click at [561, 87] on p "With 91% of 2024 Q2 durable purchase volume and 70% of all-time contracted dura…" at bounding box center [744, 163] width 511 height 151
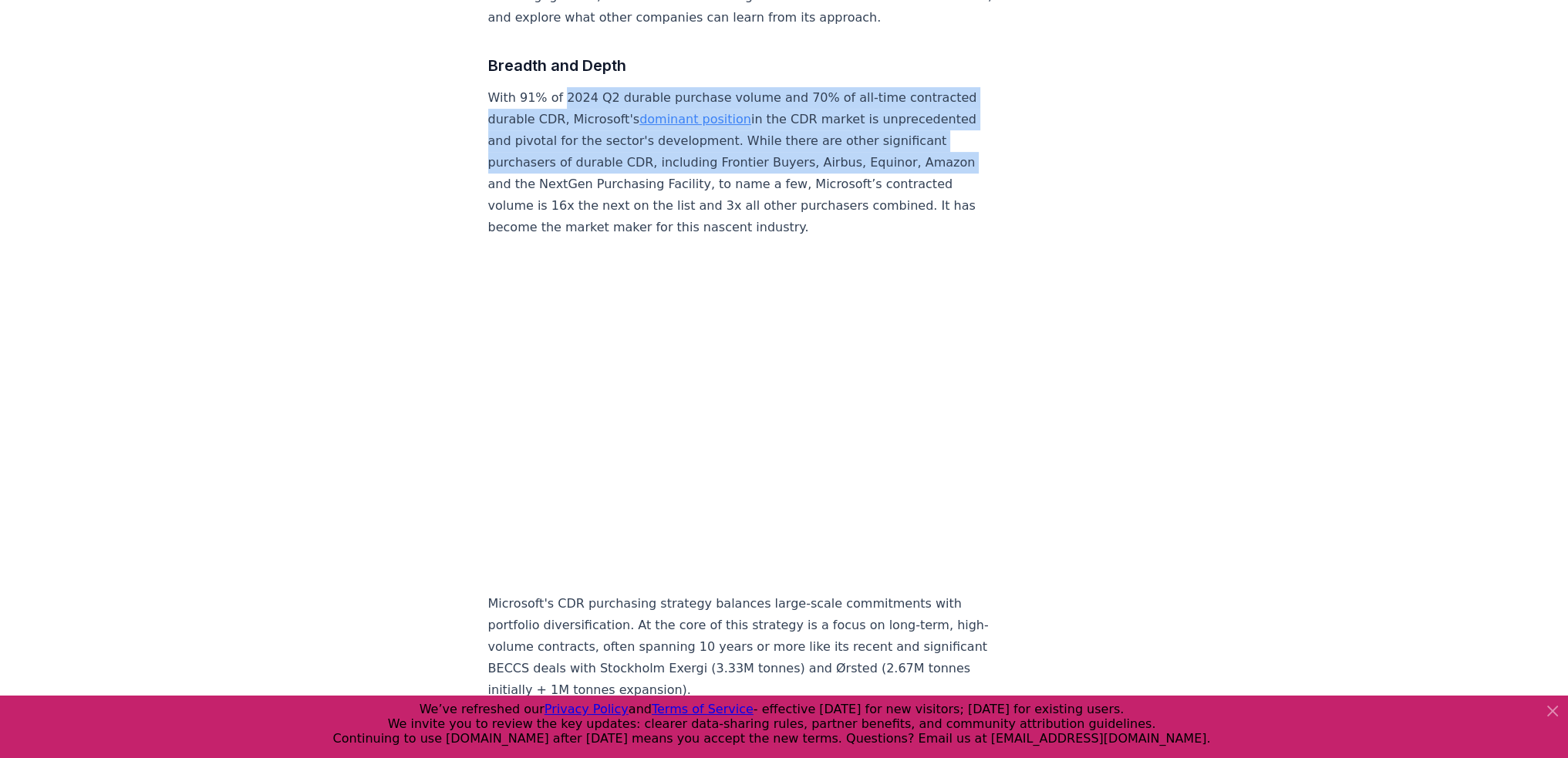
drag, startPoint x: 561, startPoint y: 58, endPoint x: 558, endPoint y: 149, distance: 91.0
click at [558, 149] on p "With 91% of 2024 Q2 durable purchase volume and 70% of all-time contracted dura…" at bounding box center [744, 163] width 511 height 151
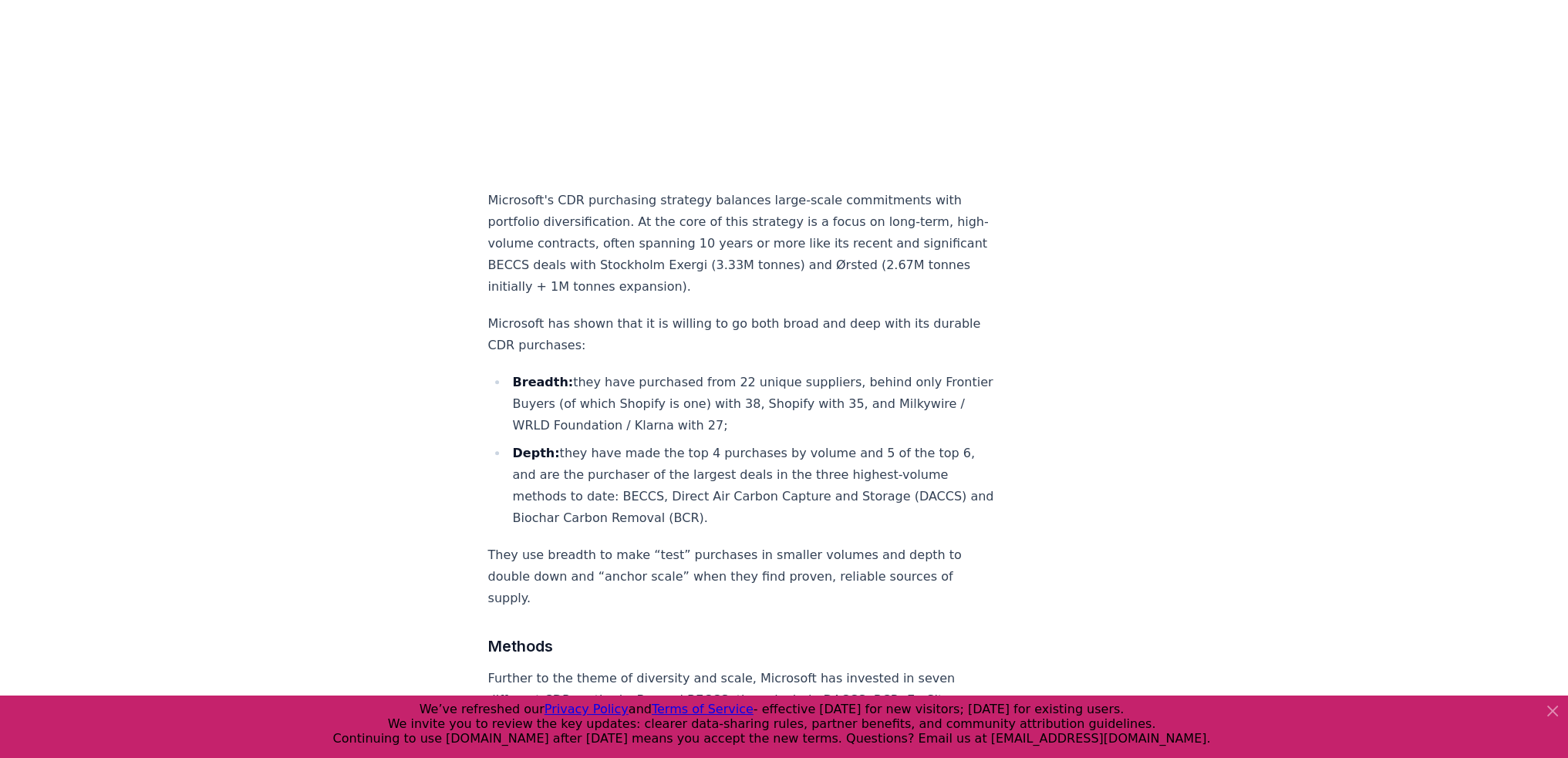
scroll to position [1175, 0]
click at [539, 239] on p "Microsoft's CDR purchasing strategy balances large-scale commitments with portf…" at bounding box center [744, 243] width 511 height 108
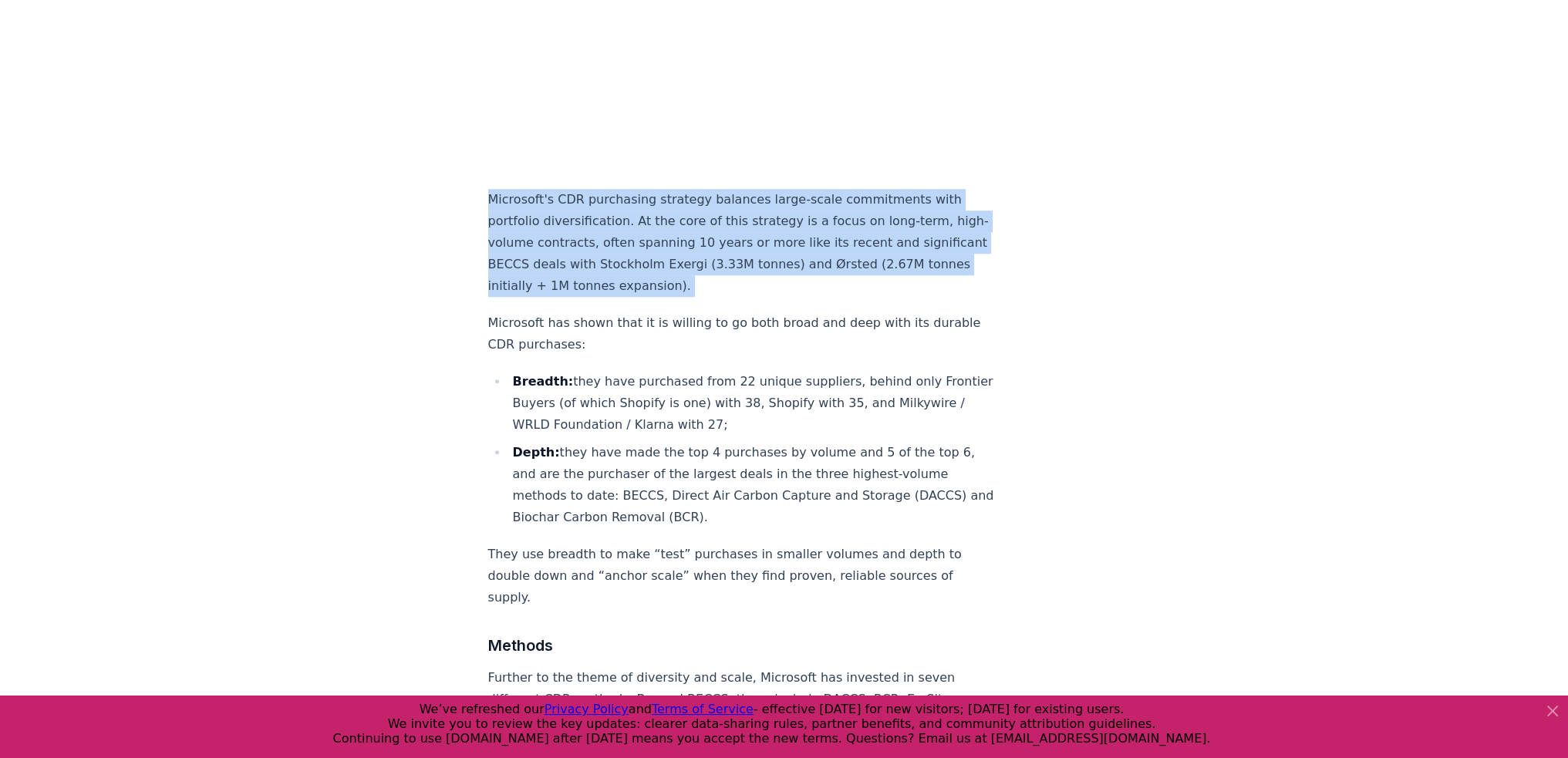
drag, startPoint x: 539, startPoint y: 239, endPoint x: 525, endPoint y: 269, distance: 33.1
click at [525, 269] on p "Microsoft's CDR purchasing strategy balances large-scale commitments with portf…" at bounding box center [744, 243] width 511 height 108
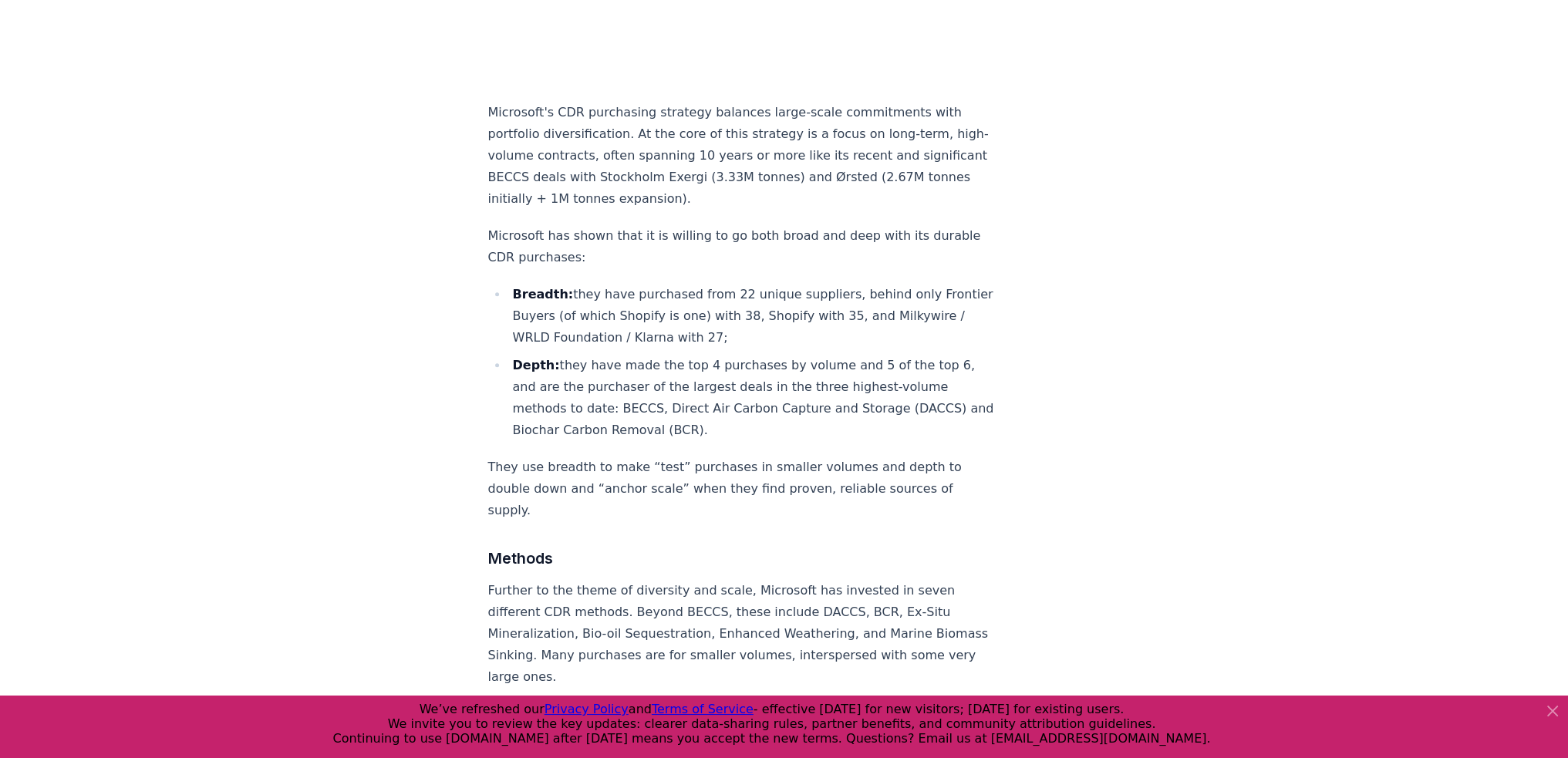
scroll to position [1266, 0]
click at [525, 284] on strong "Breadth:" at bounding box center [543, 291] width 61 height 15
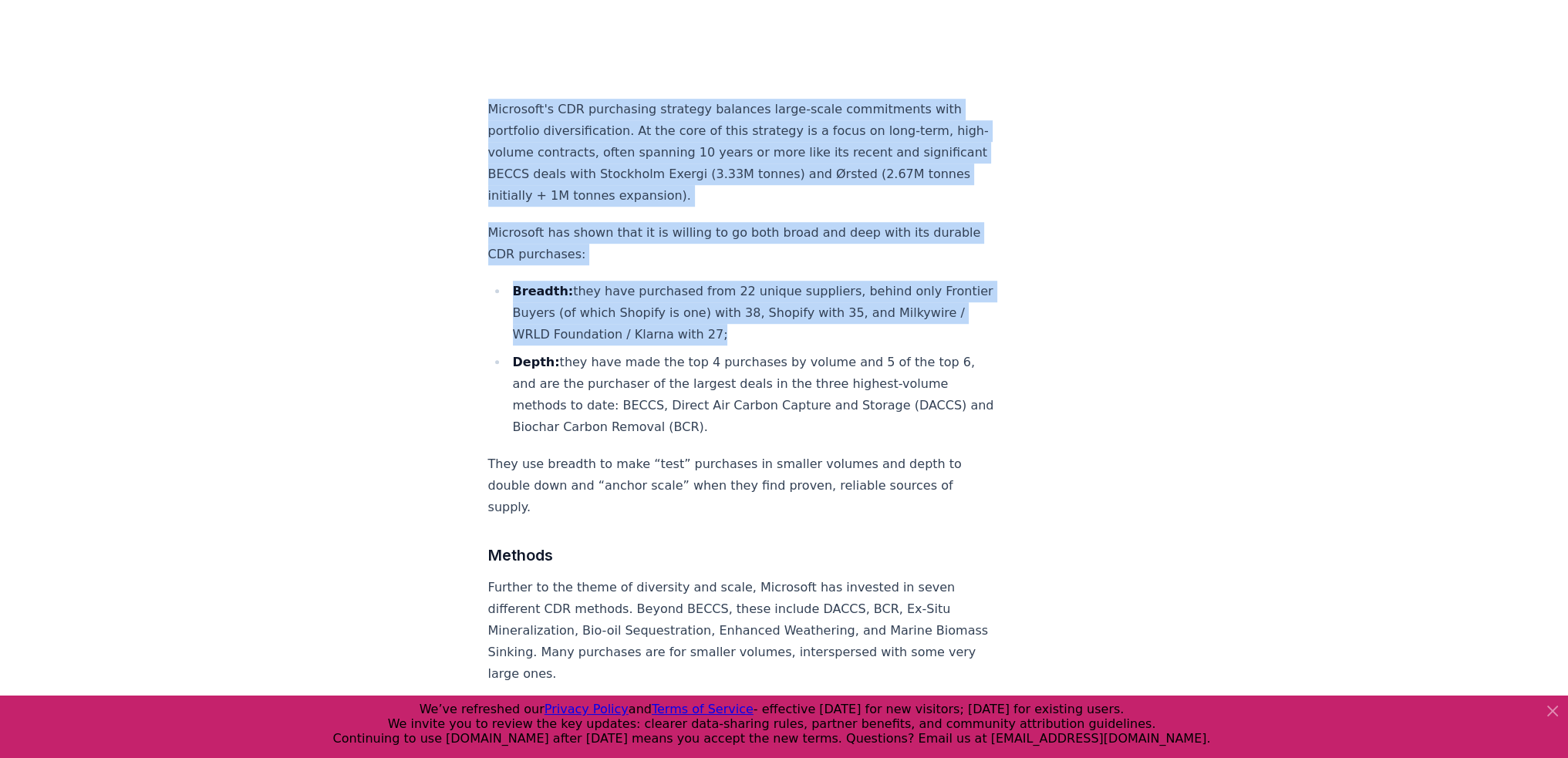
drag, startPoint x: 525, startPoint y: 269, endPoint x: 559, endPoint y: 141, distance: 132.4
click at [559, 141] on p "Microsoft's CDR purchasing strategy balances large-scale commitments with portf…" at bounding box center [744, 153] width 511 height 108
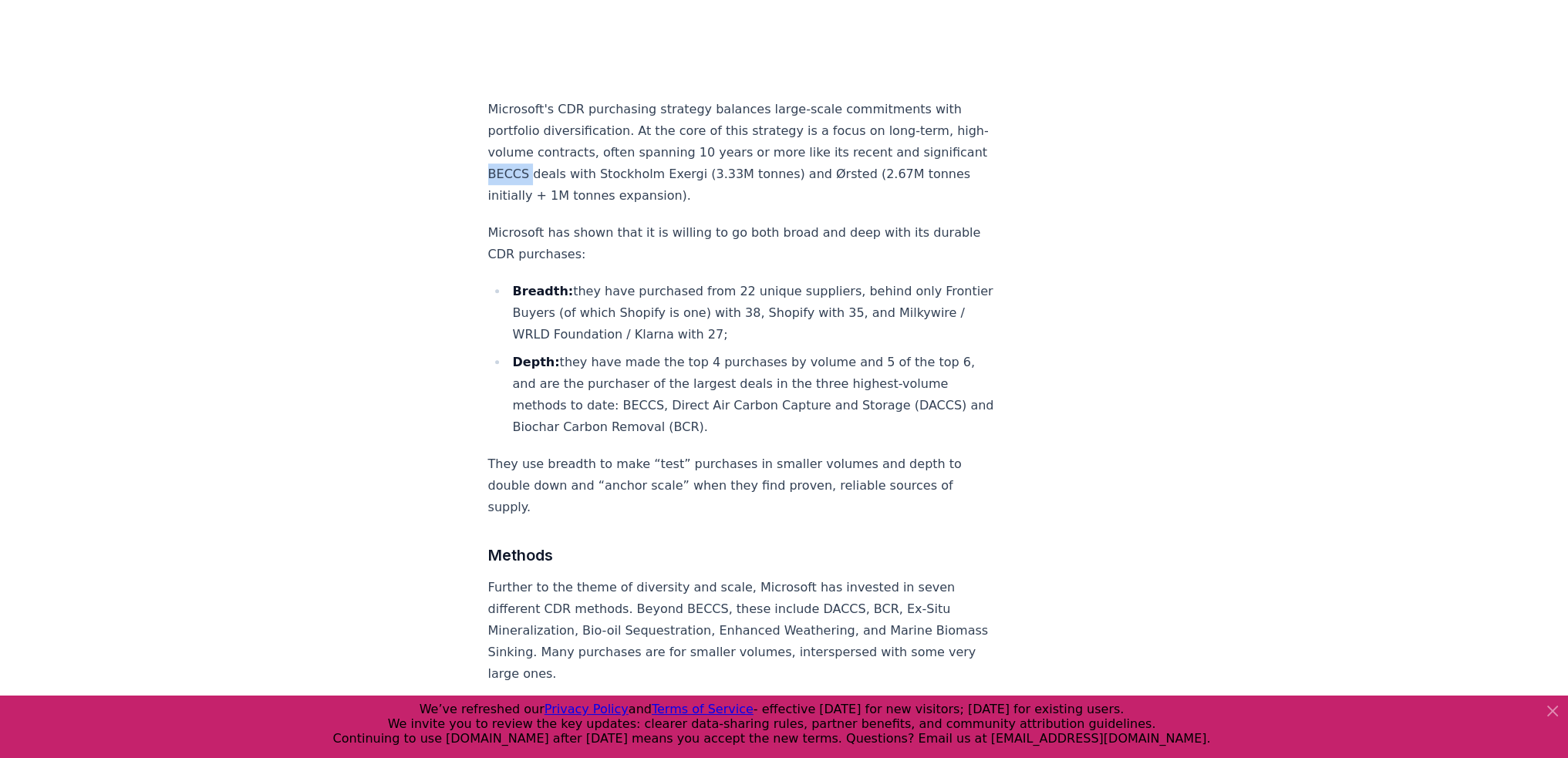
click at [559, 141] on p "Microsoft's CDR purchasing strategy balances large-scale commitments with portf…" at bounding box center [744, 153] width 511 height 108
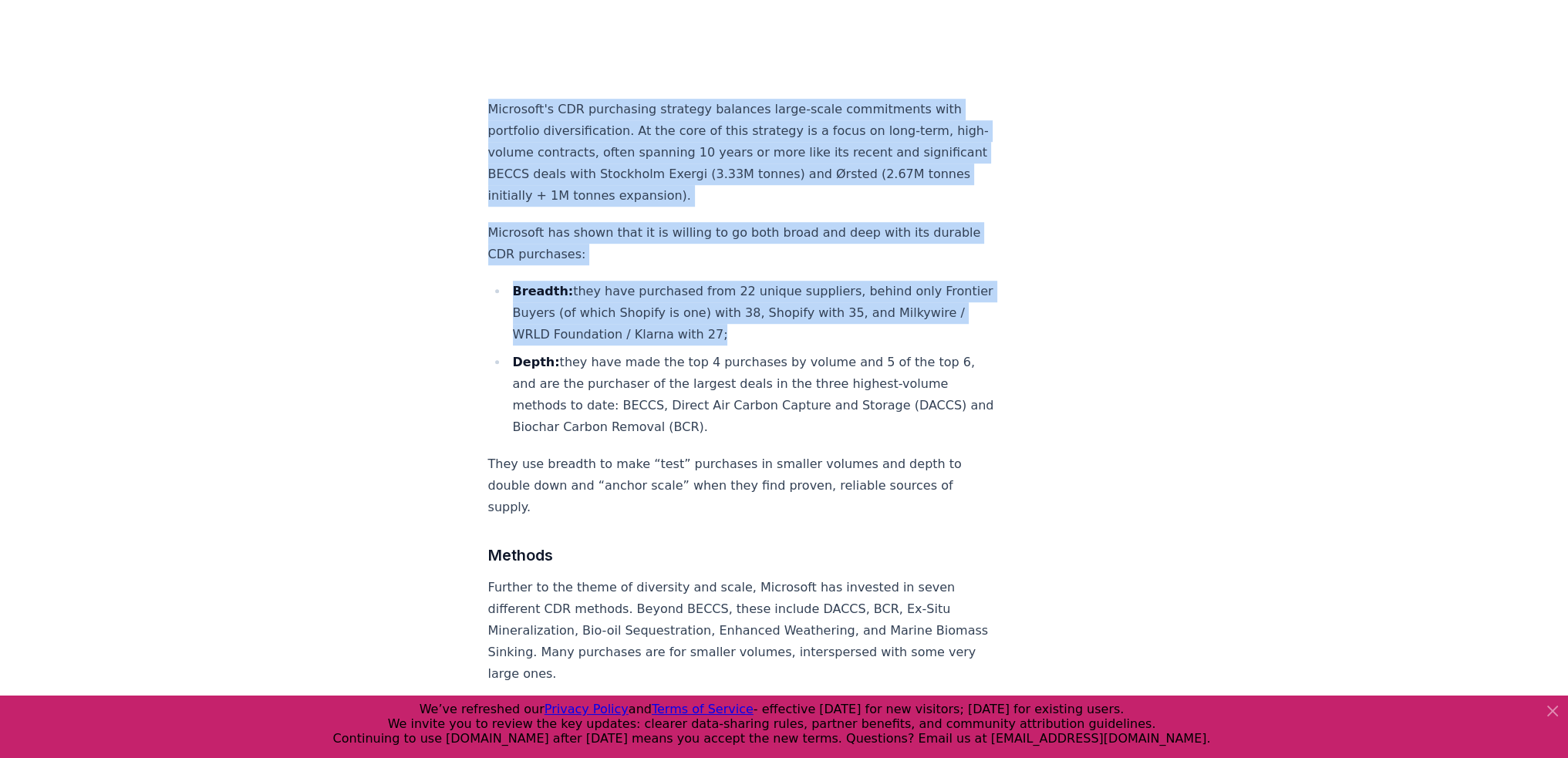
drag, startPoint x: 559, startPoint y: 141, endPoint x: 608, endPoint y: 260, distance: 128.7
click at [608, 281] on li "Breadth: they have purchased from 22 unique suppliers, behind only Frontier Buy…" at bounding box center [754, 313] width 490 height 65
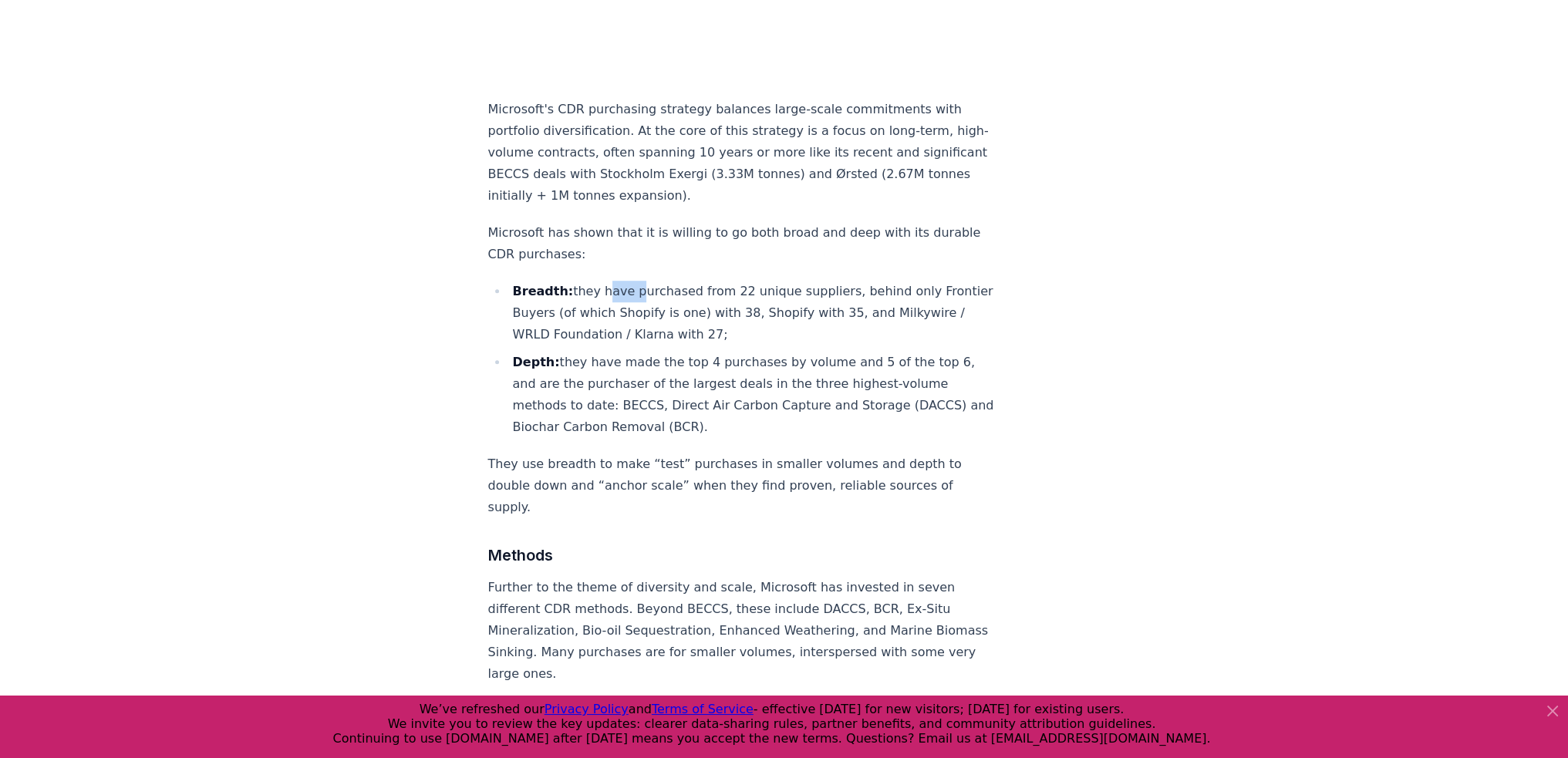
click at [608, 281] on li "Breadth: they have purchased from 22 unique suppliers, behind only Frontier Buy…" at bounding box center [754, 313] width 490 height 65
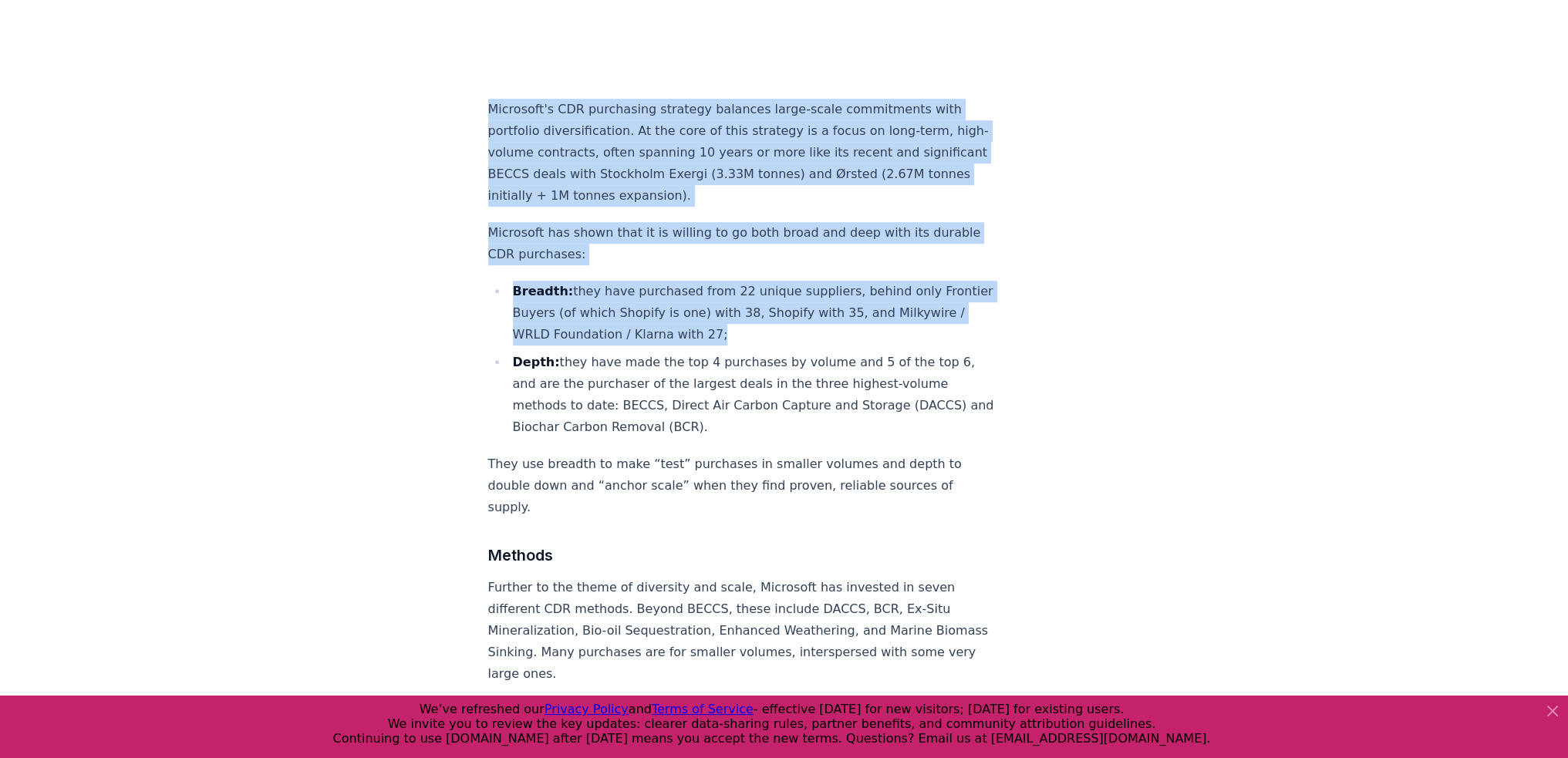
drag, startPoint x: 608, startPoint y: 260, endPoint x: 648, endPoint y: 148, distance: 118.9
click at [648, 148] on p "Microsoft's CDR purchasing strategy balances large-scale commitments with portf…" at bounding box center [744, 153] width 511 height 108
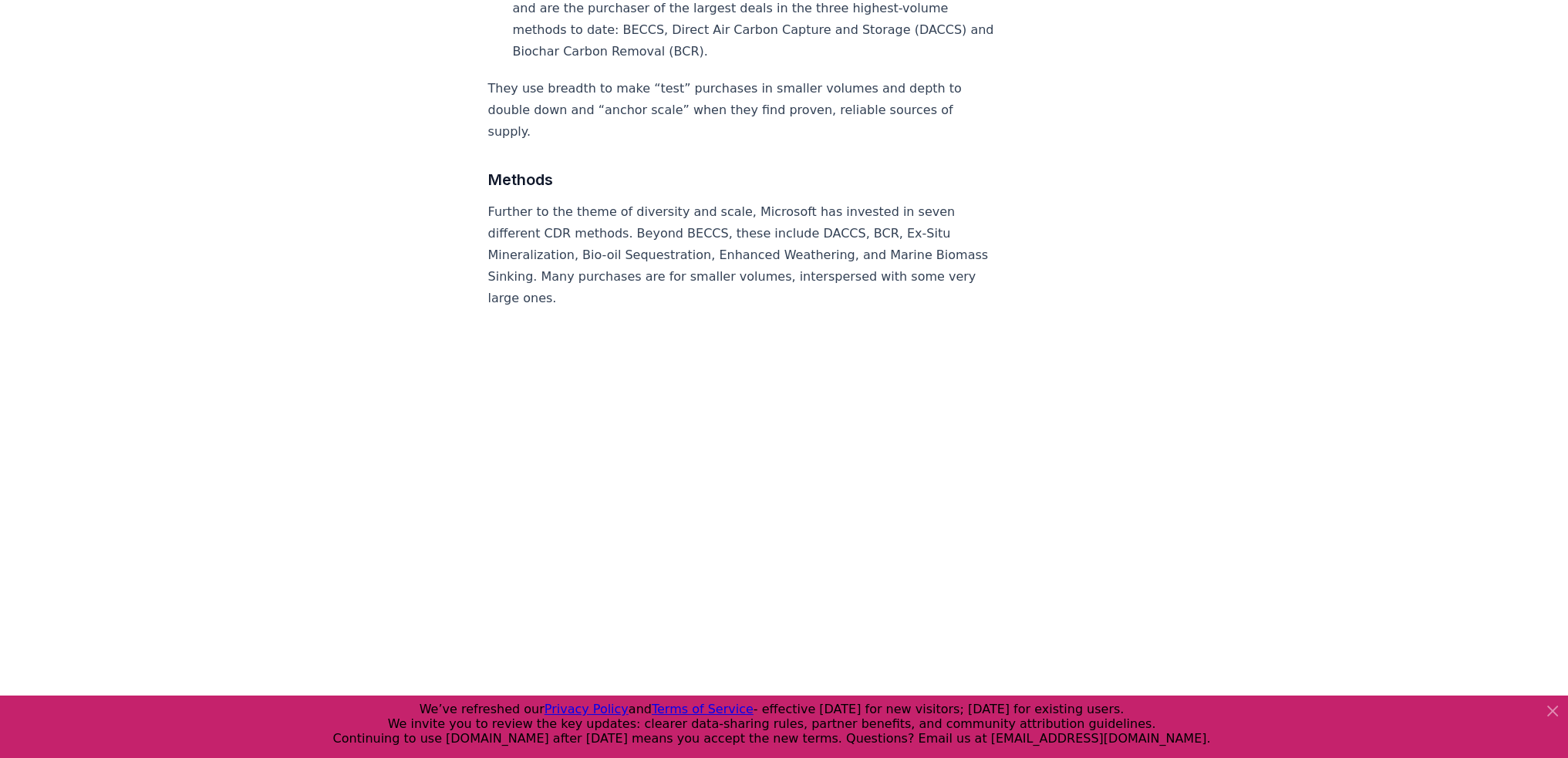
scroll to position [1642, 0]
click at [588, 212] on p "Further to the theme of diversity and scale, Microsoft has invested in seven di…" at bounding box center [744, 255] width 511 height 108
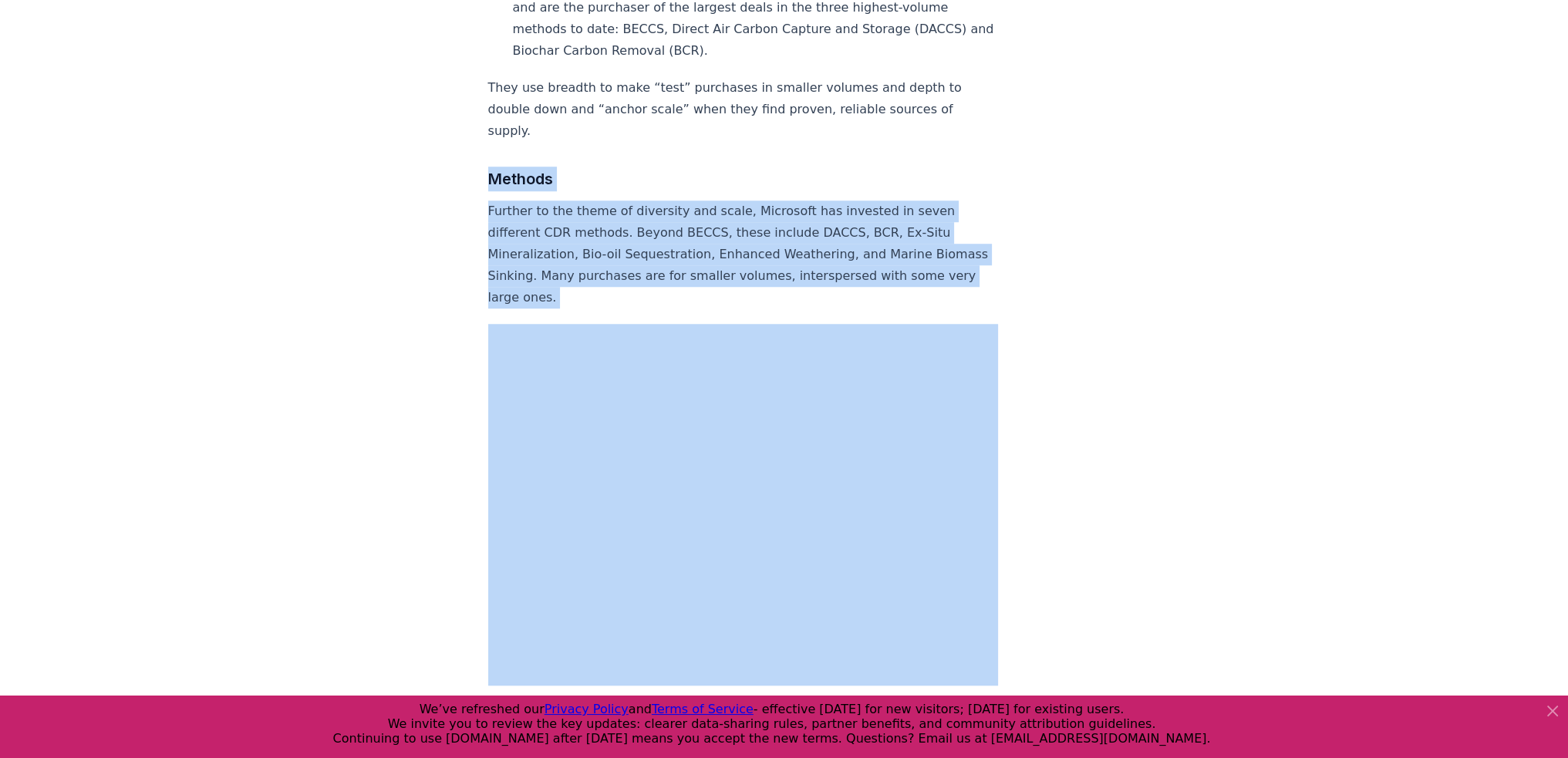
drag, startPoint x: 588, startPoint y: 212, endPoint x: 601, endPoint y: 129, distance: 84.0
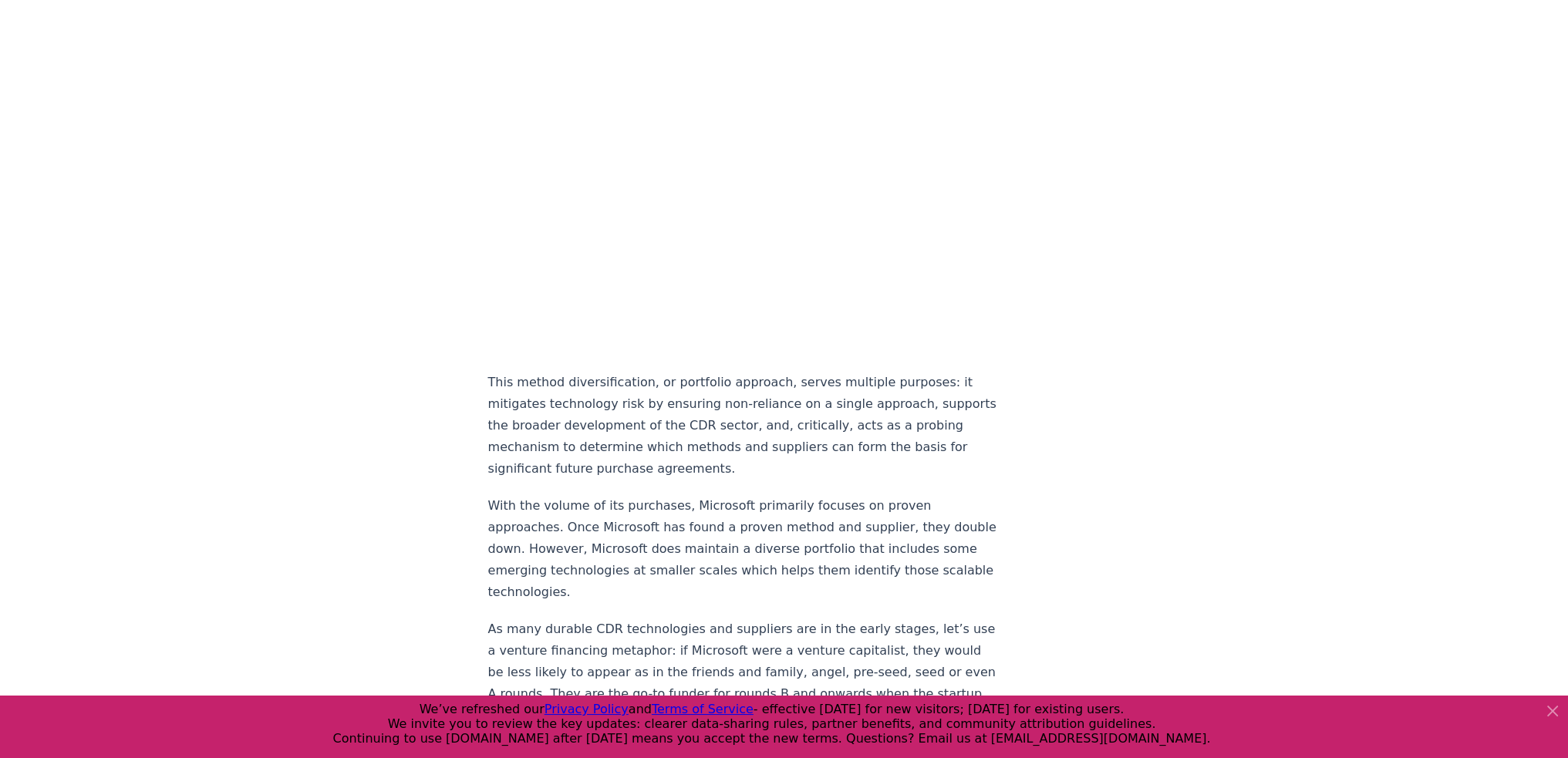
scroll to position [1971, 0]
click at [542, 401] on p "This method diversification, or portfolio approach, serves multiple purposes: i…" at bounding box center [744, 425] width 511 height 108
drag, startPoint x: 542, startPoint y: 401, endPoint x: 589, endPoint y: 411, distance: 48.1
click at [589, 411] on p "This method diversification, or portfolio approach, serves multiple purposes: i…" at bounding box center [744, 425] width 511 height 108
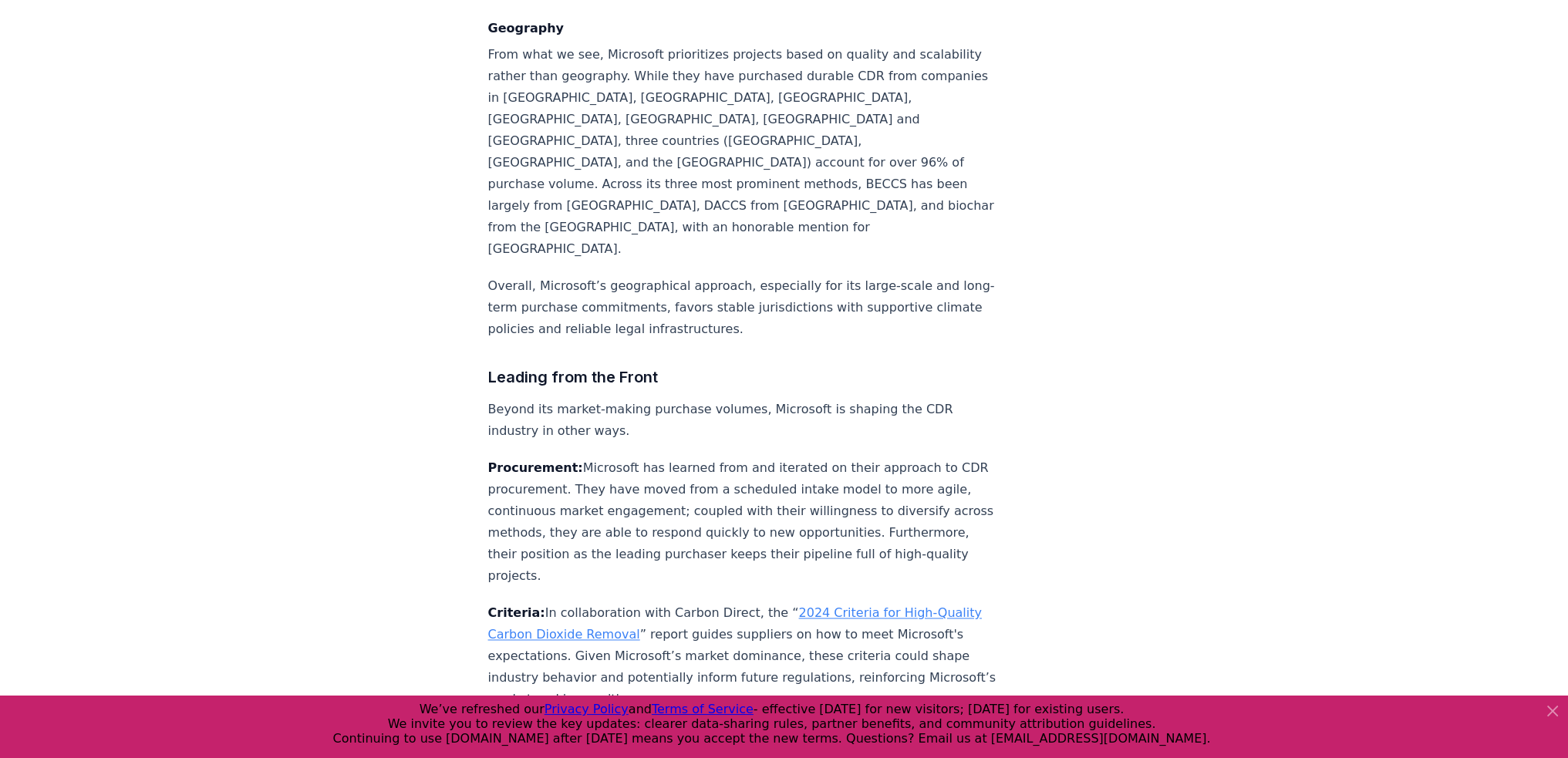
scroll to position [2952, 0]
click at [642, 166] on p "From what we see, Microsoft prioritizes projects based on quality and scalabili…" at bounding box center [744, 150] width 511 height 216
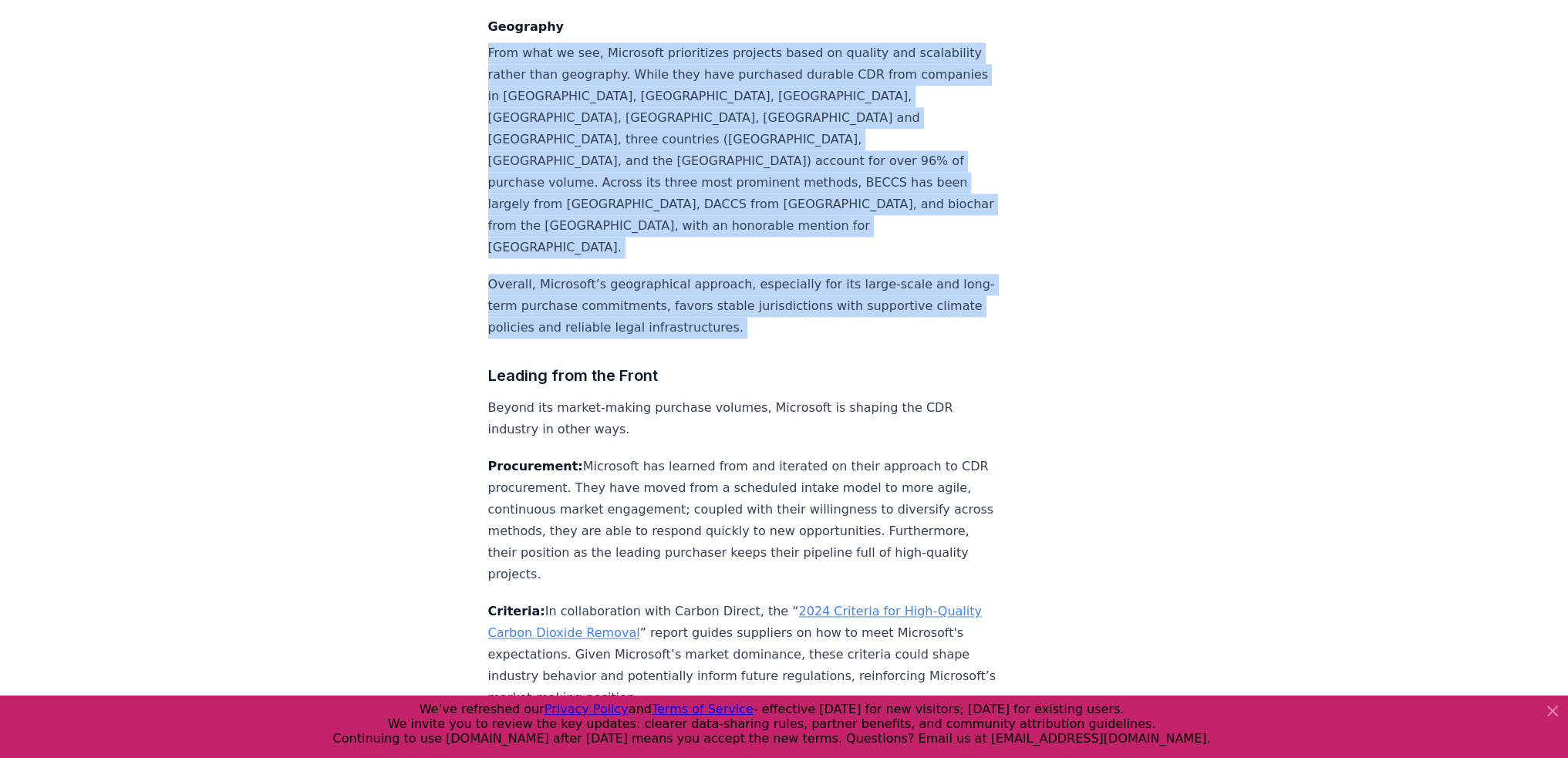
drag, startPoint x: 642, startPoint y: 166, endPoint x: 619, endPoint y: 246, distance: 83.2
click at [619, 274] on p "Overall, Microsoft’s geographical approach, especially for its large-scale and …" at bounding box center [744, 306] width 511 height 65
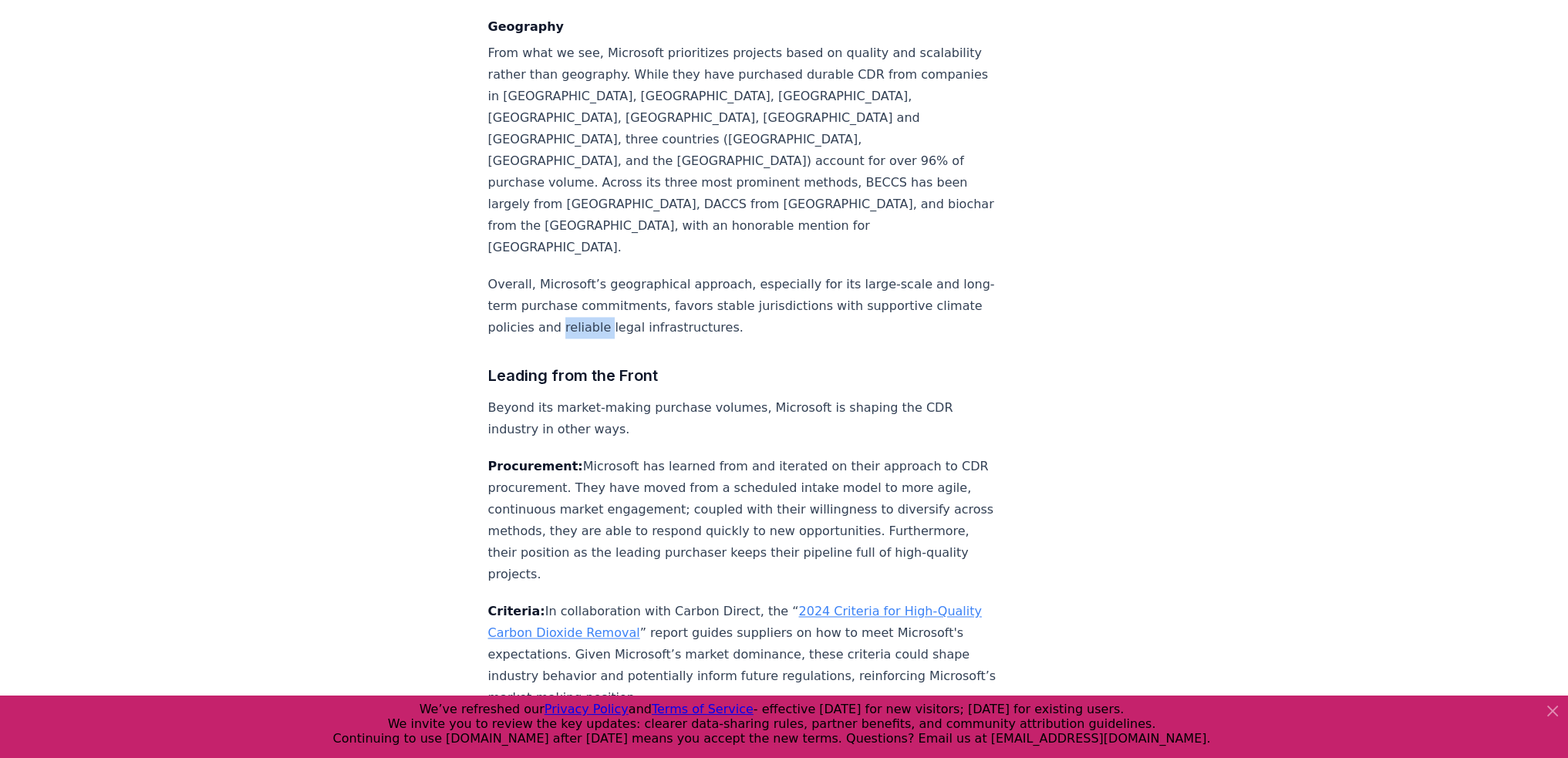
click at [619, 274] on p "Overall, Microsoft’s geographical approach, especially for its large-scale and …" at bounding box center [744, 306] width 511 height 65
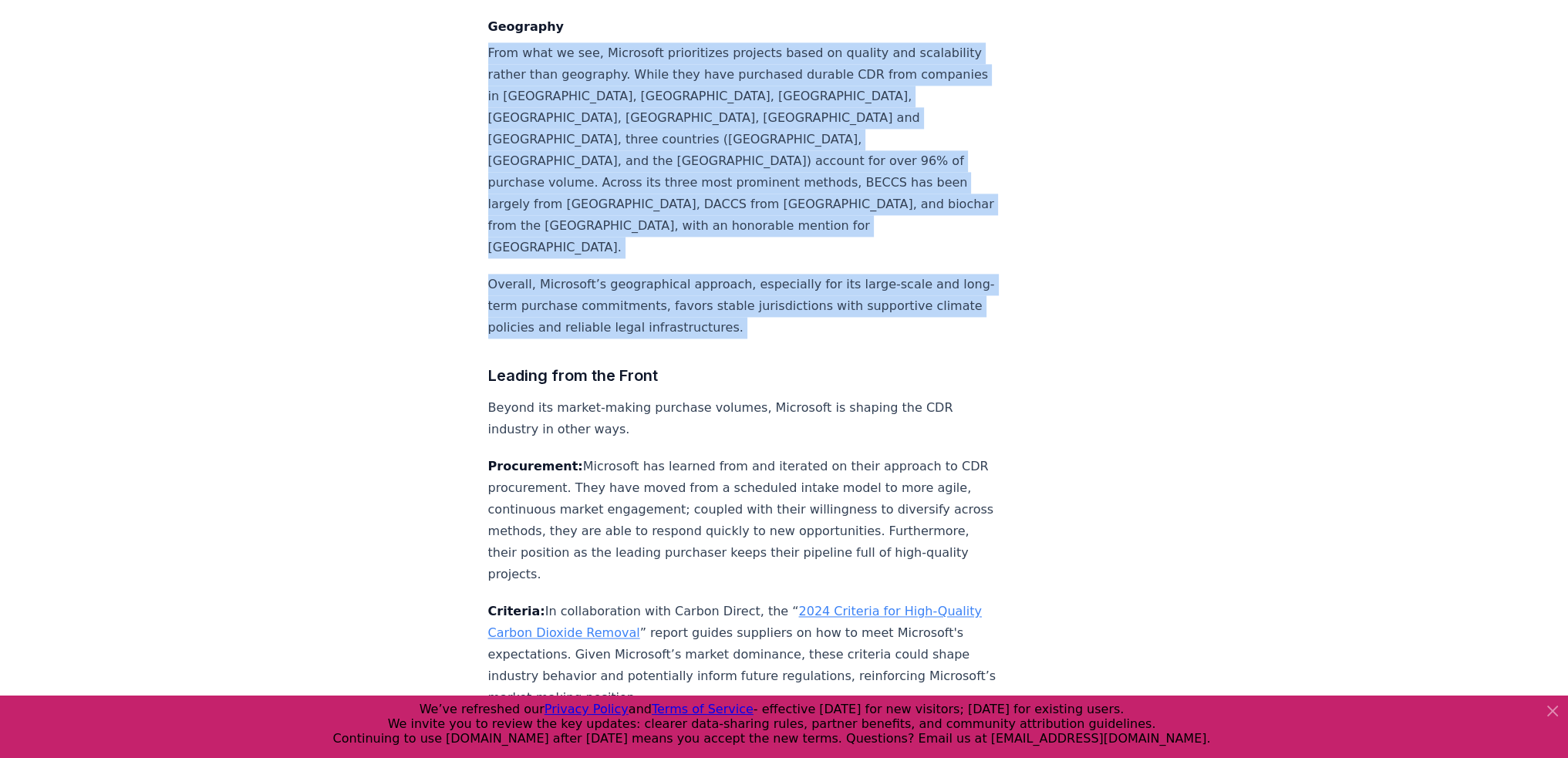
drag, startPoint x: 619, startPoint y: 246, endPoint x: 672, endPoint y: 123, distance: 133.9
click at [672, 123] on p "From what we see, Microsoft prioritizes projects based on quality and scalabili…" at bounding box center [744, 150] width 511 height 216
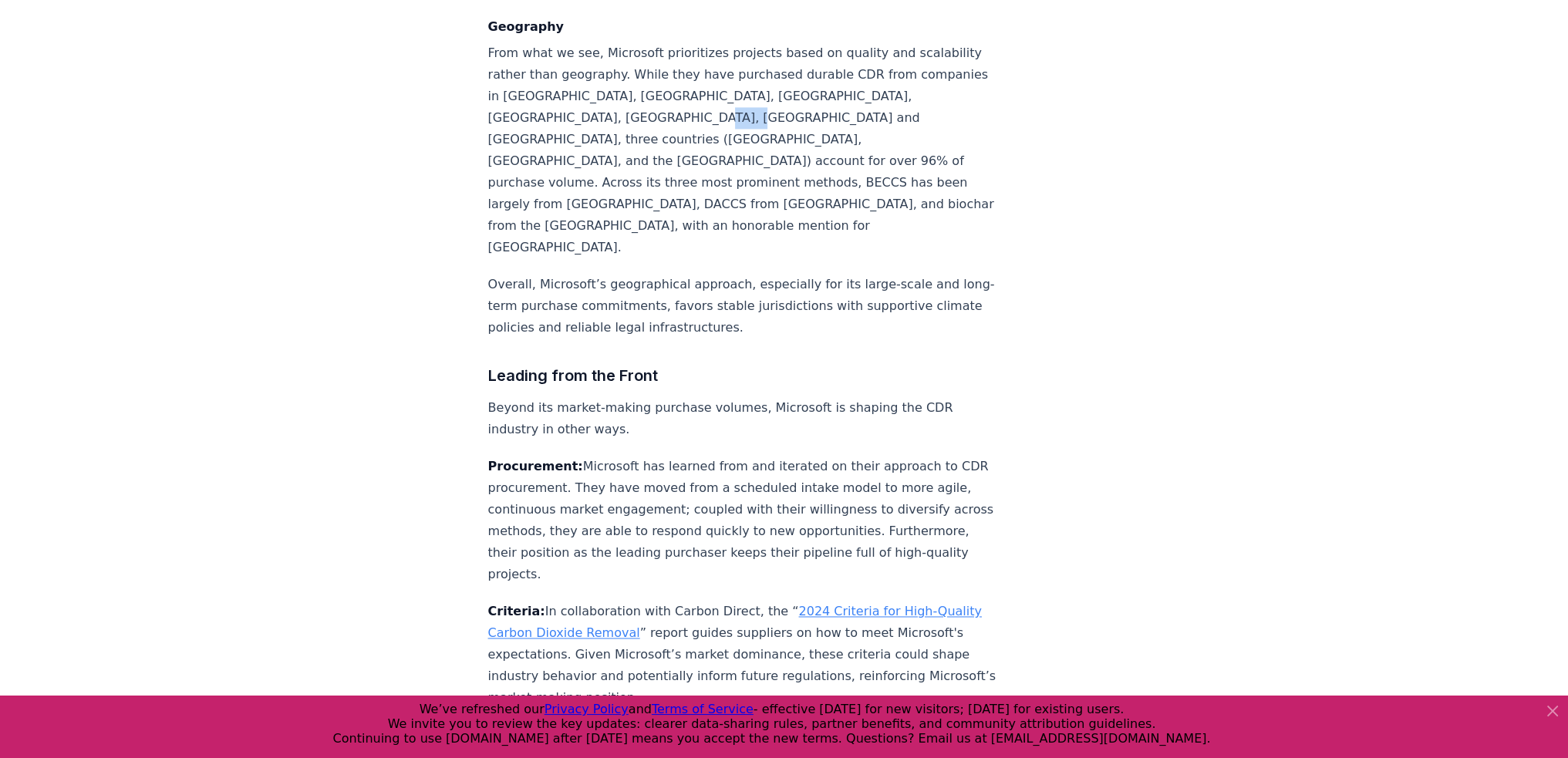
click at [672, 123] on p "From what we see, Microsoft prioritizes projects based on quality and scalabili…" at bounding box center [744, 150] width 511 height 216
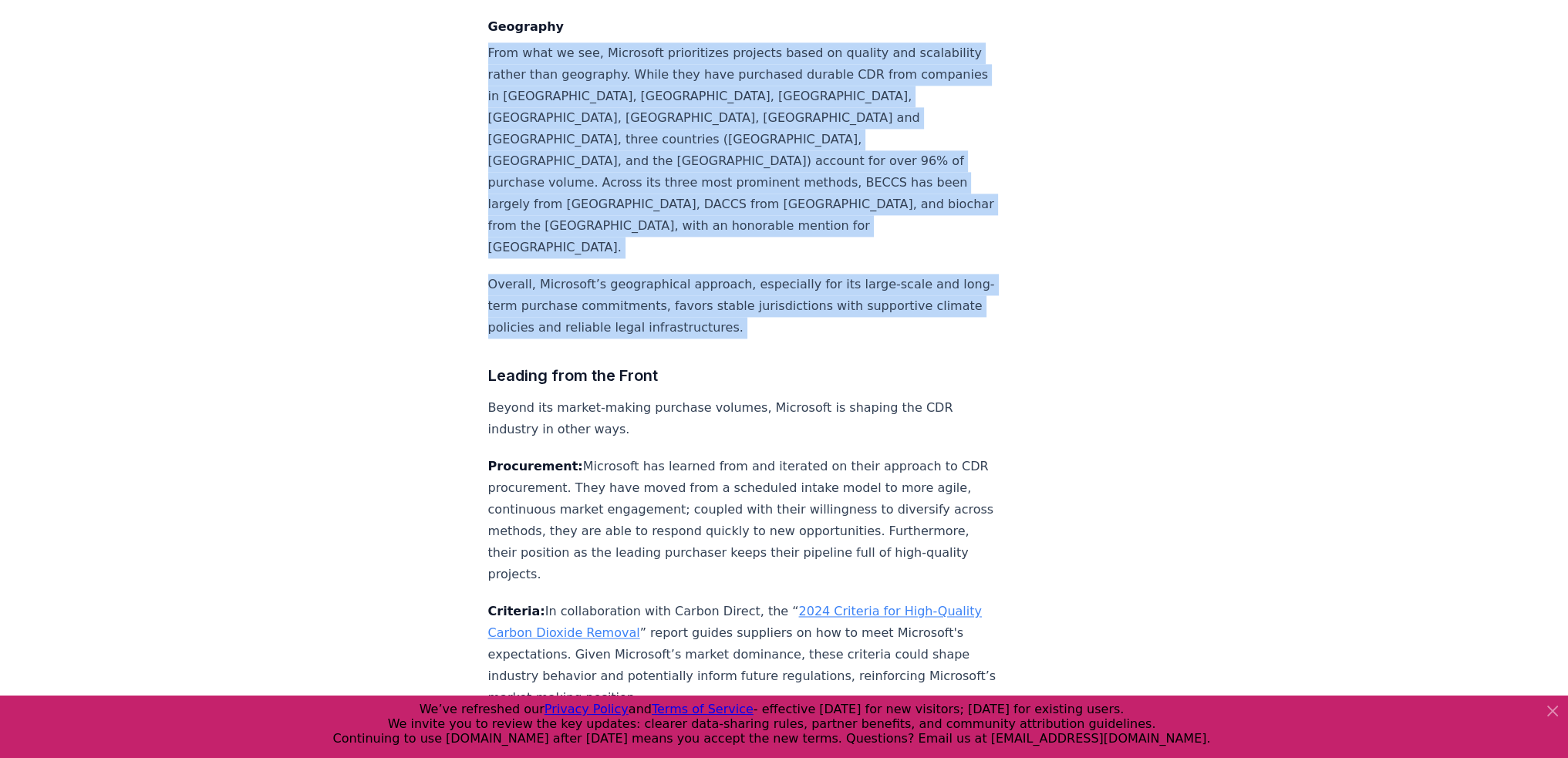
drag, startPoint x: 672, startPoint y: 123, endPoint x: 641, endPoint y: 234, distance: 115.2
click at [641, 274] on p "Overall, Microsoft’s geographical approach, especially for its large-scale and …" at bounding box center [744, 306] width 511 height 65
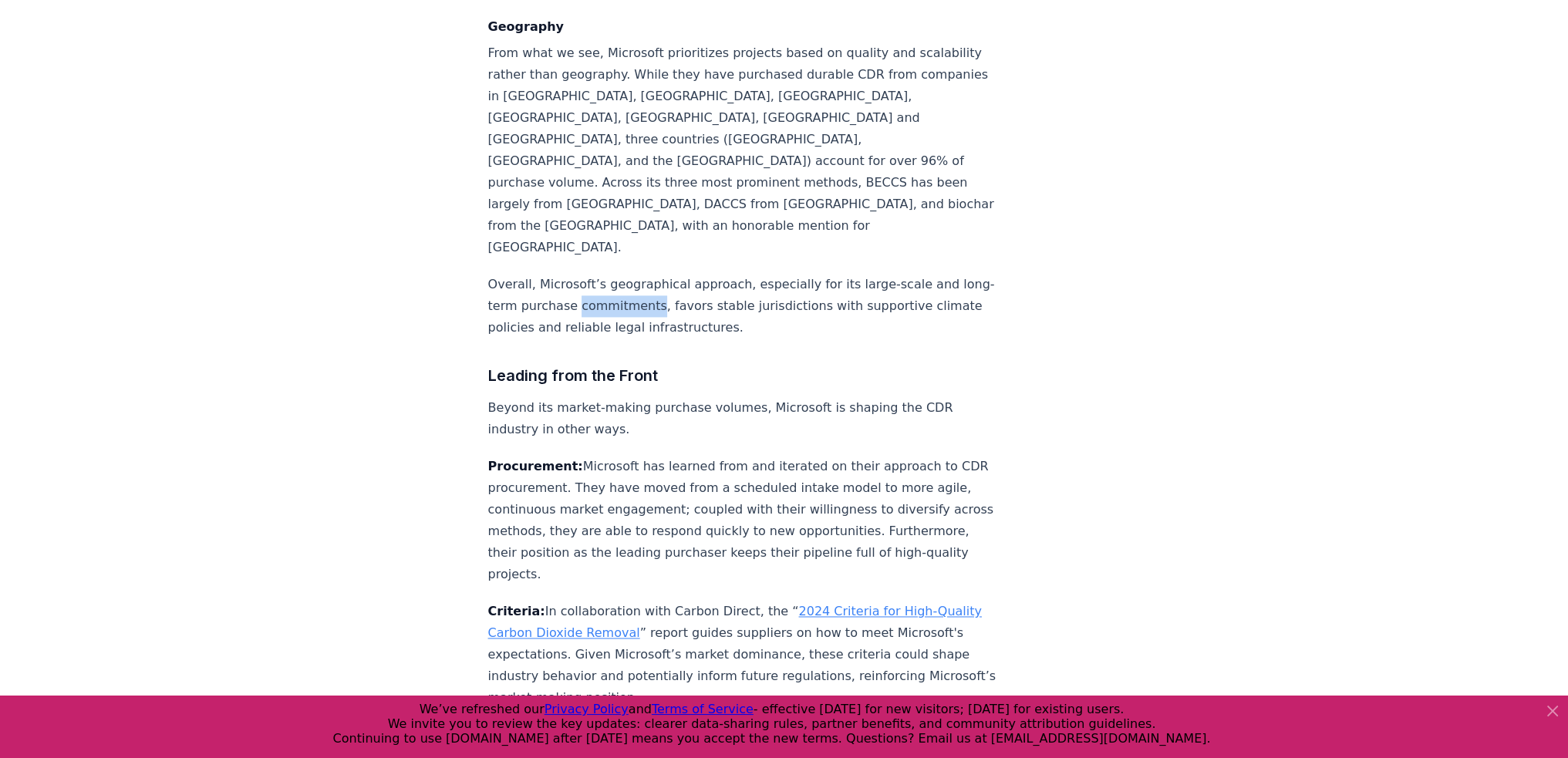
click at [641, 274] on p "Overall, Microsoft’s geographical approach, especially for its large-scale and …" at bounding box center [744, 306] width 511 height 65
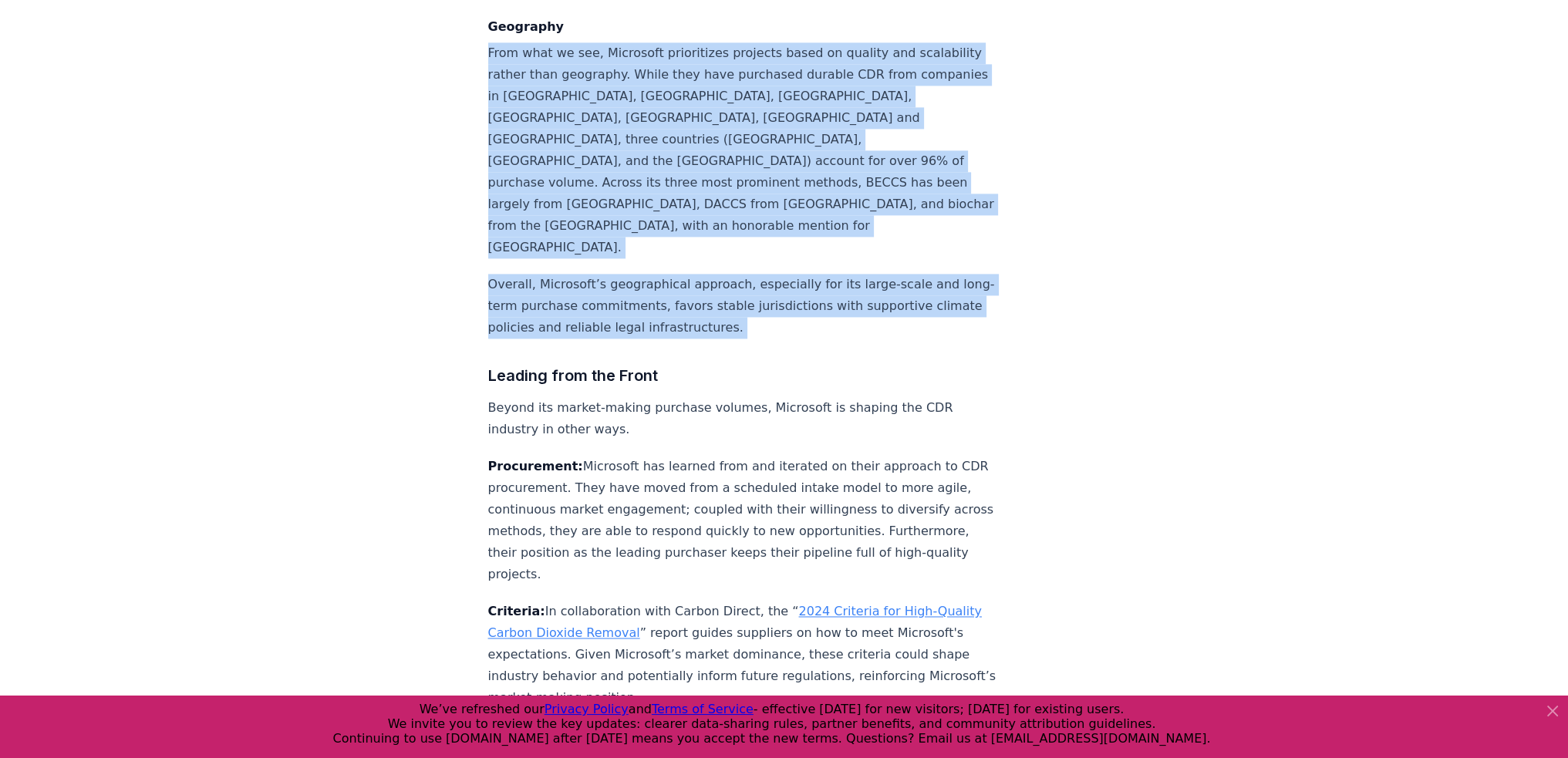
drag, startPoint x: 641, startPoint y: 234, endPoint x: 683, endPoint y: 138, distance: 104.8
click at [683, 138] on p "From what we see, Microsoft prioritizes projects based on quality and scalabili…" at bounding box center [744, 150] width 511 height 216
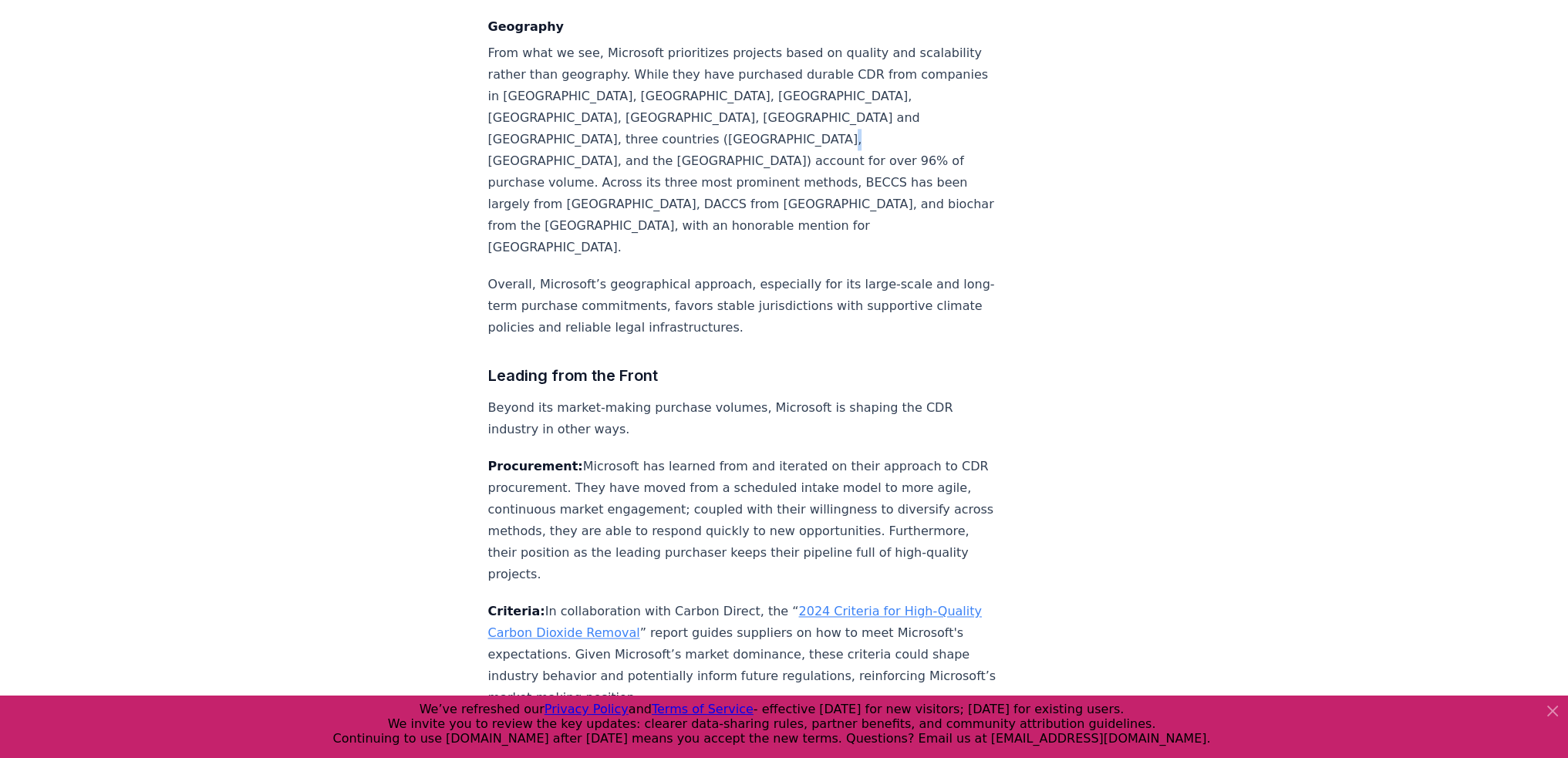
click at [683, 138] on p "From what we see, Microsoft prioritizes projects based on quality and scalabili…" at bounding box center [744, 150] width 511 height 216
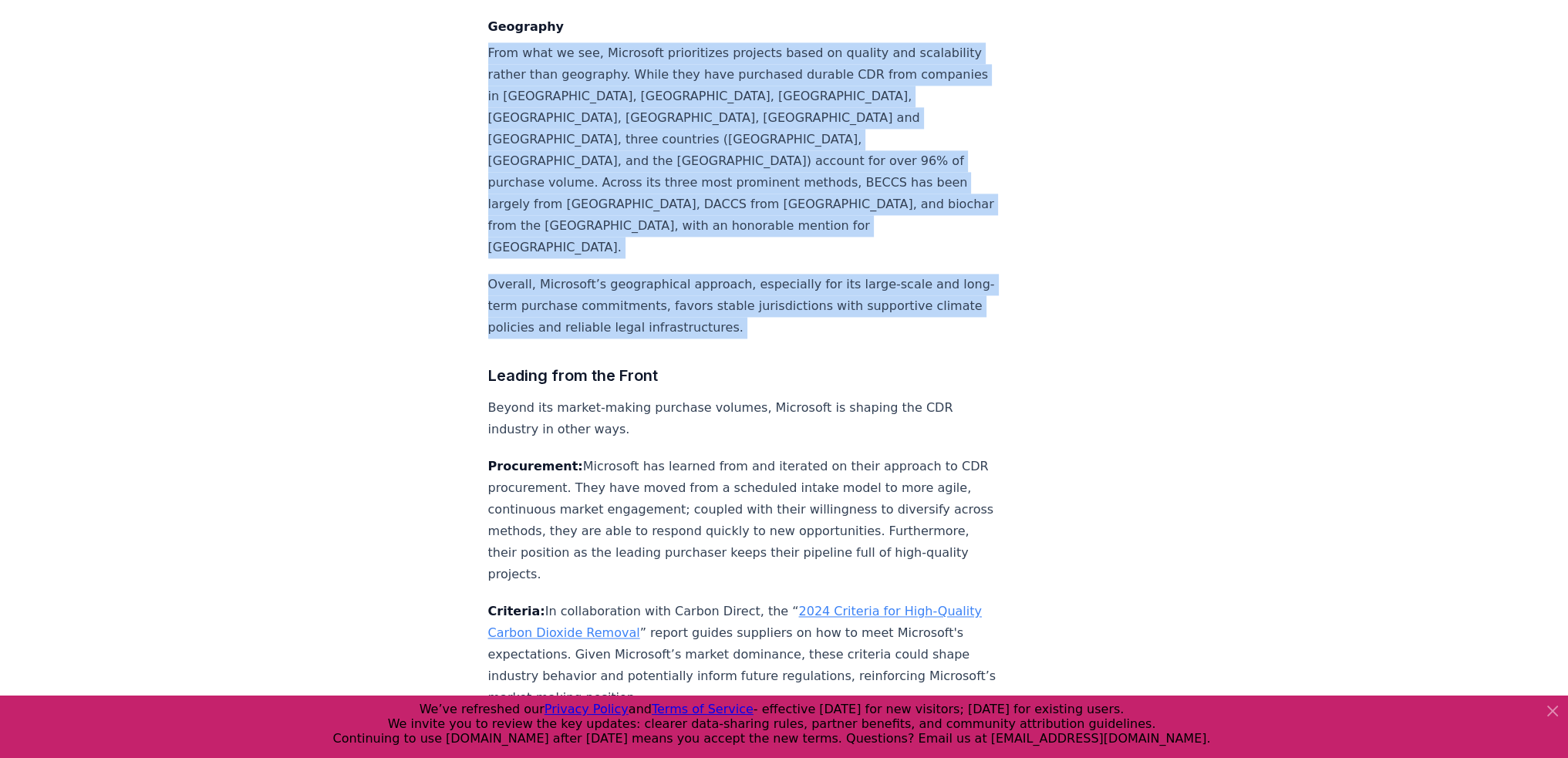
drag, startPoint x: 683, startPoint y: 138, endPoint x: 663, endPoint y: 228, distance: 92.2
click at [663, 274] on p "Overall, Microsoft’s geographical approach, especially for its large-scale and …" at bounding box center [744, 306] width 511 height 65
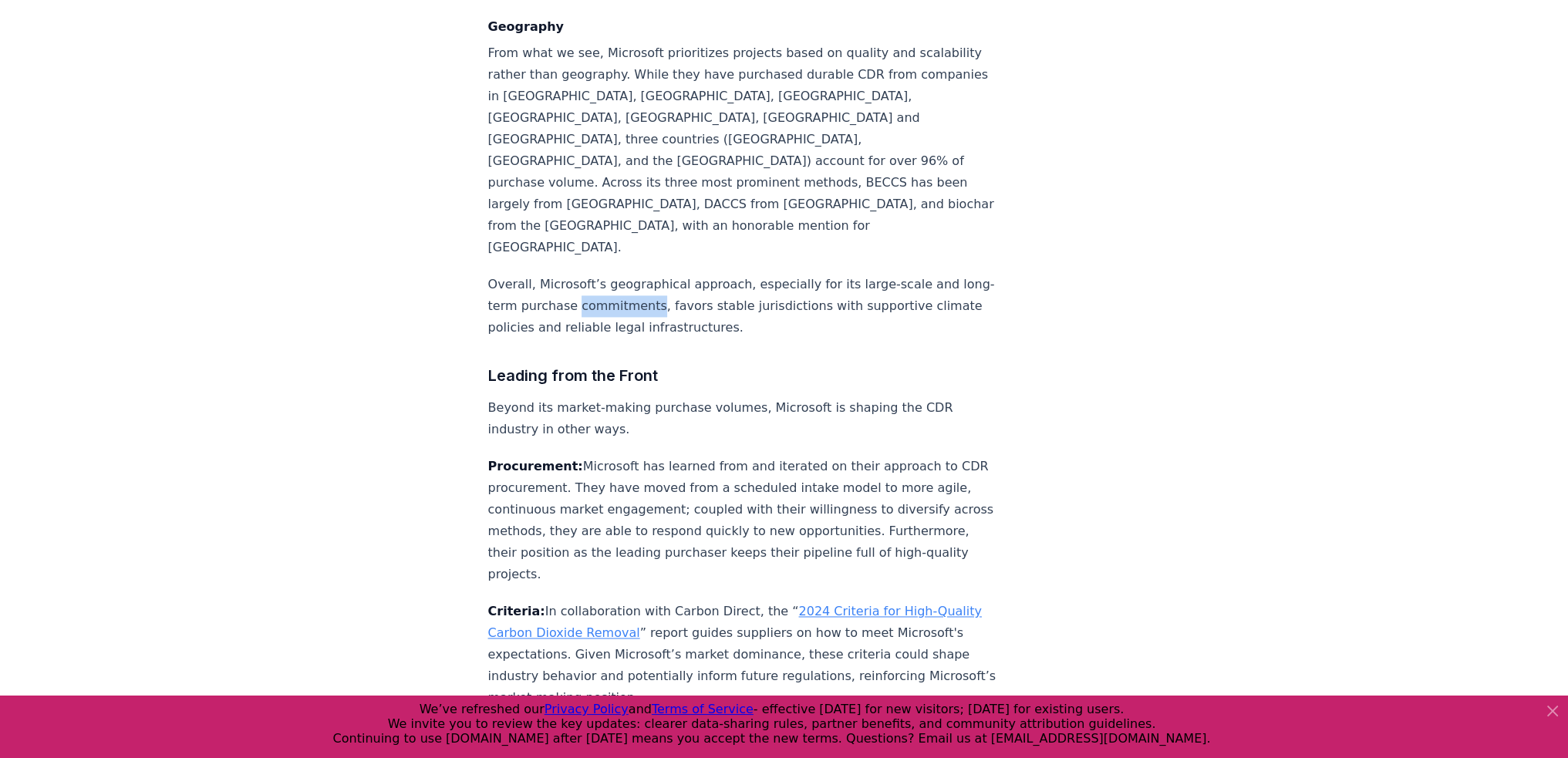
click at [663, 274] on p "Overall, Microsoft’s geographical approach, especially for its large-scale and …" at bounding box center [744, 306] width 511 height 65
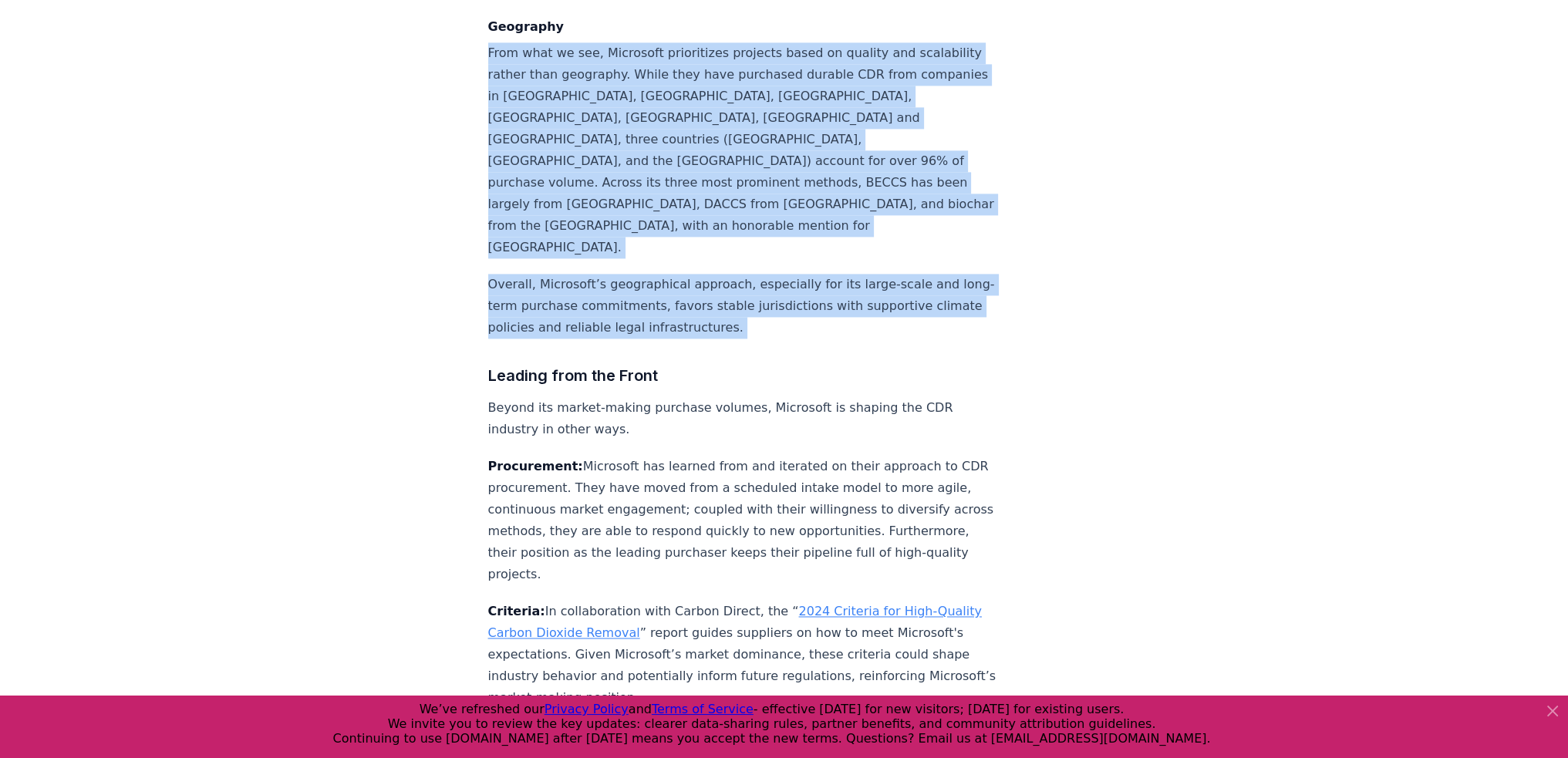
drag, startPoint x: 663, startPoint y: 228, endPoint x: 701, endPoint y: 130, distance: 105.1
click at [701, 130] on p "From what we see, Microsoft prioritizes projects based on quality and scalabili…" at bounding box center [744, 150] width 511 height 216
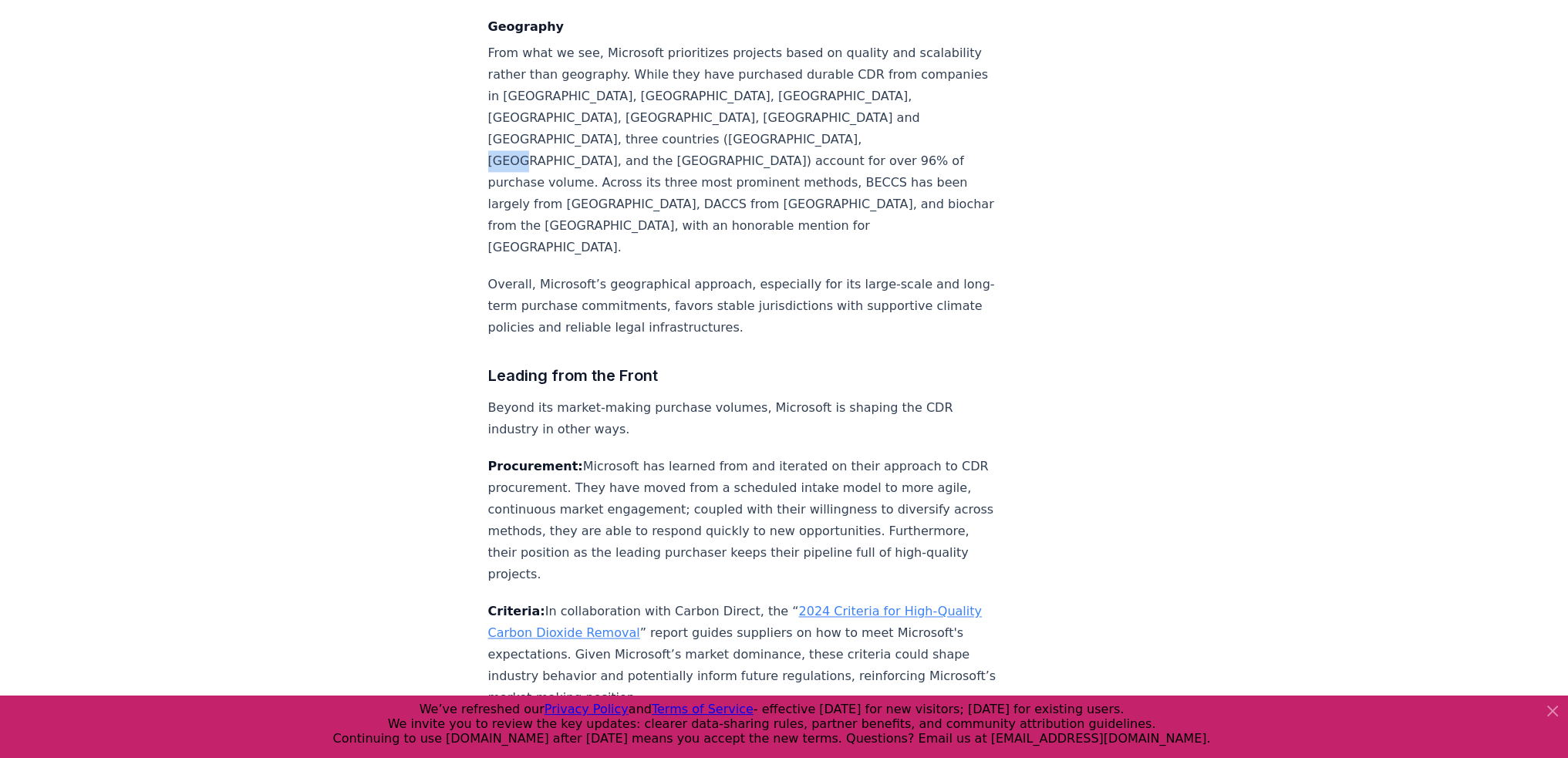
click at [701, 130] on p "From what we see, Microsoft prioritizes projects based on quality and scalabili…" at bounding box center [744, 150] width 511 height 216
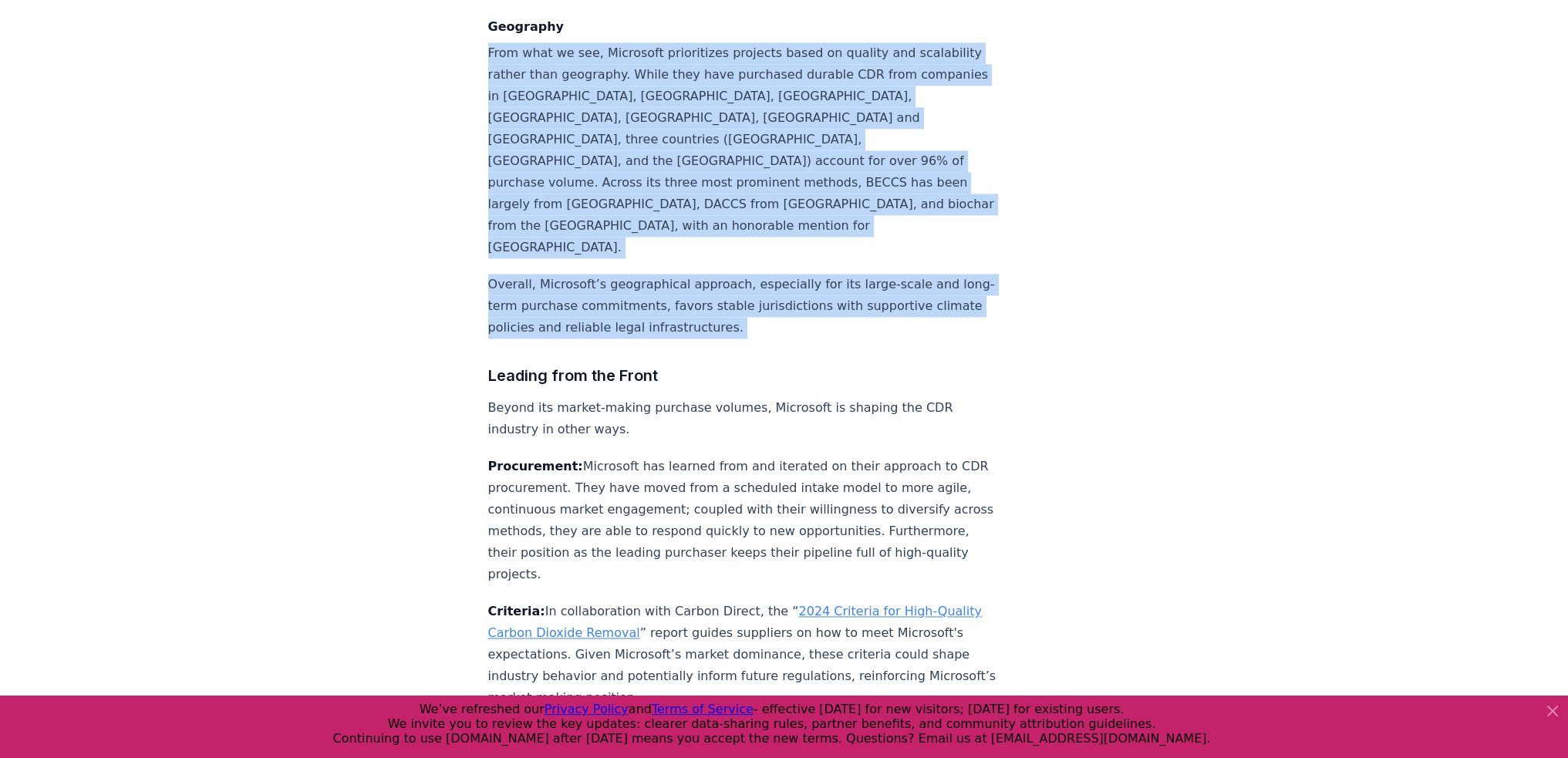
drag, startPoint x: 701, startPoint y: 130, endPoint x: 673, endPoint y: 224, distance: 98.1
click at [673, 274] on p "Overall, Microsoft’s geographical approach, especially for its large-scale and …" at bounding box center [744, 306] width 511 height 65
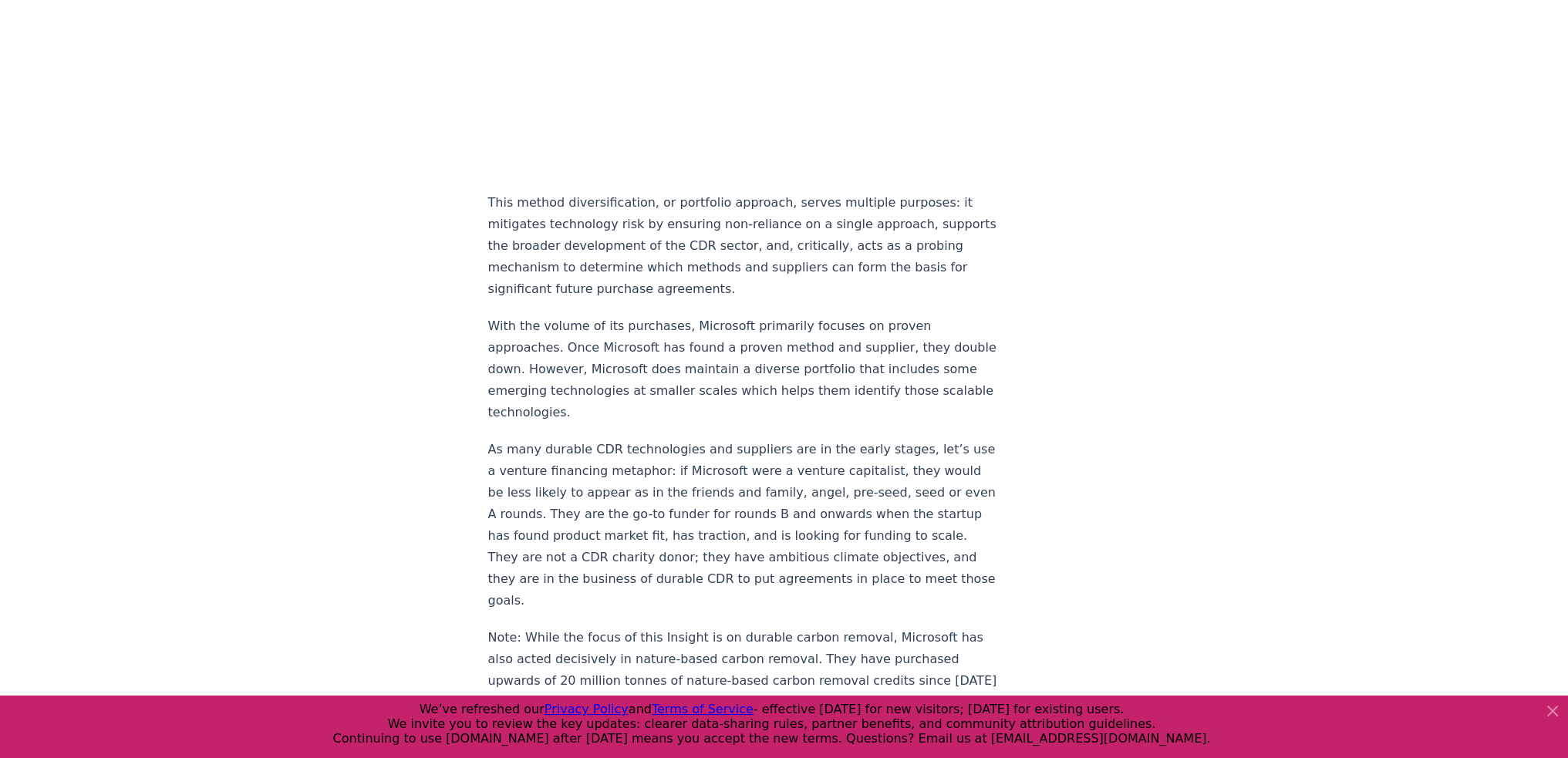
scroll to position [2154, 0]
click at [702, 234] on p "This method diversification, or portfolio approach, serves multiple purposes: i…" at bounding box center [744, 243] width 511 height 108
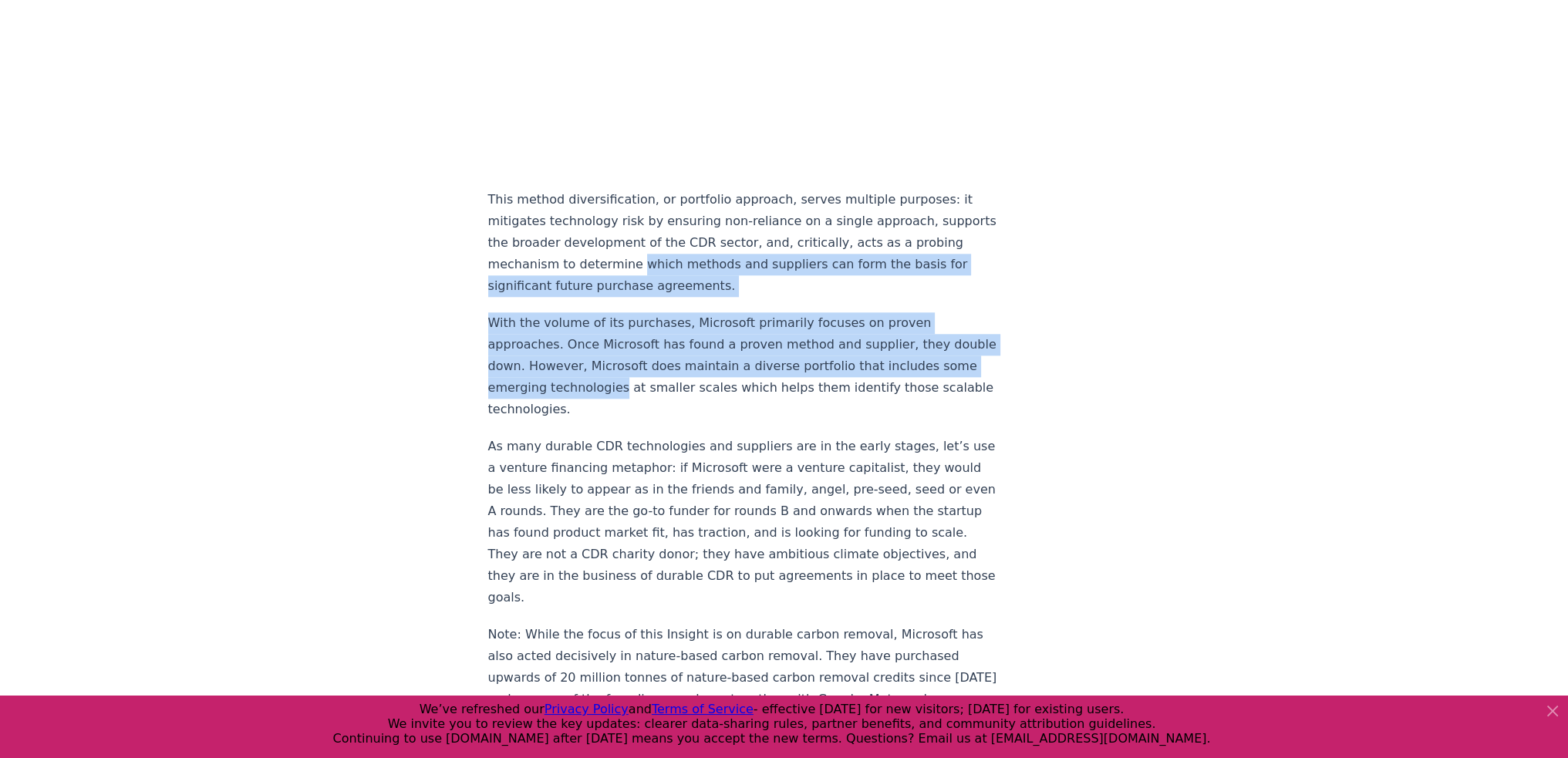
drag, startPoint x: 702, startPoint y: 234, endPoint x: 668, endPoint y: 379, distance: 148.9
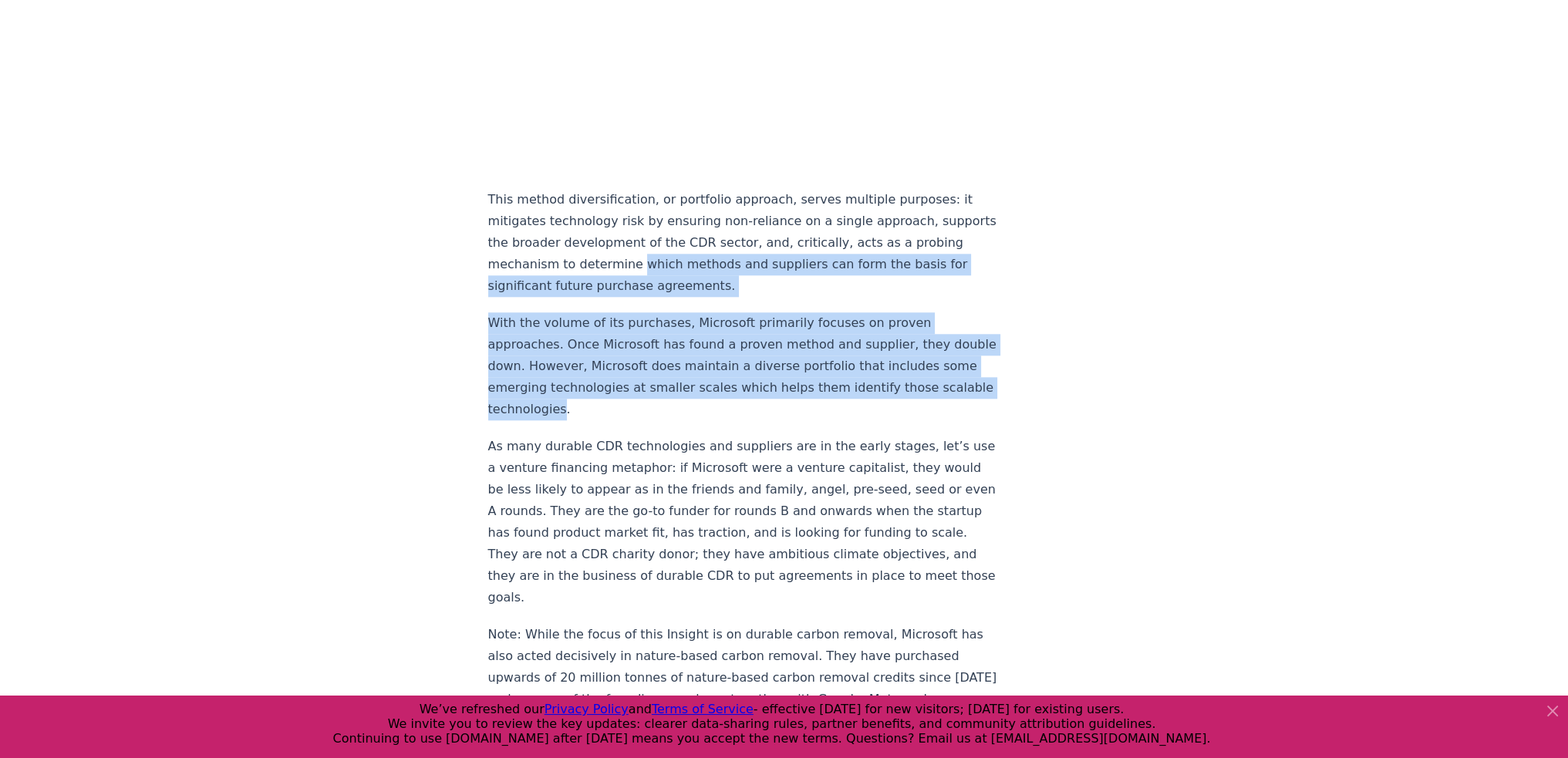
click at [668, 379] on p "With the volume of its purchases, Microsoft primarily focuses on proven approac…" at bounding box center [744, 366] width 511 height 108
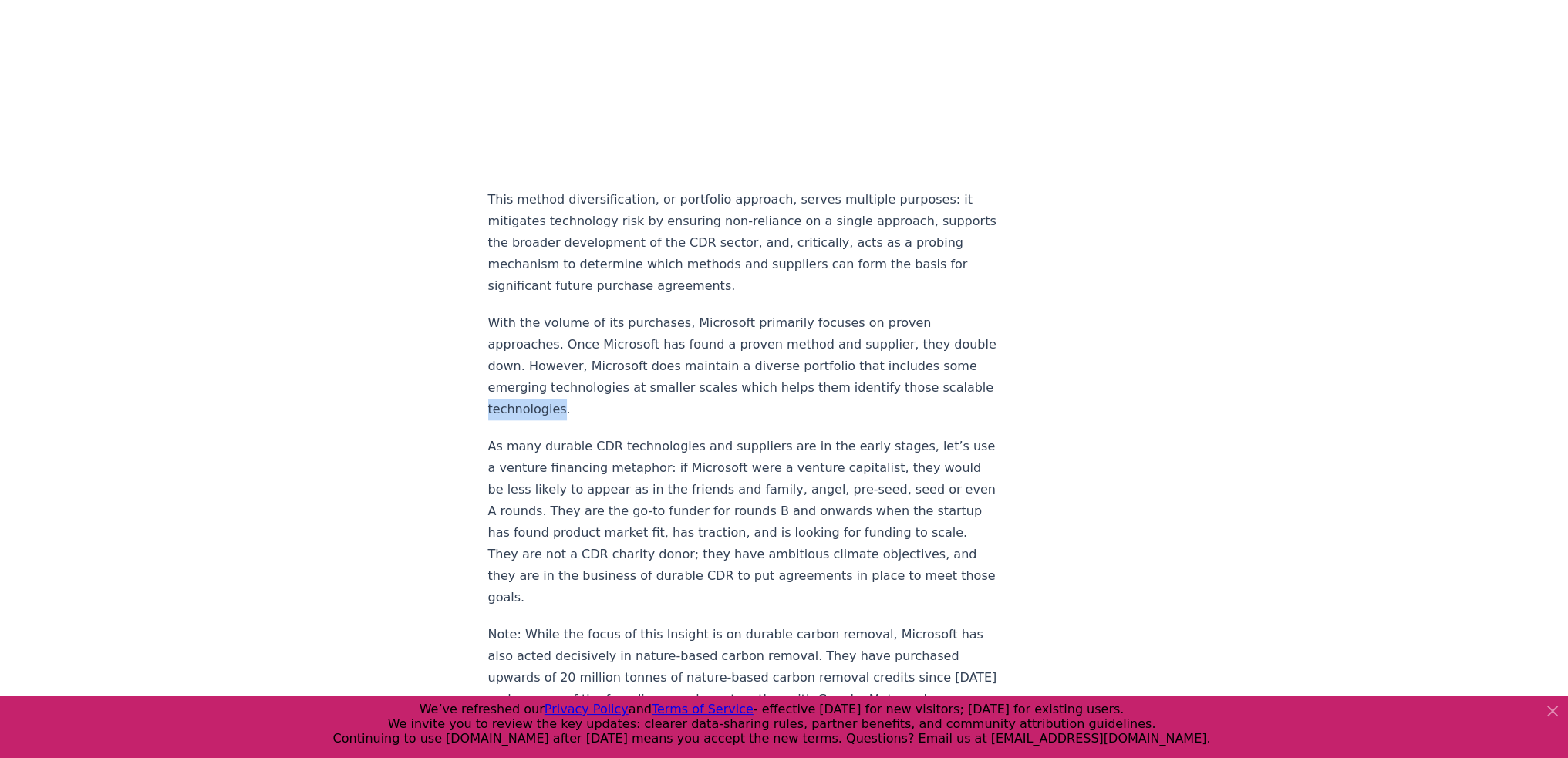
click at [668, 379] on p "With the volume of its purchases, Microsoft primarily focuses on proven approac…" at bounding box center [744, 366] width 511 height 108
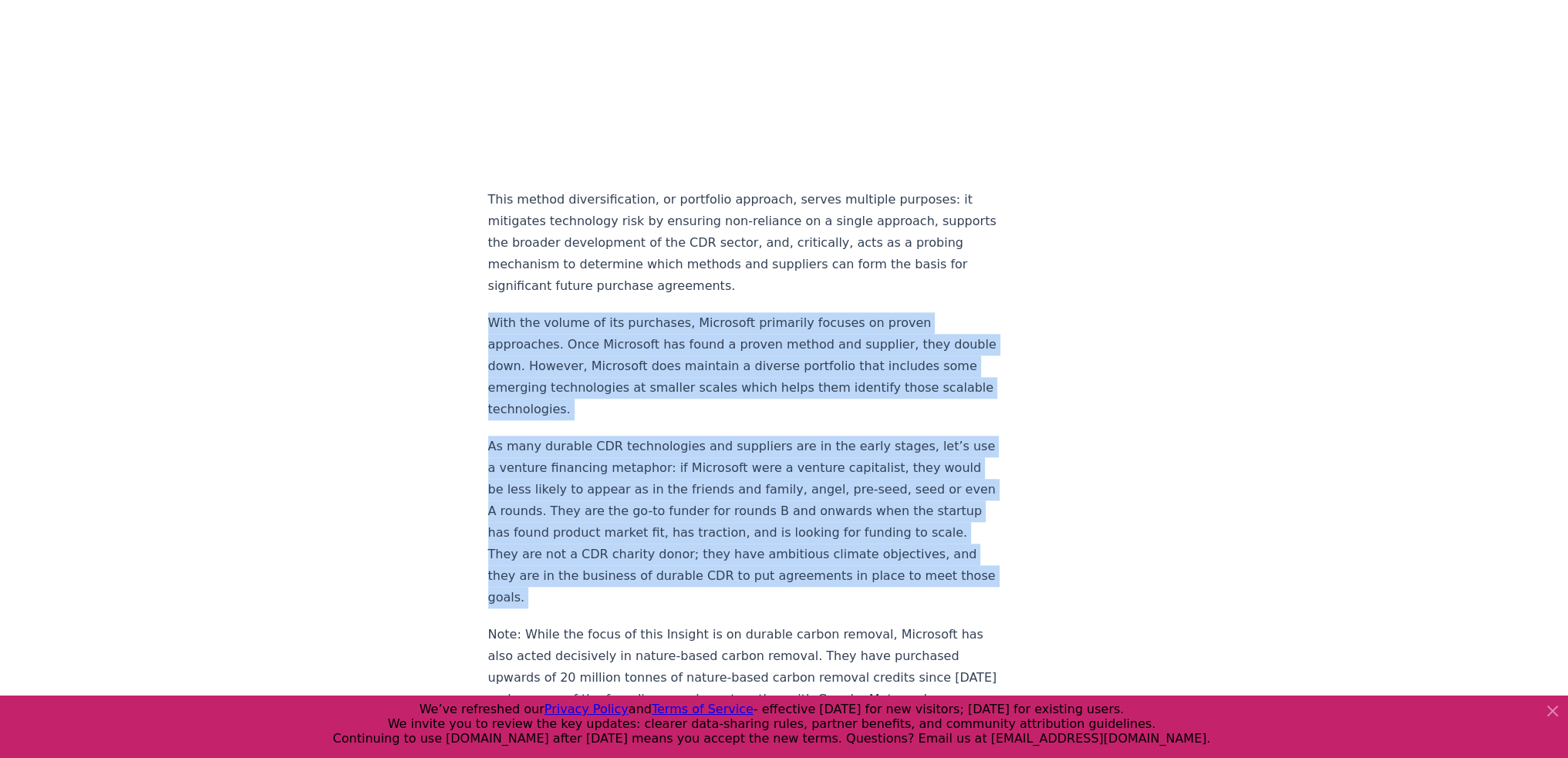
drag, startPoint x: 668, startPoint y: 379, endPoint x: 668, endPoint y: 456, distance: 77.0
click at [668, 456] on p "As many durable CDR technologies and suppliers are in the early stages, let’s u…" at bounding box center [744, 522] width 511 height 173
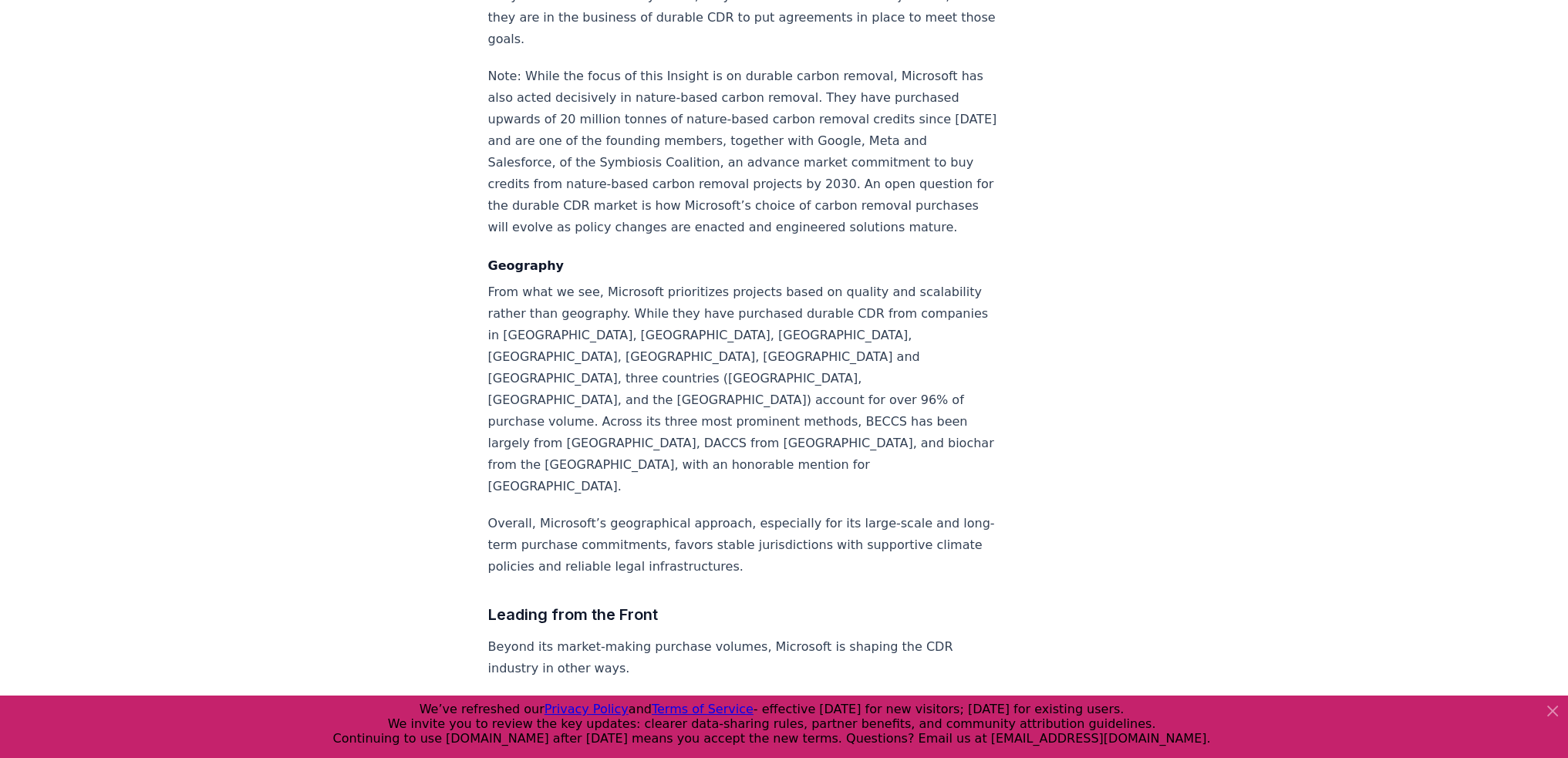
scroll to position [2714, 0]
click at [669, 203] on p "Note: While the focus of this Insight is on durable carbon removal, Microsoft h…" at bounding box center [744, 150] width 511 height 173
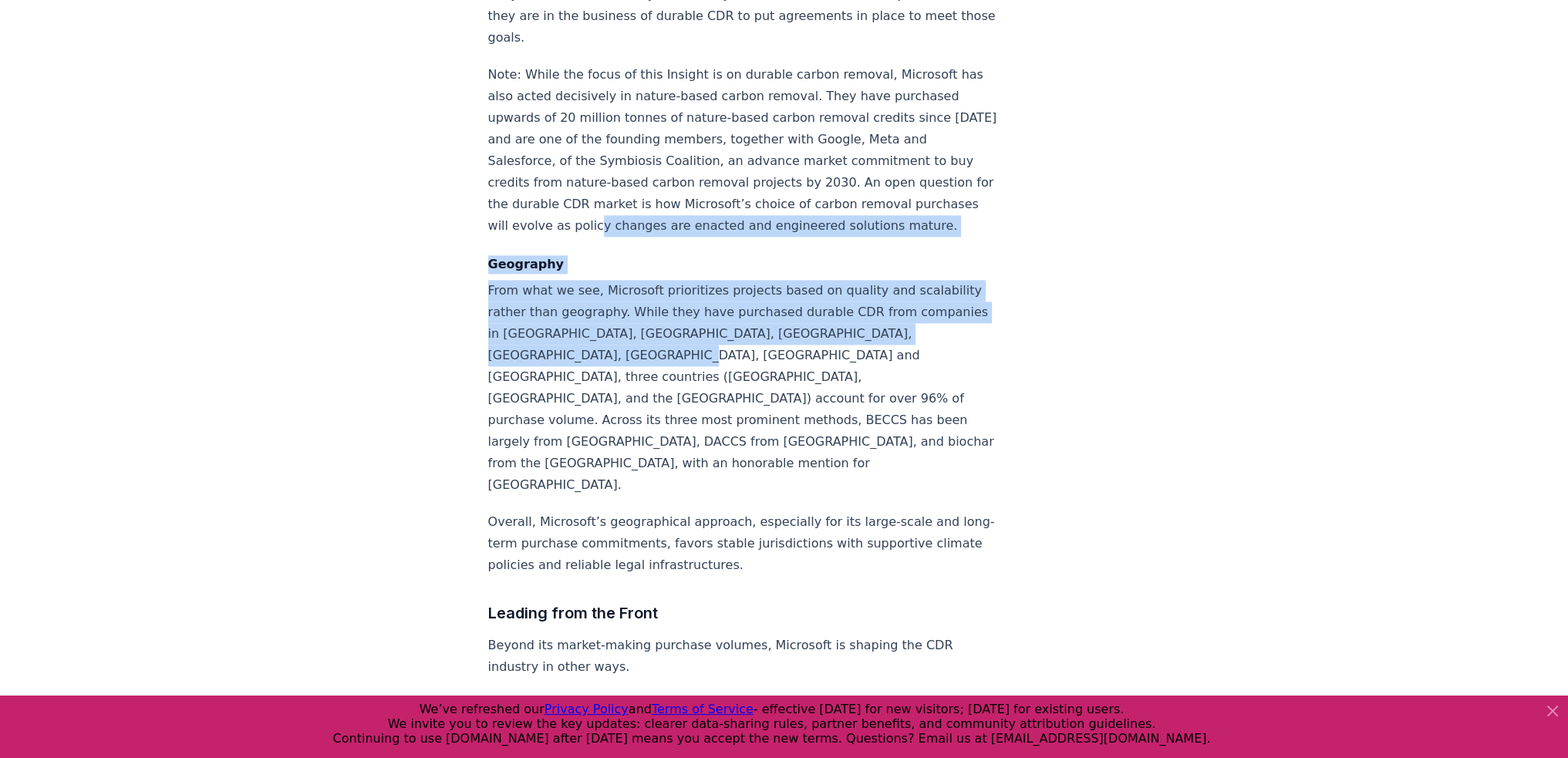
drag, startPoint x: 669, startPoint y: 203, endPoint x: 639, endPoint y: 349, distance: 149.1
click at [639, 349] on p "From what we see, Microsoft prioritizes projects based on quality and scalabili…" at bounding box center [744, 388] width 511 height 216
drag, startPoint x: 639, startPoint y: 349, endPoint x: 659, endPoint y: 189, distance: 161.2
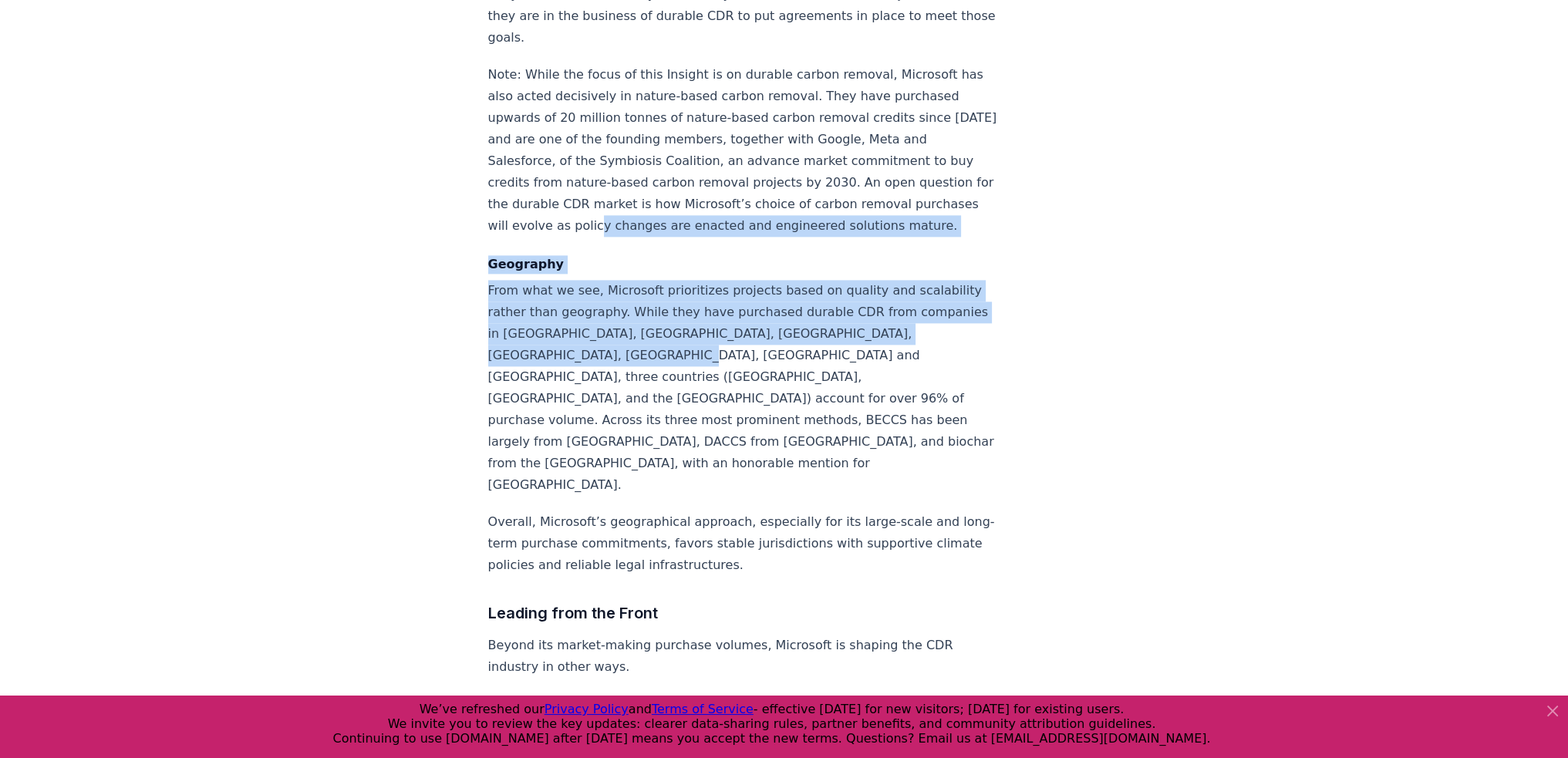
click at [659, 189] on p "Note: While the focus of this Insight is on durable carbon removal, Microsoft h…" at bounding box center [744, 150] width 511 height 173
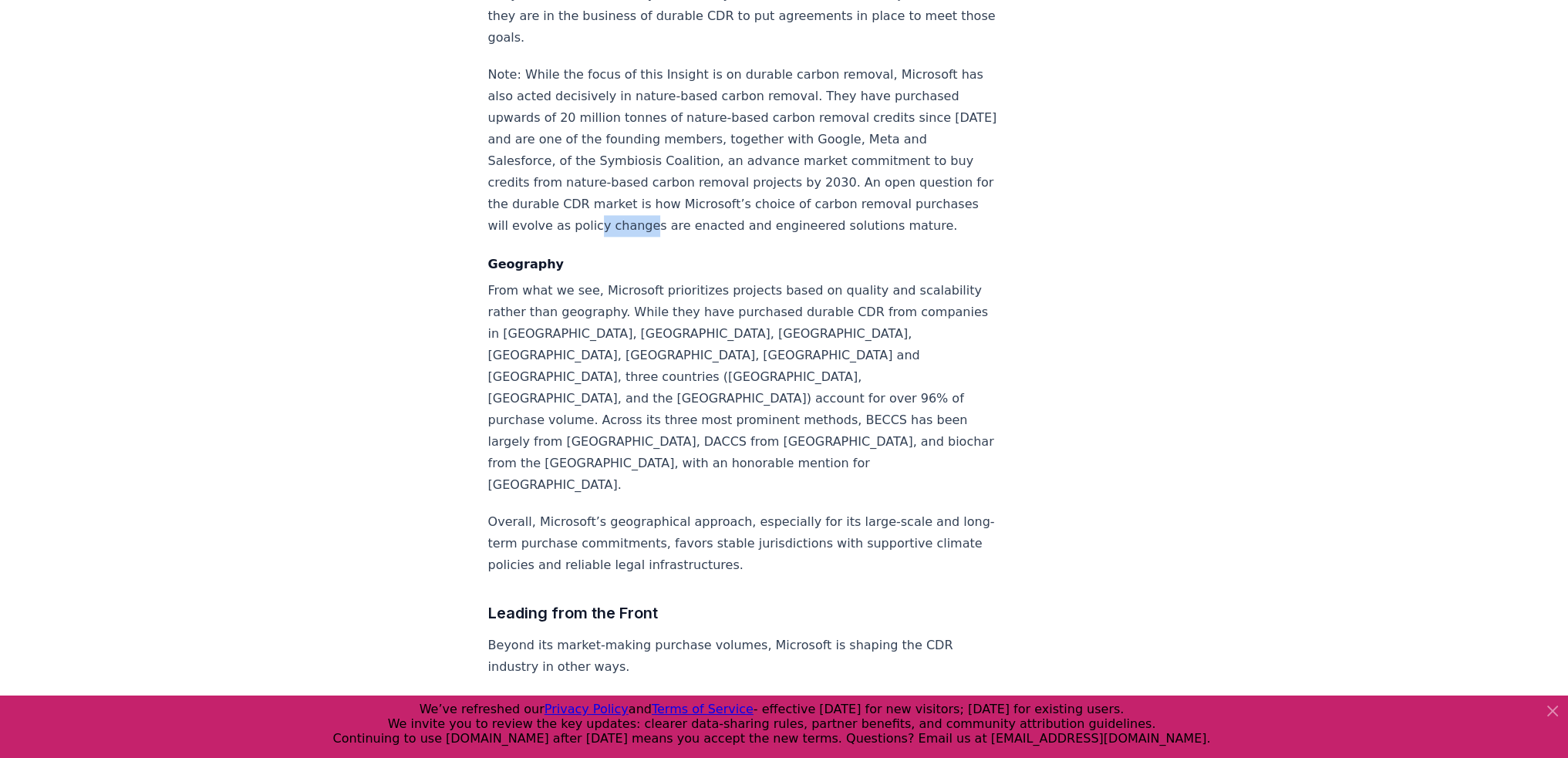
click at [659, 189] on p "Note: While the focus of this Insight is on durable carbon removal, Microsoft h…" at bounding box center [744, 150] width 511 height 173
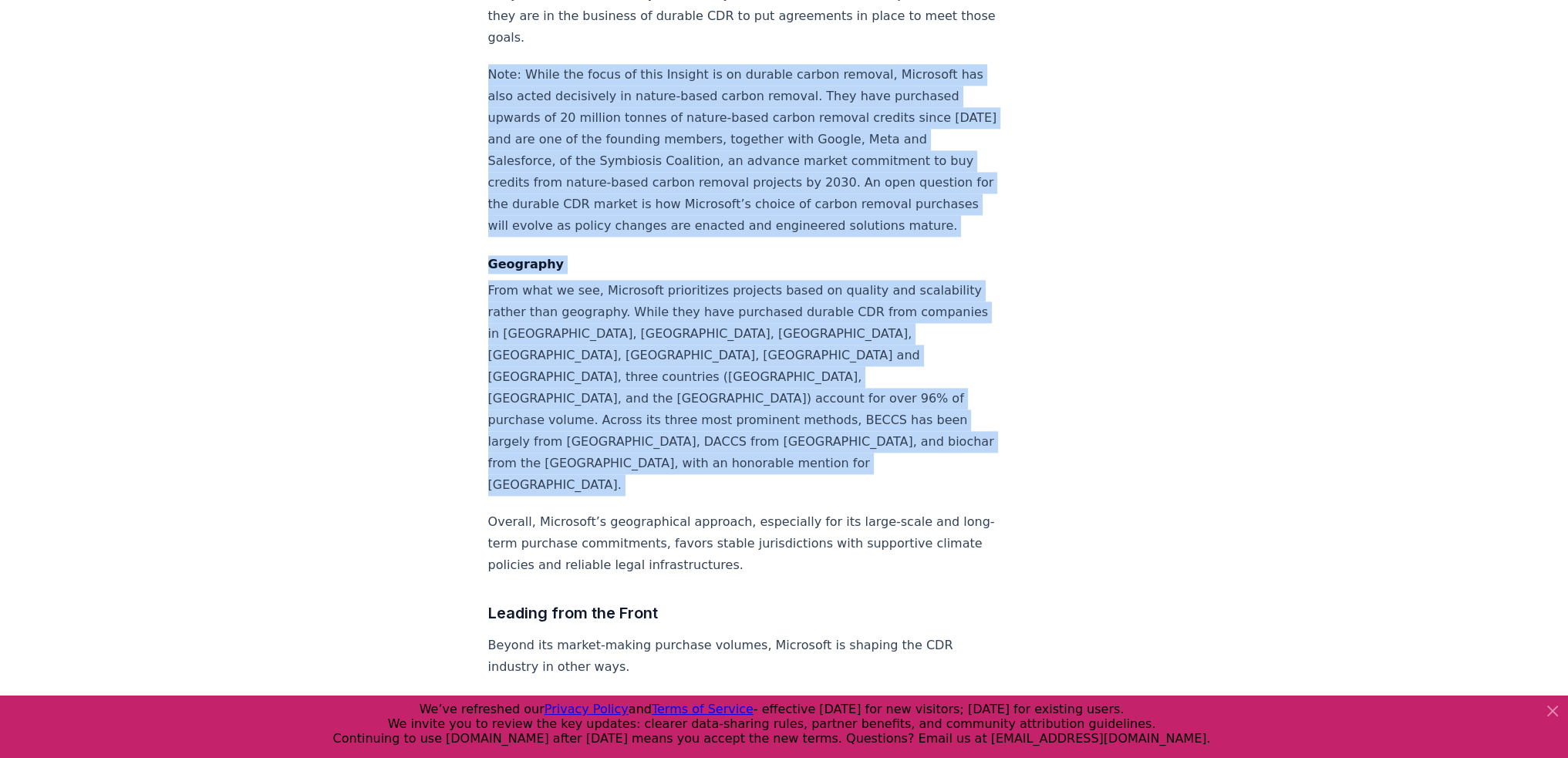
drag, startPoint x: 659, startPoint y: 189, endPoint x: 645, endPoint y: 307, distance: 118.8
click at [645, 307] on p "From what we see, Microsoft prioritizes projects based on quality and scalabili…" at bounding box center [744, 388] width 511 height 216
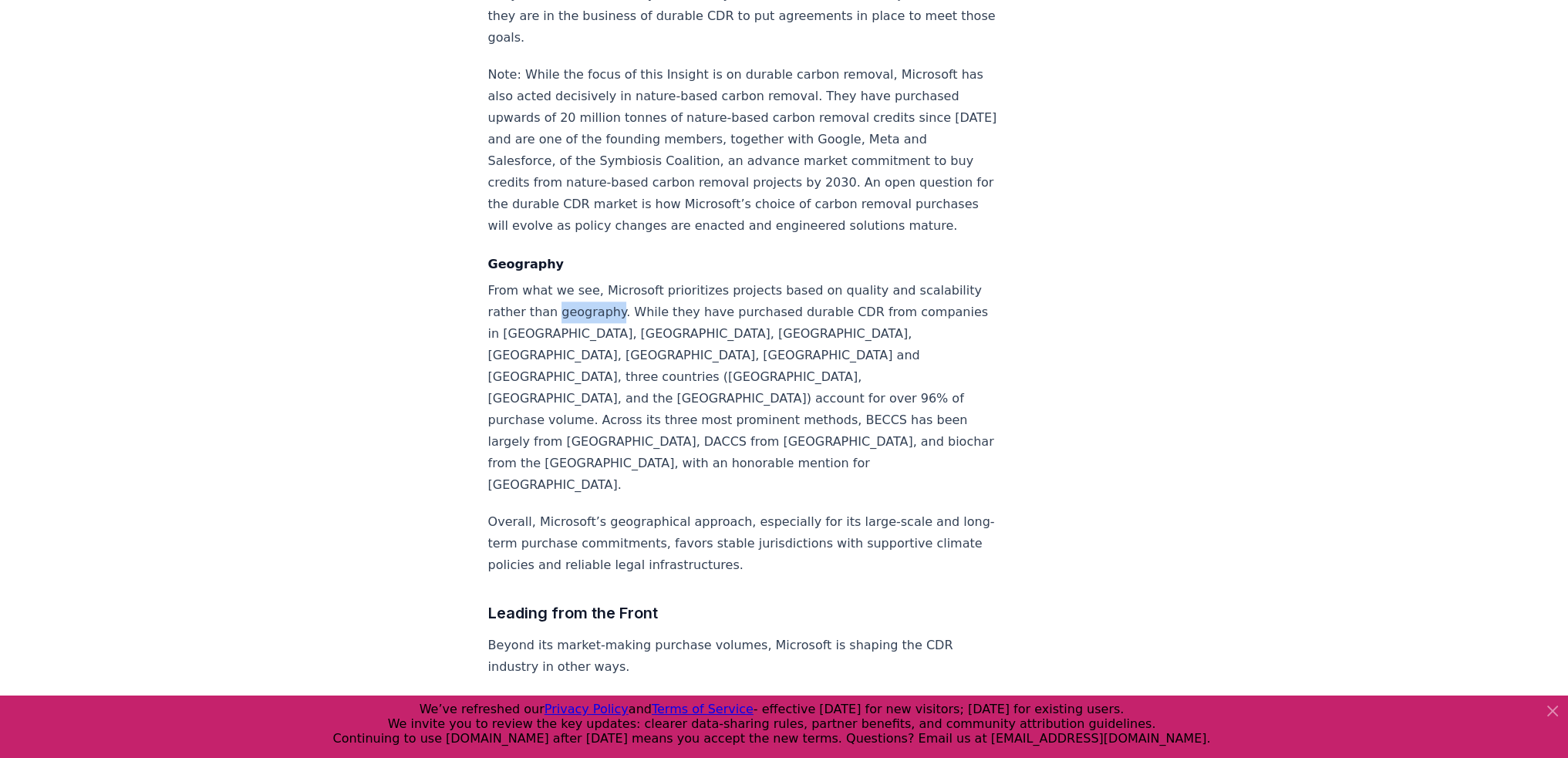
click at [645, 307] on p "From what we see, Microsoft prioritizes projects based on quality and scalabili…" at bounding box center [744, 388] width 511 height 216
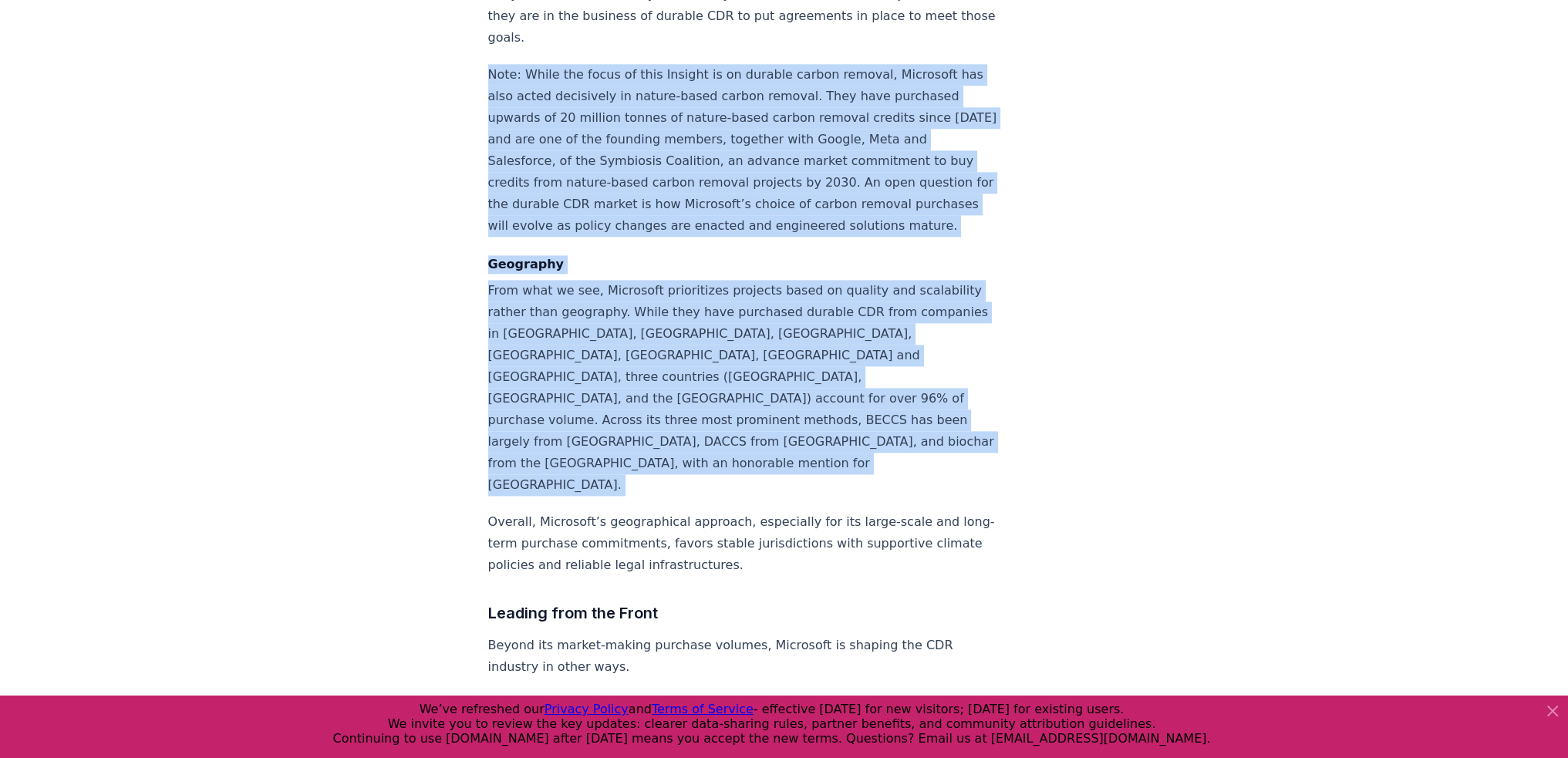
drag, startPoint x: 645, startPoint y: 307, endPoint x: 678, endPoint y: 178, distance: 133.2
click at [678, 178] on p "Note: While the focus of this Insight is on durable carbon removal, Microsoft h…" at bounding box center [744, 150] width 511 height 173
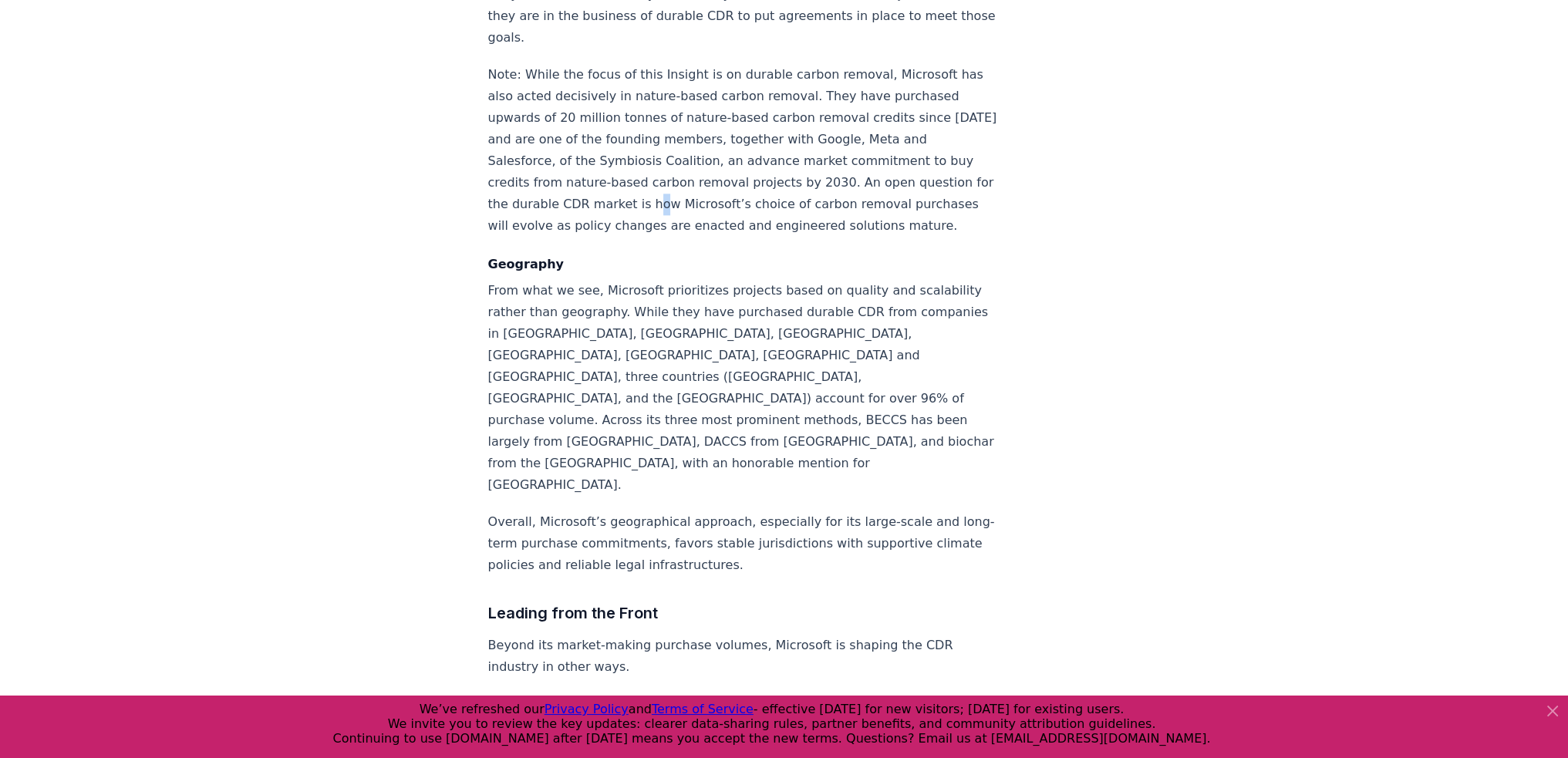
click at [678, 178] on p "Note: While the focus of this Insight is on durable carbon removal, Microsoft h…" at bounding box center [744, 150] width 511 height 173
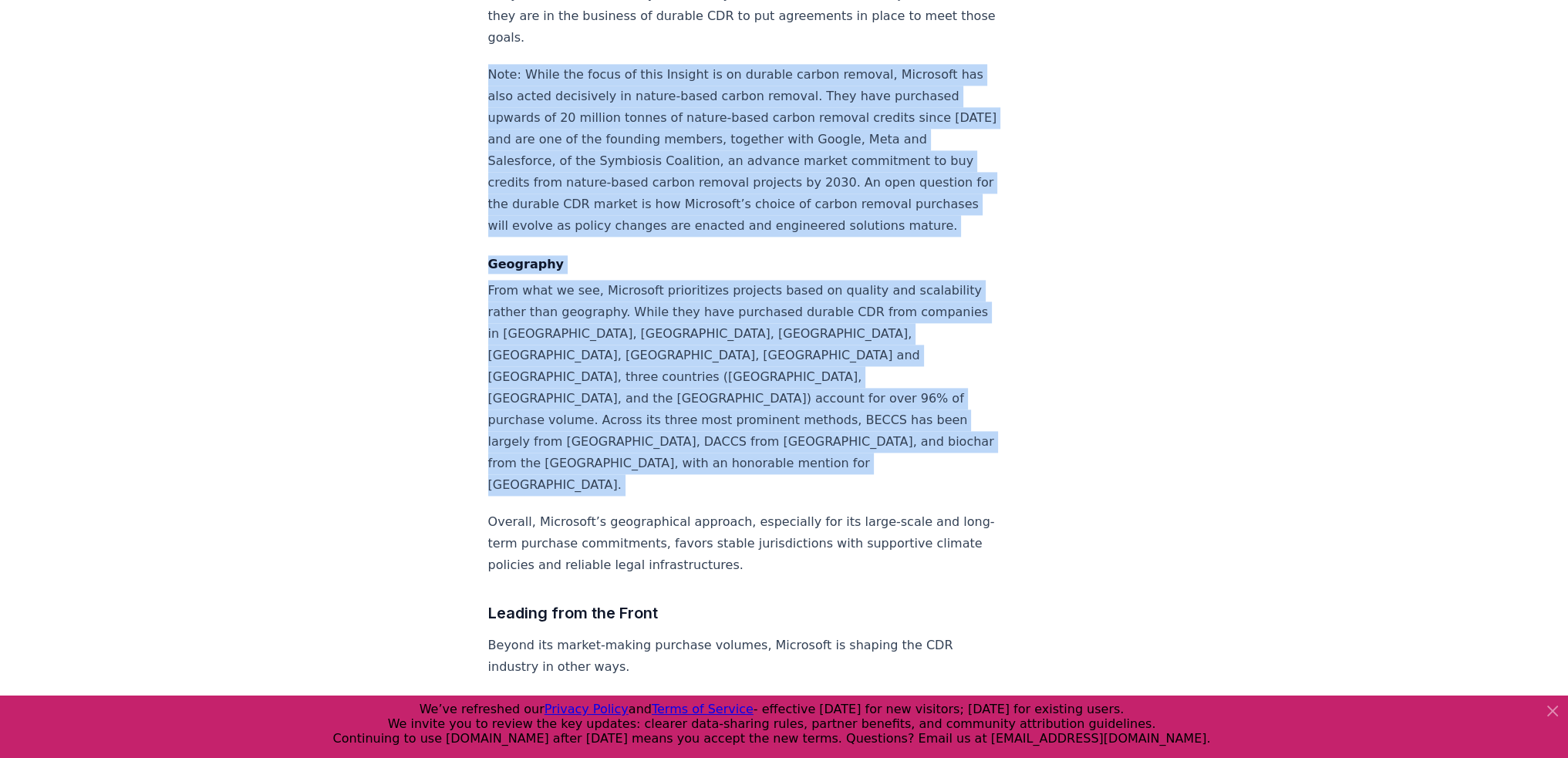
drag, startPoint x: 678, startPoint y: 178, endPoint x: 651, endPoint y: 305, distance: 129.8
click at [651, 305] on p "From what we see, Microsoft prioritizes projects based on quality and scalabili…" at bounding box center [744, 388] width 511 height 216
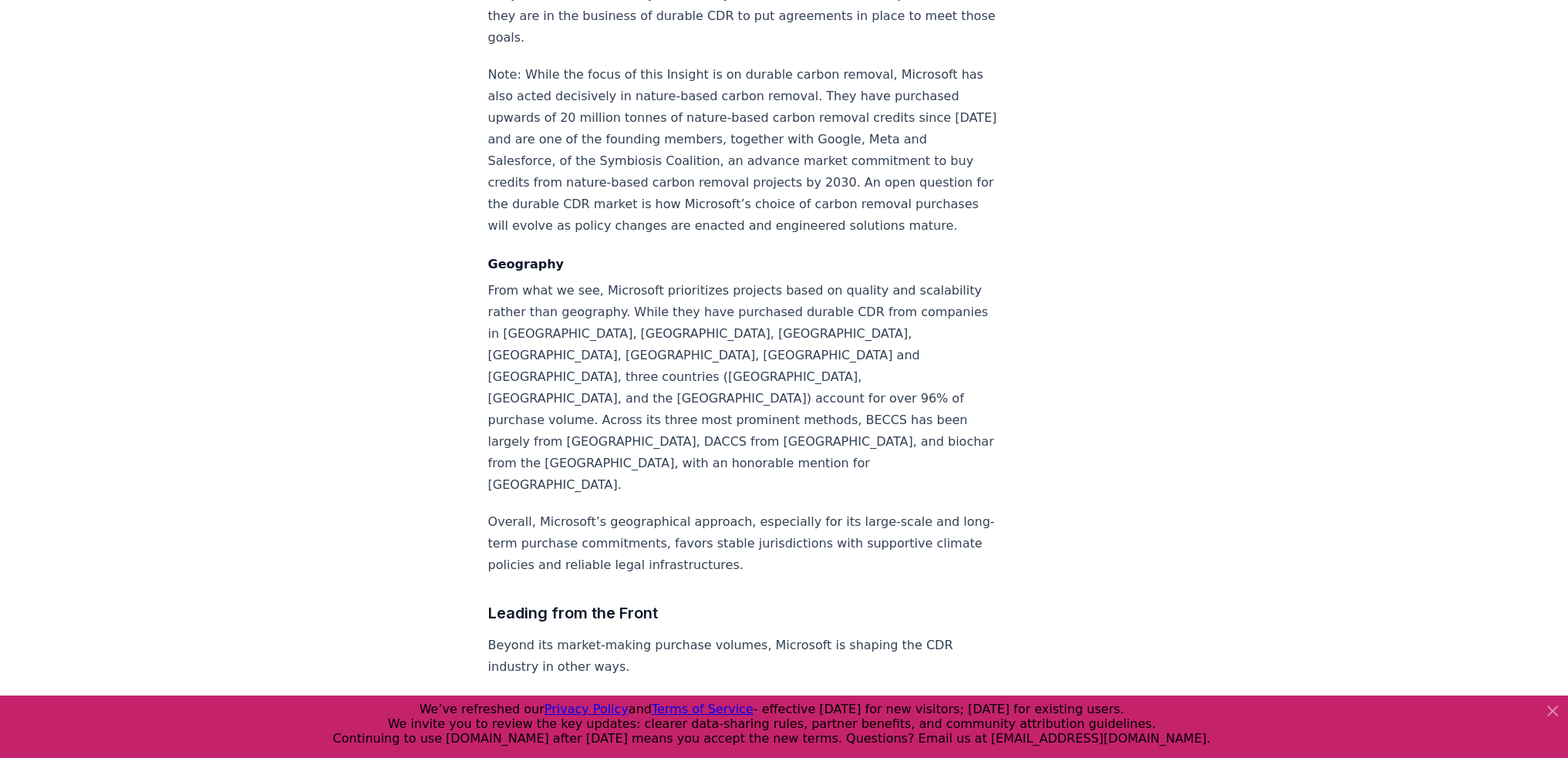
click at [673, 120] on p "Note: While the focus of this Insight is on durable carbon removal, Microsoft h…" at bounding box center [744, 150] width 511 height 173
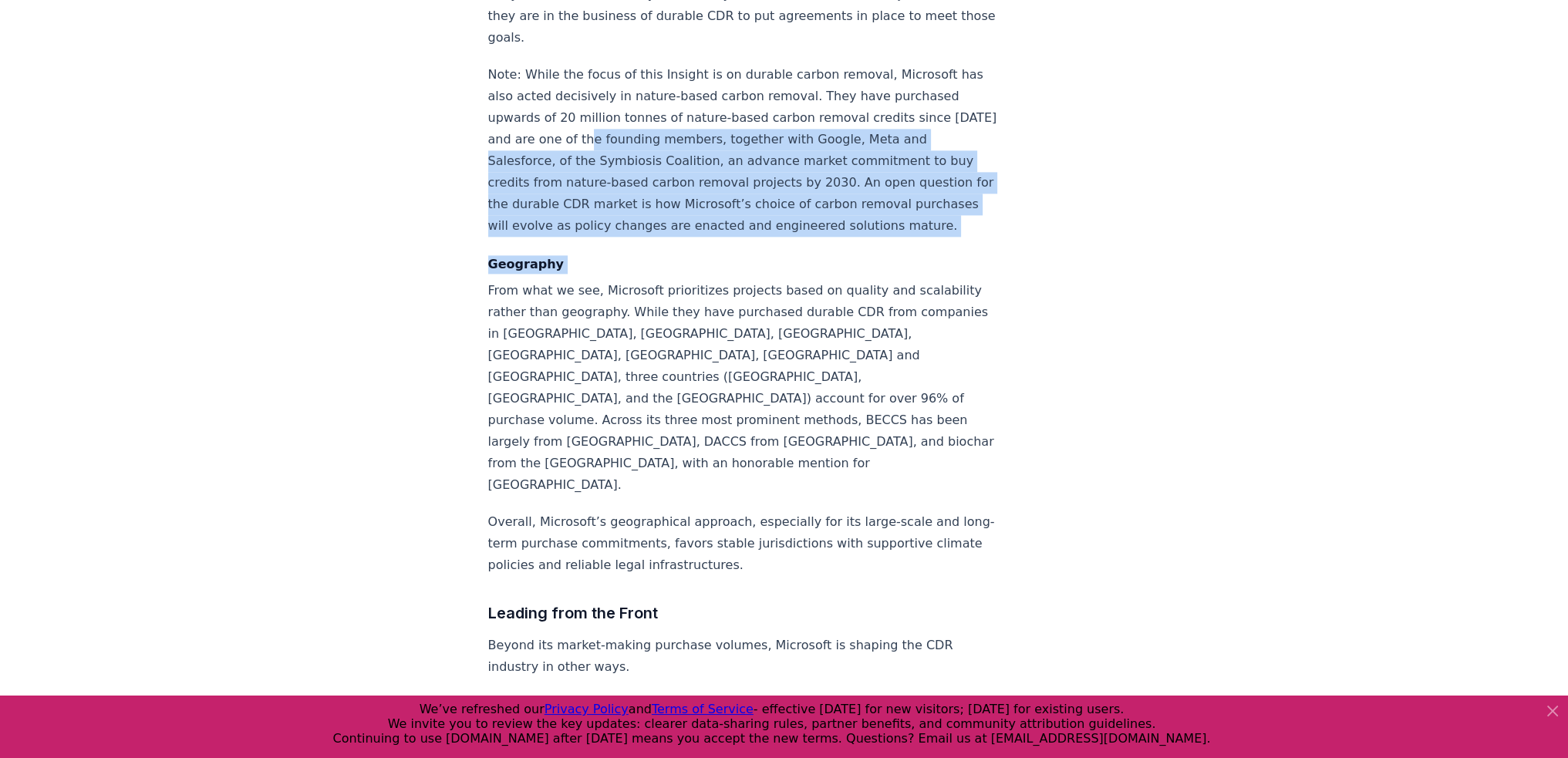
drag, startPoint x: 673, startPoint y: 120, endPoint x: 651, endPoint y: 236, distance: 118.1
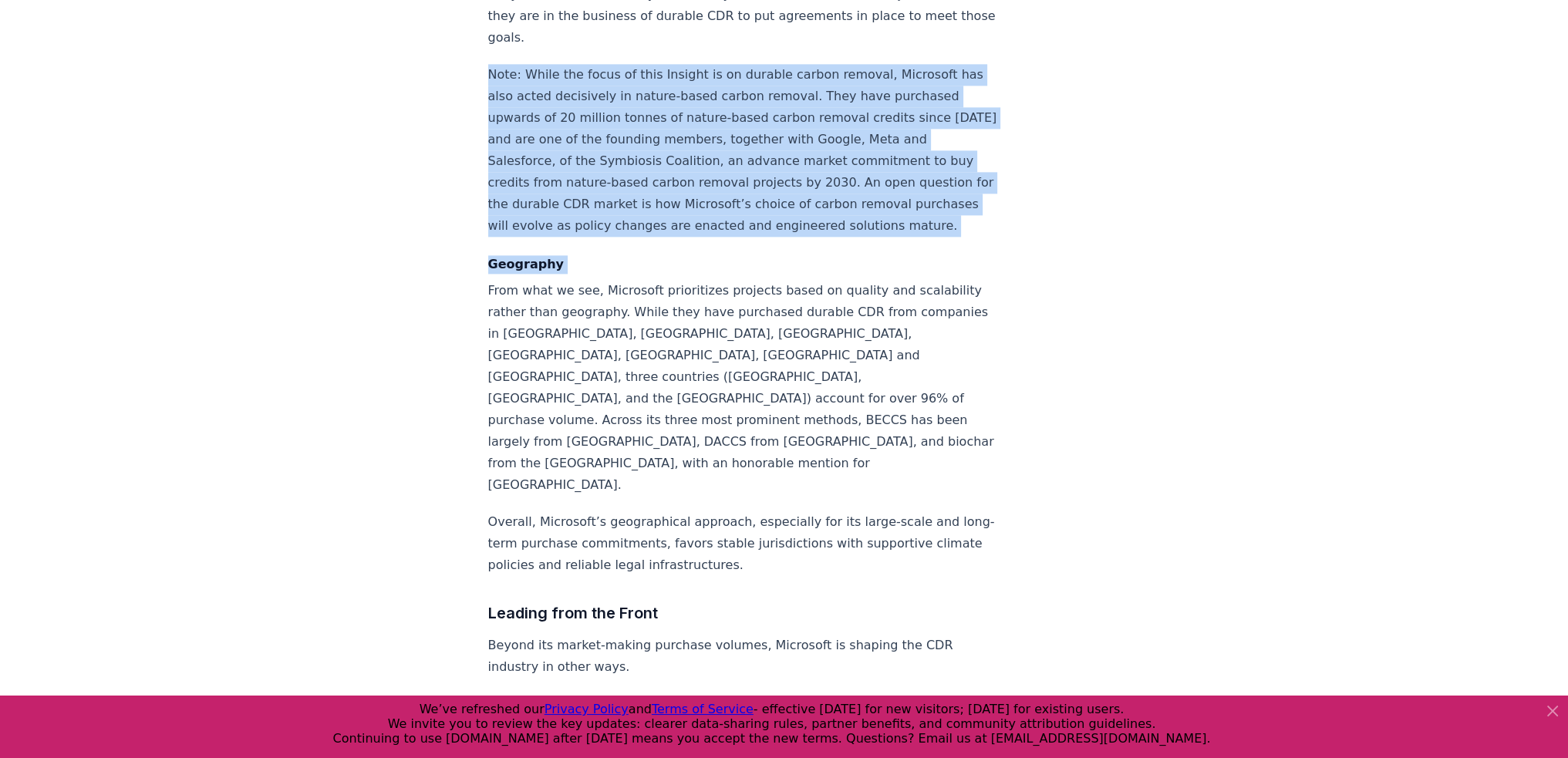
drag, startPoint x: 651, startPoint y: 236, endPoint x: 685, endPoint y: 143, distance: 99.0
click at [685, 143] on p "Note: While the focus of this Insight is on durable carbon removal, Microsoft h…" at bounding box center [744, 150] width 511 height 173
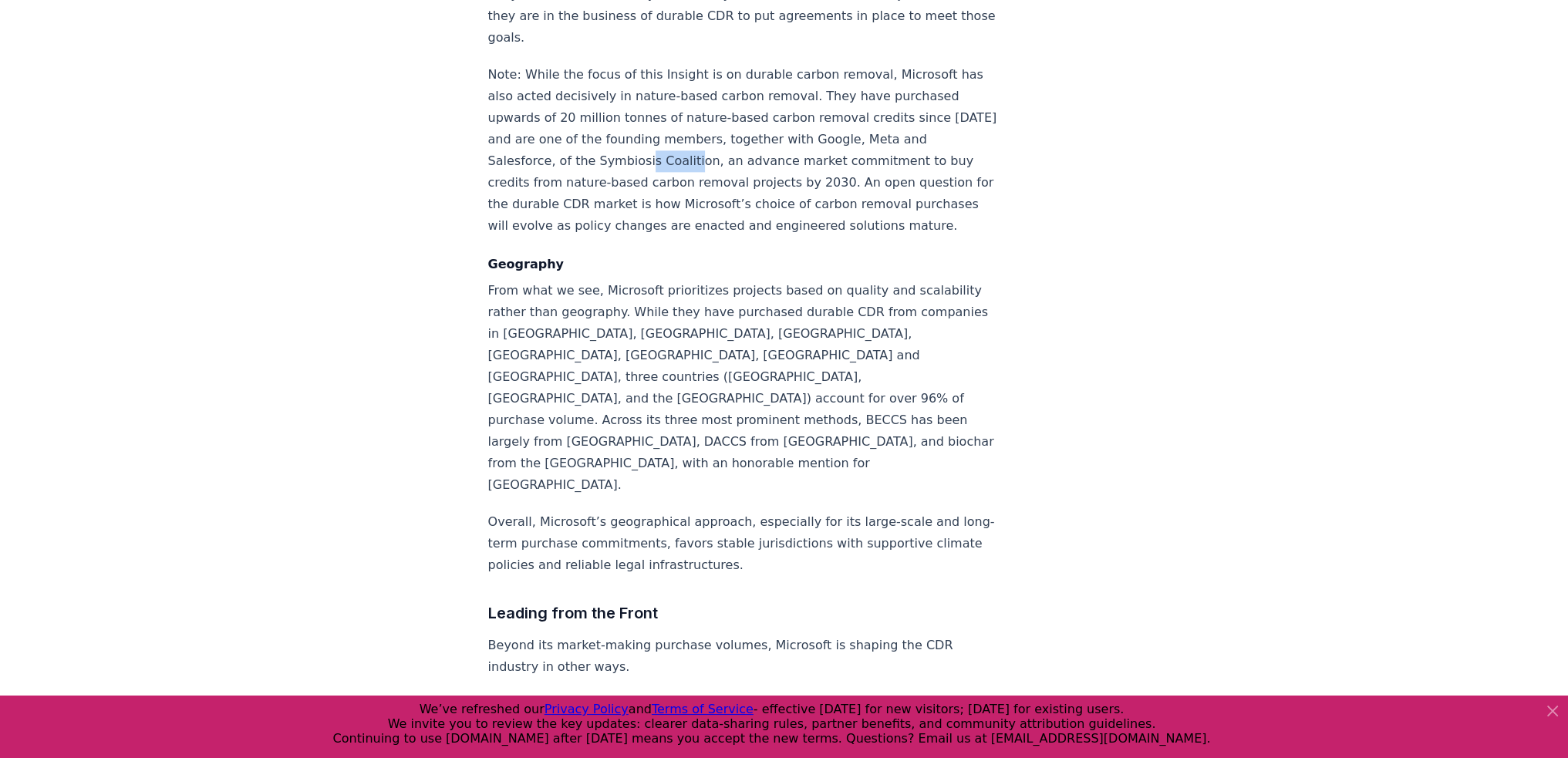
click at [685, 143] on p "Note: While the focus of this Insight is on durable carbon removal, Microsoft h…" at bounding box center [744, 150] width 511 height 173
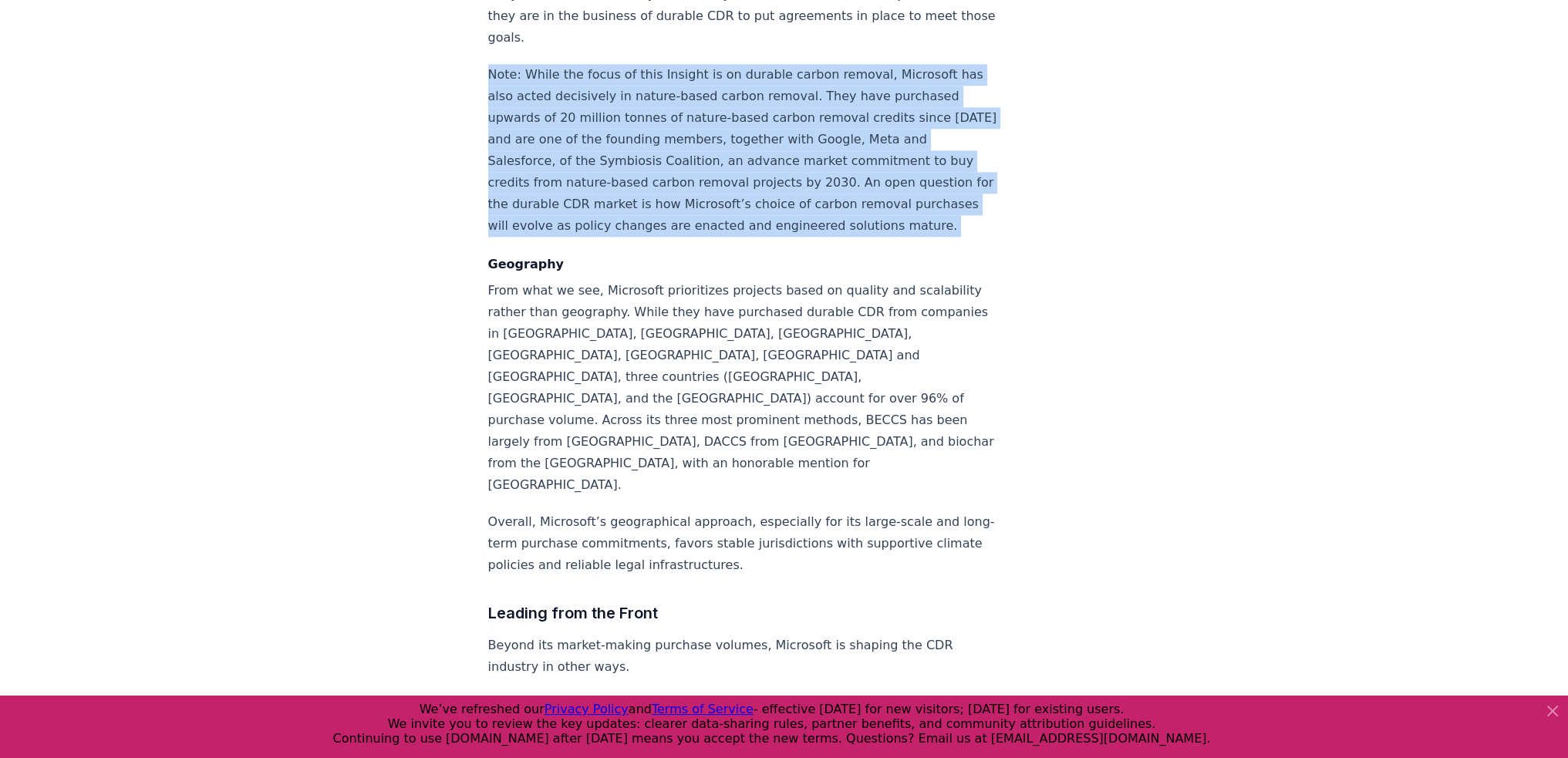
drag, startPoint x: 685, startPoint y: 143, endPoint x: 677, endPoint y: 223, distance: 80.4
click at [677, 223] on p "Note: While the focus of this Insight is on durable carbon removal, Microsoft h…" at bounding box center [744, 150] width 511 height 173
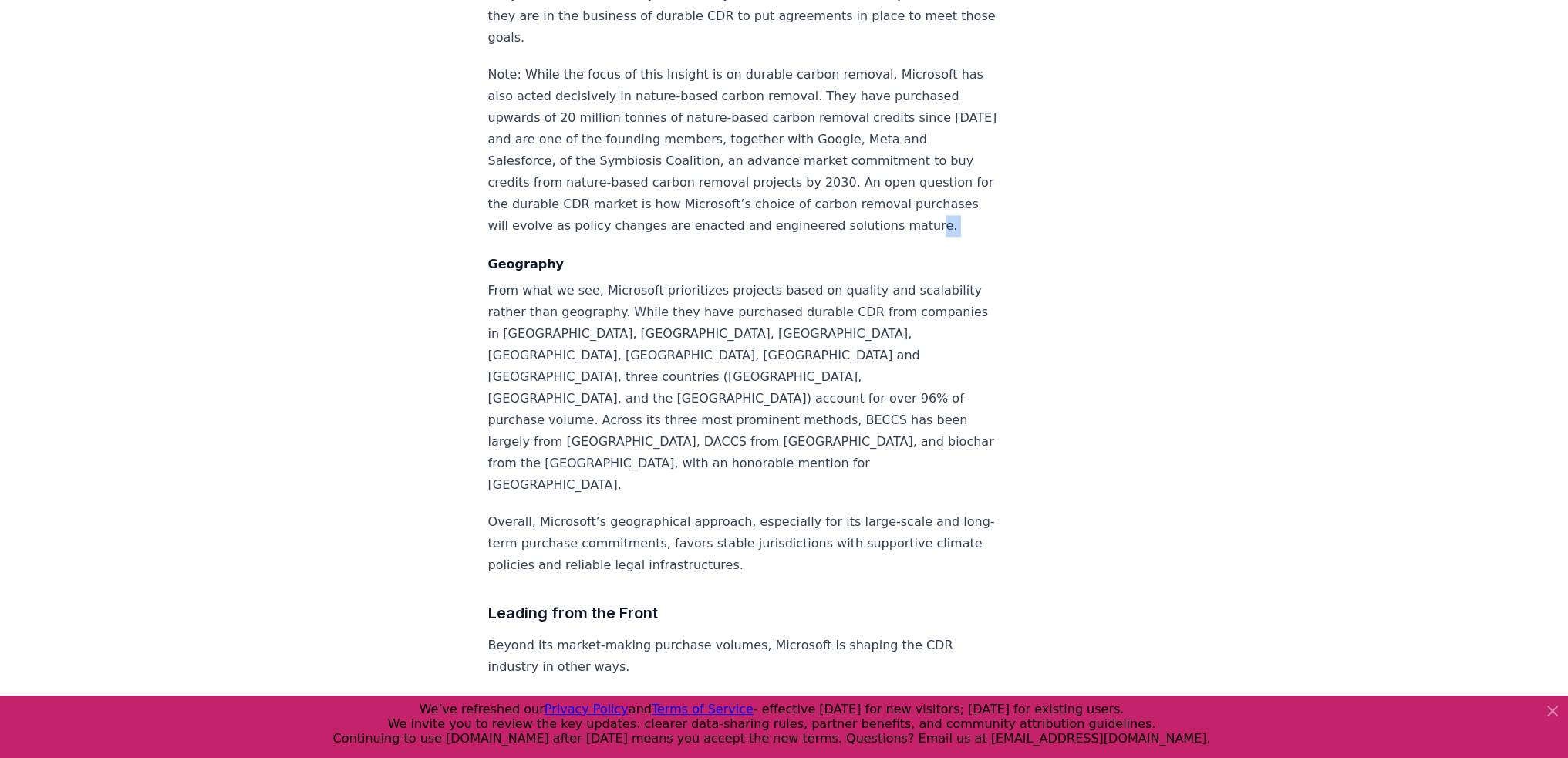
click at [677, 223] on p "Note: While the focus of this Insight is on durable carbon removal, Microsoft h…" at bounding box center [744, 150] width 511 height 173
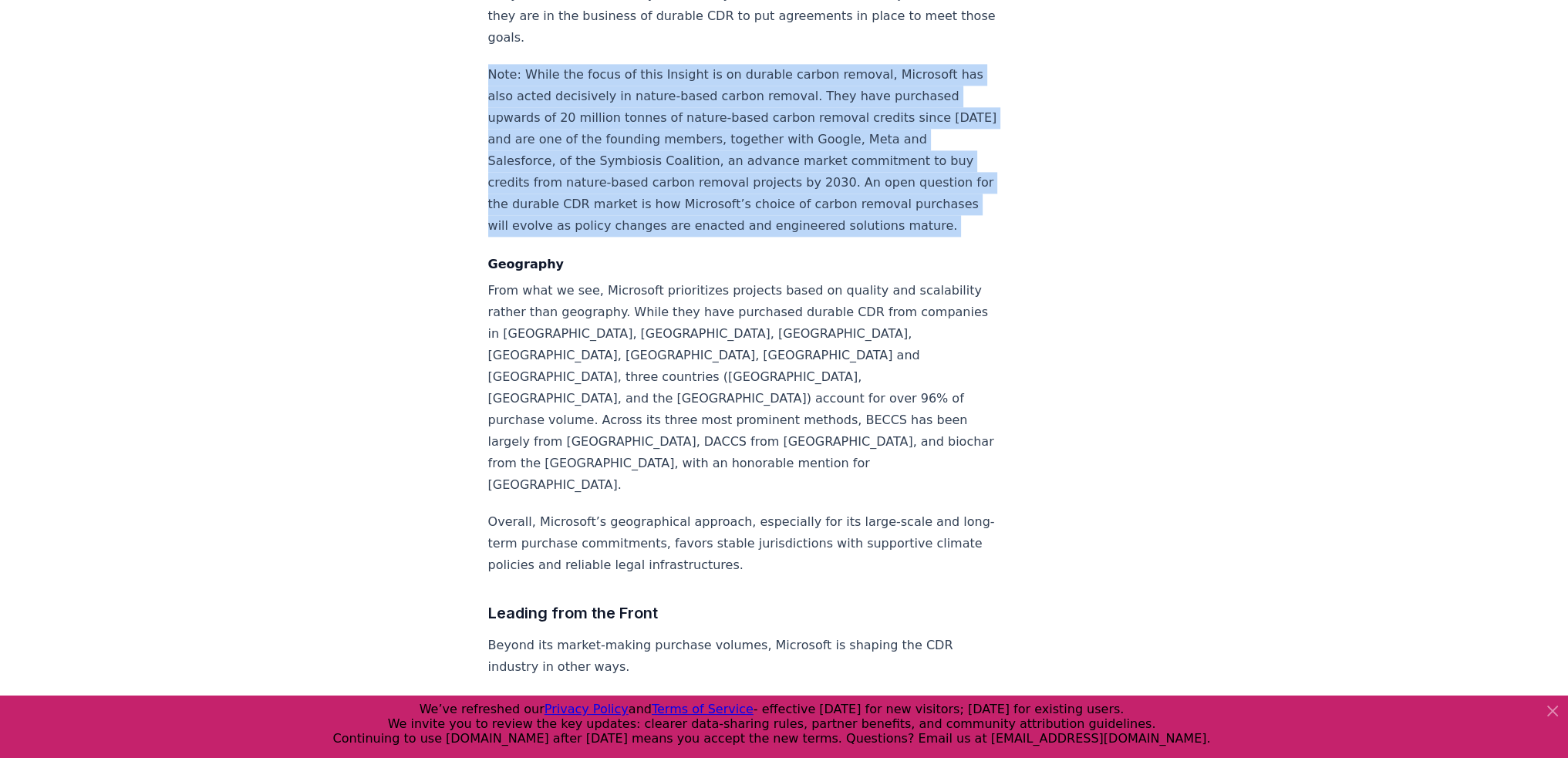
drag, startPoint x: 677, startPoint y: 223, endPoint x: 705, endPoint y: 113, distance: 113.5
click at [705, 113] on p "Note: While the focus of this Insight is on durable carbon removal, Microsoft h…" at bounding box center [744, 150] width 511 height 173
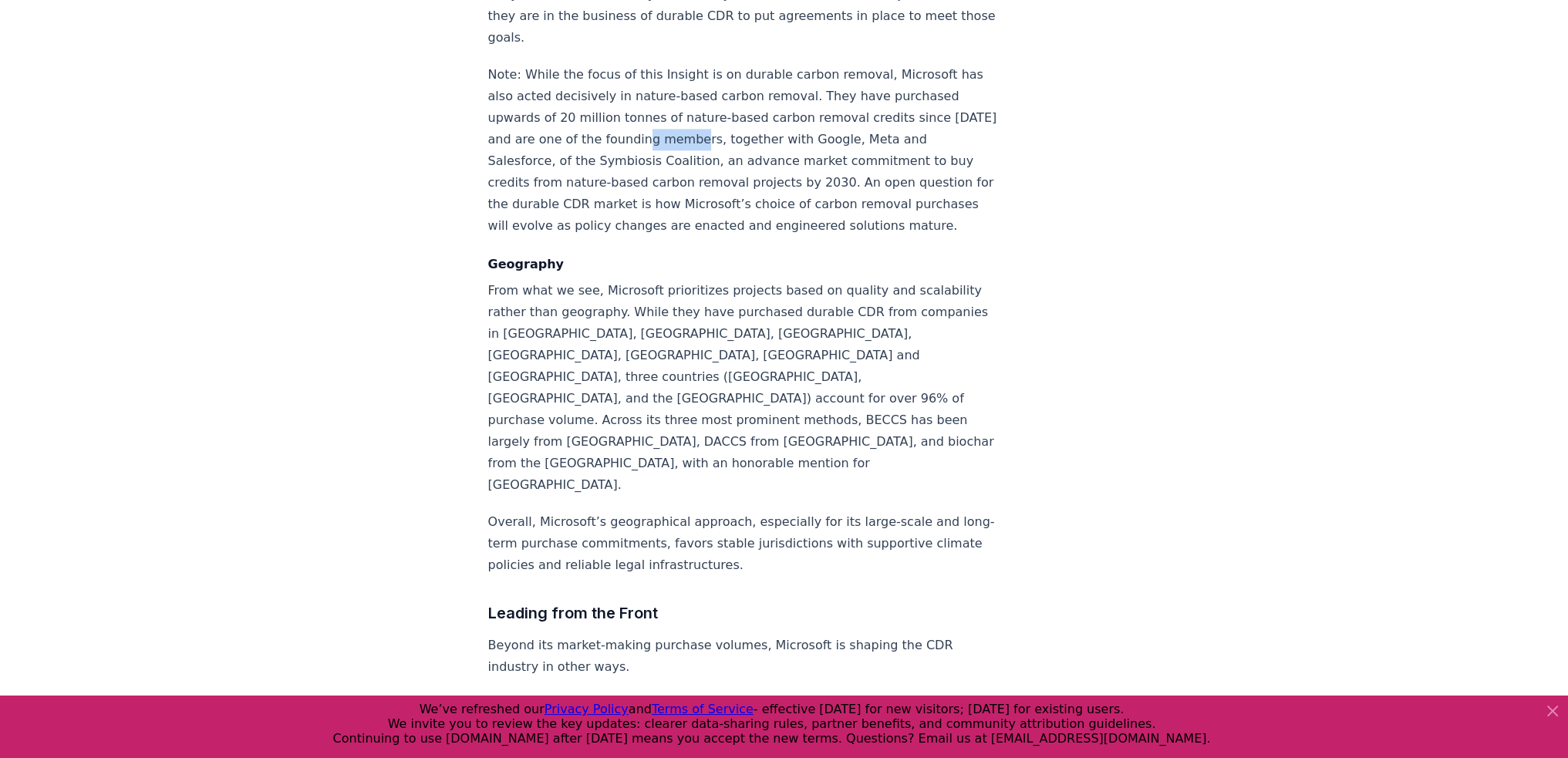
click at [705, 113] on p "Note: While the focus of this Insight is on durable carbon removal, Microsoft h…" at bounding box center [744, 150] width 511 height 173
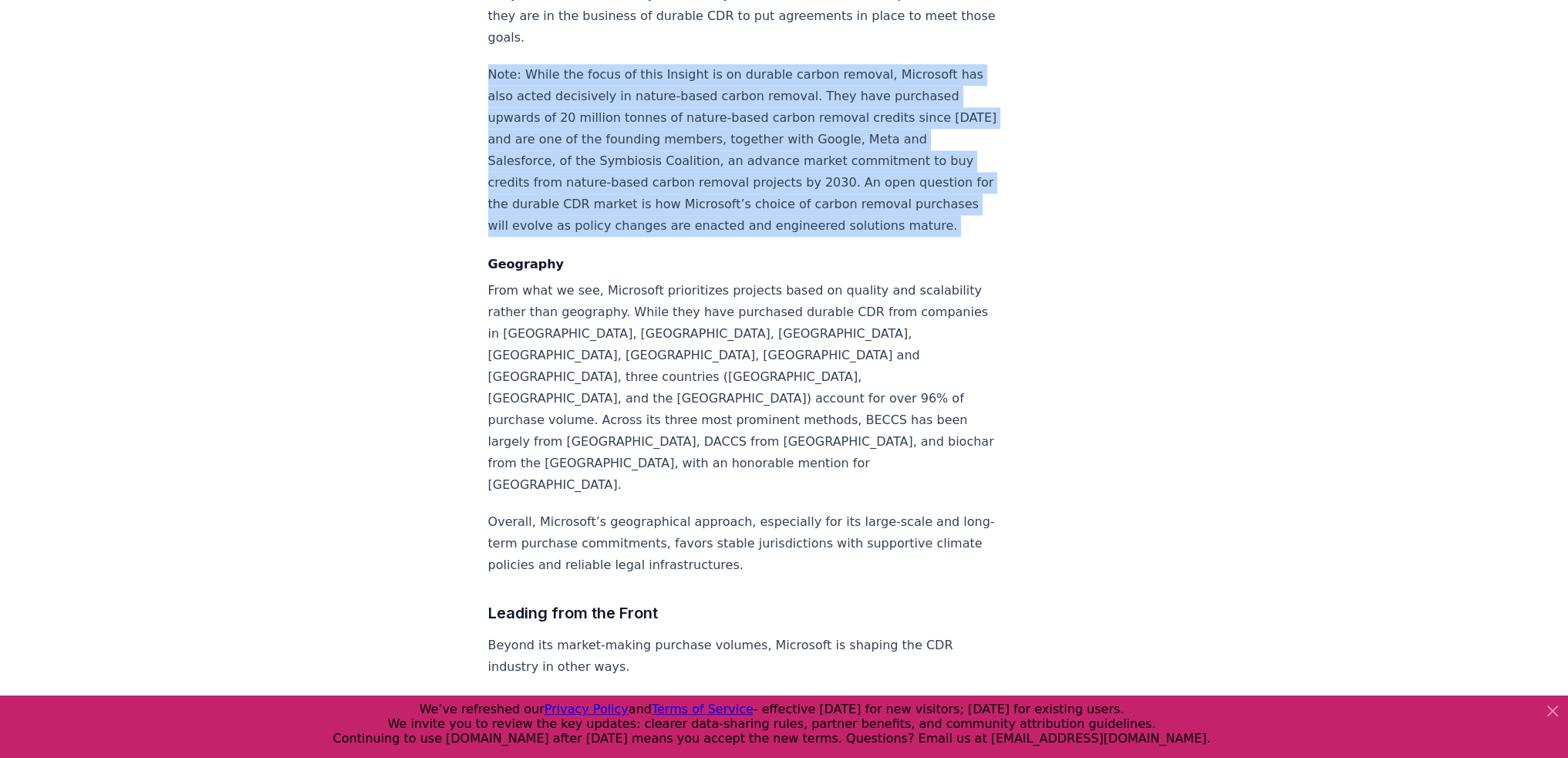
drag, startPoint x: 705, startPoint y: 113, endPoint x: 688, endPoint y: 227, distance: 115.3
click at [688, 227] on p "Note: While the focus of this Insight is on durable carbon removal, Microsoft h…" at bounding box center [744, 150] width 511 height 173
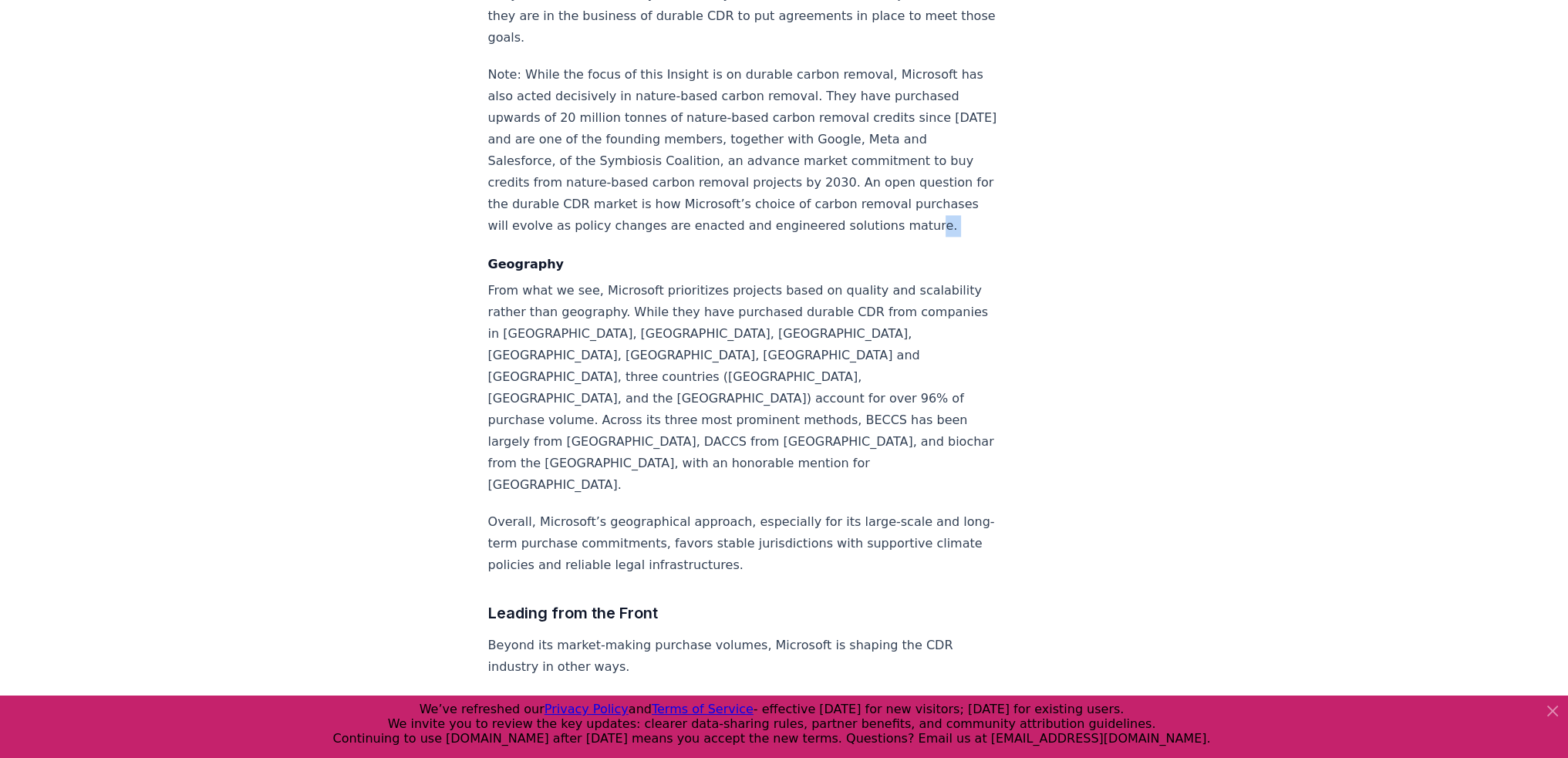
click at [688, 227] on p "Note: While the focus of this Insight is on durable carbon removal, Microsoft h…" at bounding box center [744, 150] width 511 height 173
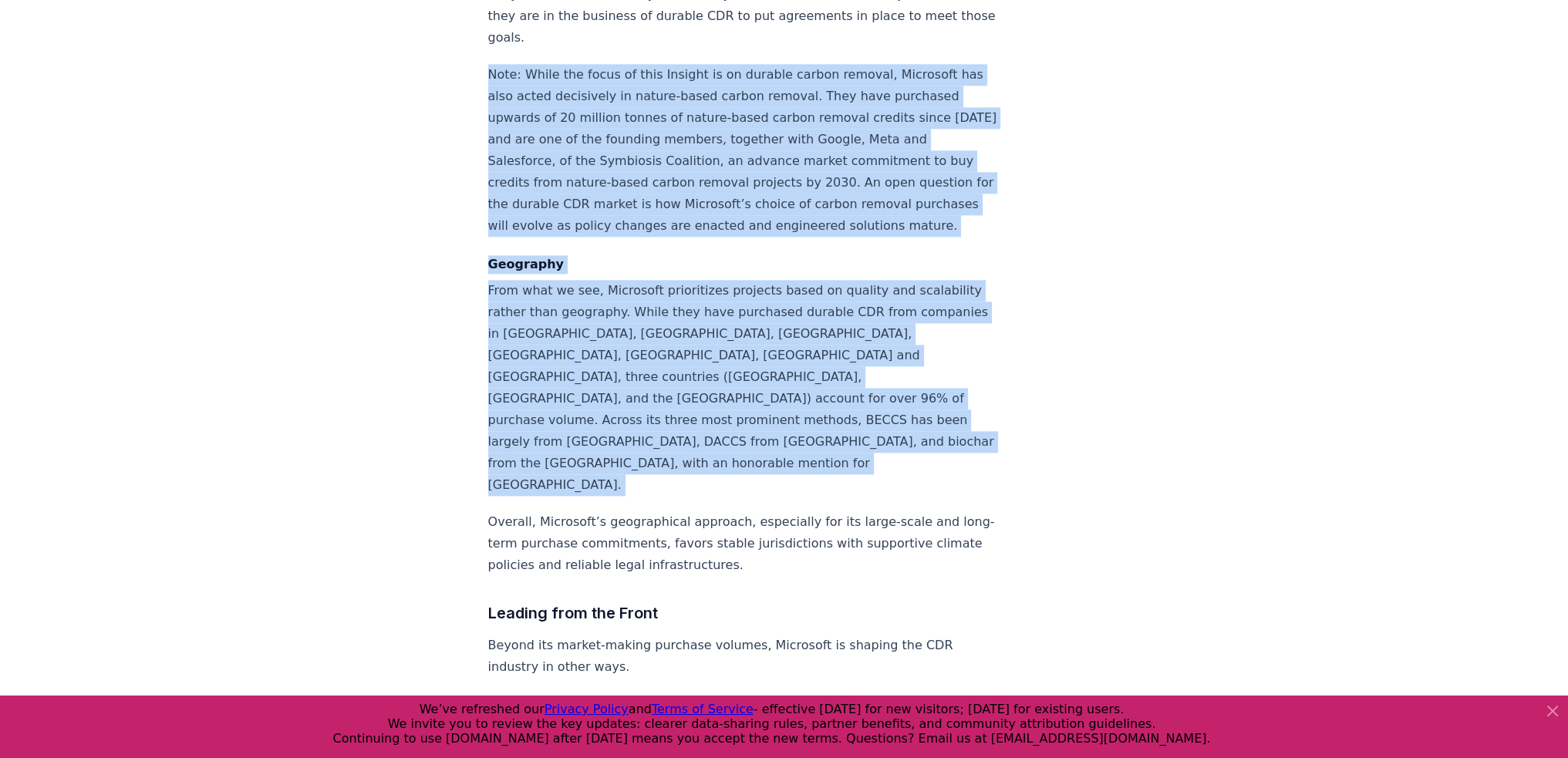
drag, startPoint x: 688, startPoint y: 227, endPoint x: 677, endPoint y: 376, distance: 149.4
click at [677, 376] on p "From what we see, Microsoft prioritizes projects based on quality and scalabili…" at bounding box center [744, 388] width 511 height 216
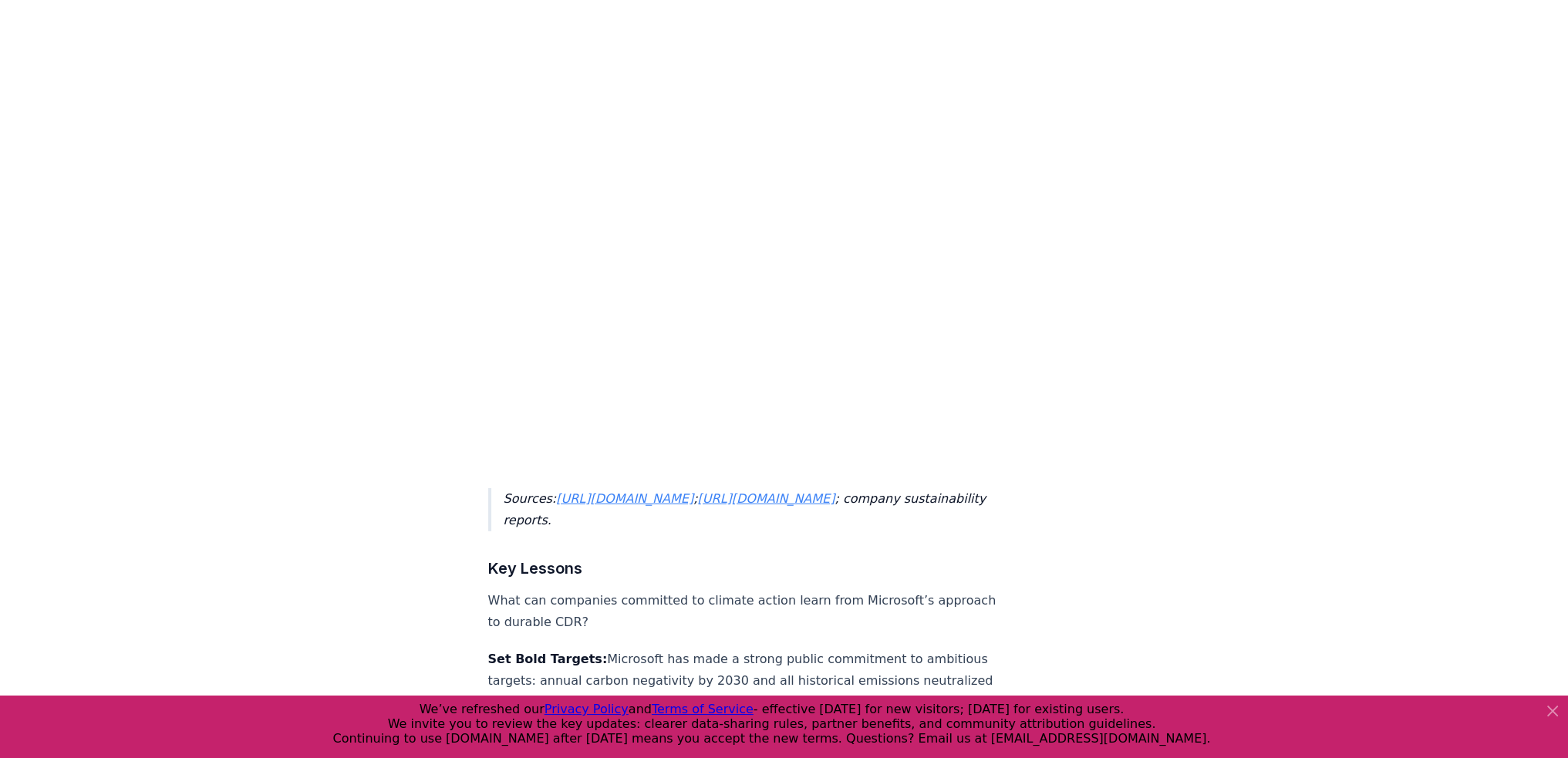
scroll to position [6391, 0]
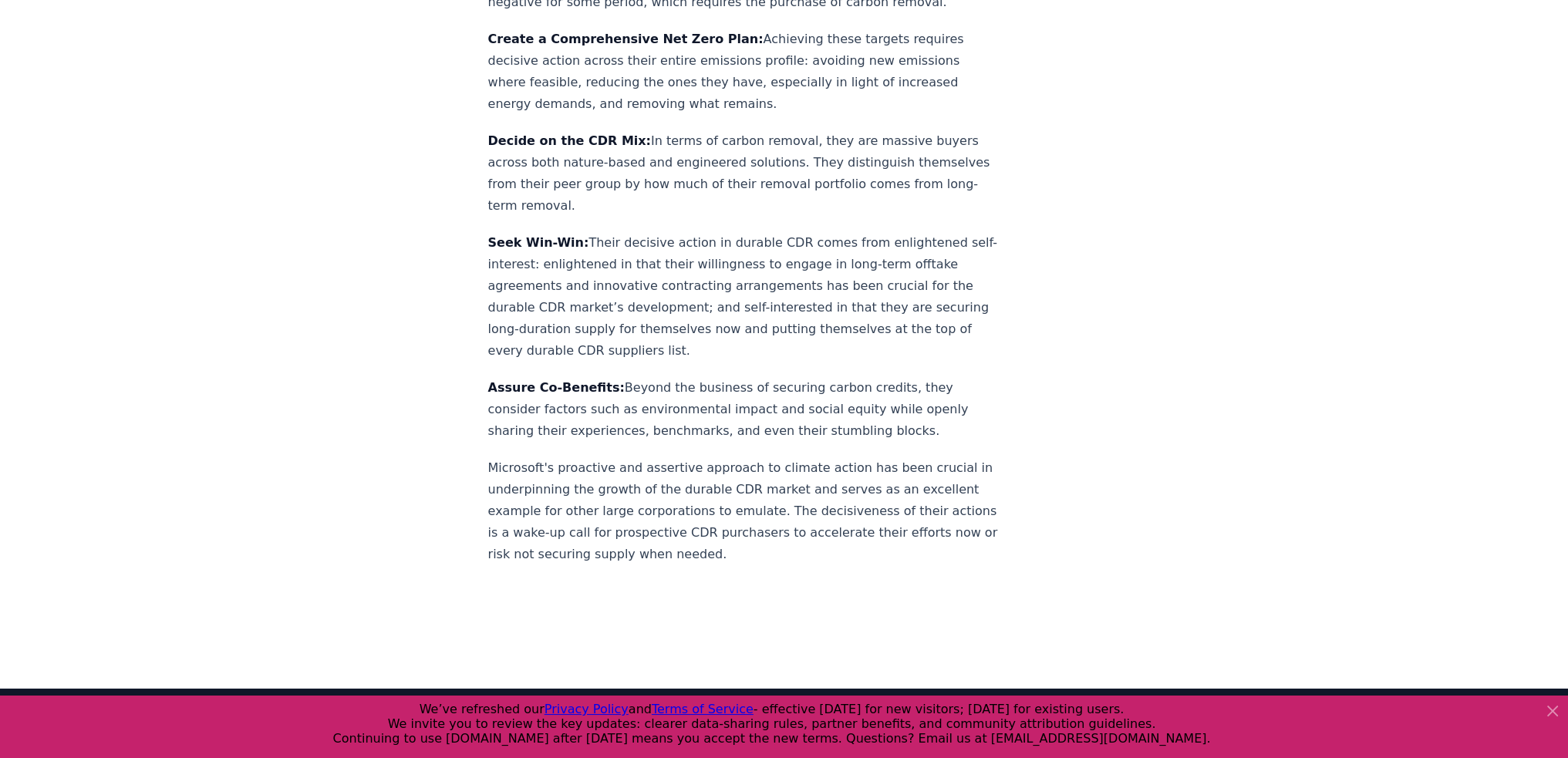
scroll to position [7204, 0]
